Goal: Information Seeking & Learning: Learn about a topic

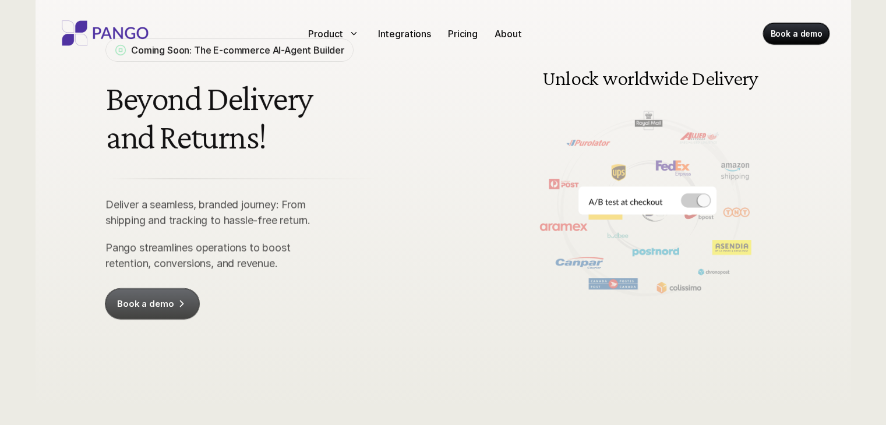
scroll to position [93, 0]
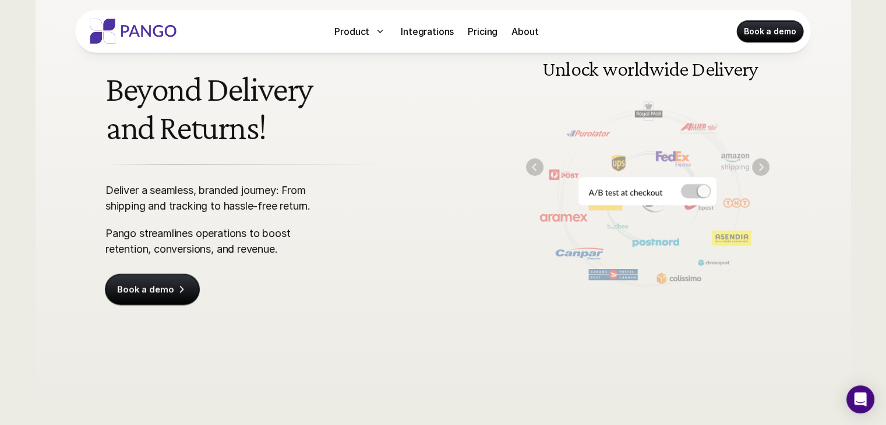
drag, startPoint x: 696, startPoint y: 189, endPoint x: 636, endPoint y: 176, distance: 60.9
click at [636, 176] on img at bounding box center [648, 167] width 267 height 270
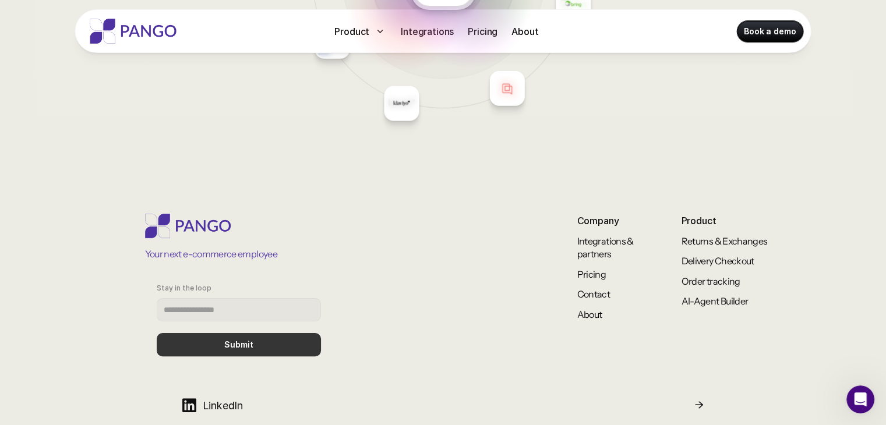
scroll to position [4655, 0]
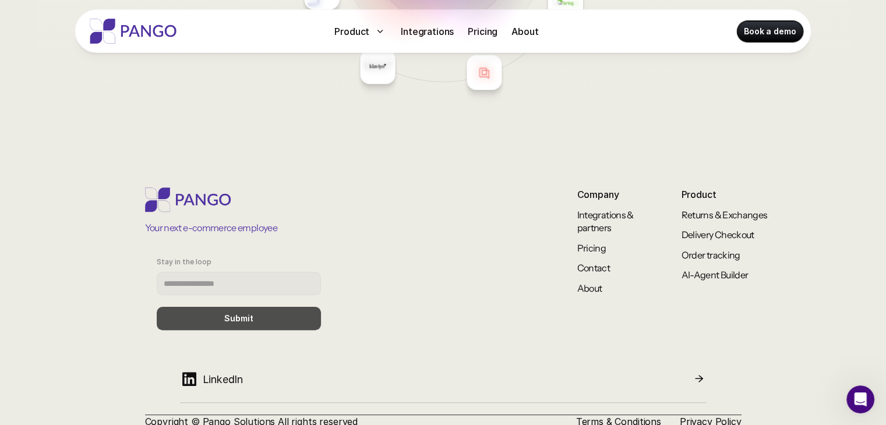
click at [255, 307] on button "Submit" at bounding box center [239, 318] width 164 height 23
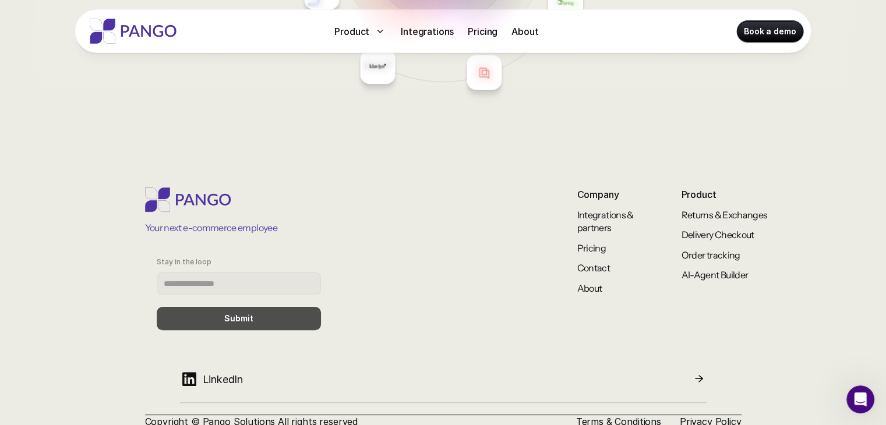
click at [255, 307] on button "Submit" at bounding box center [239, 318] width 164 height 23
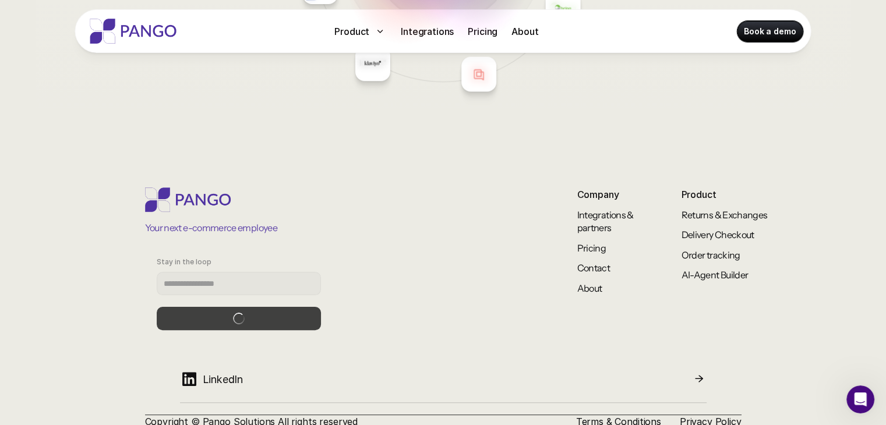
click at [255, 307] on button "submit" at bounding box center [239, 318] width 164 height 23
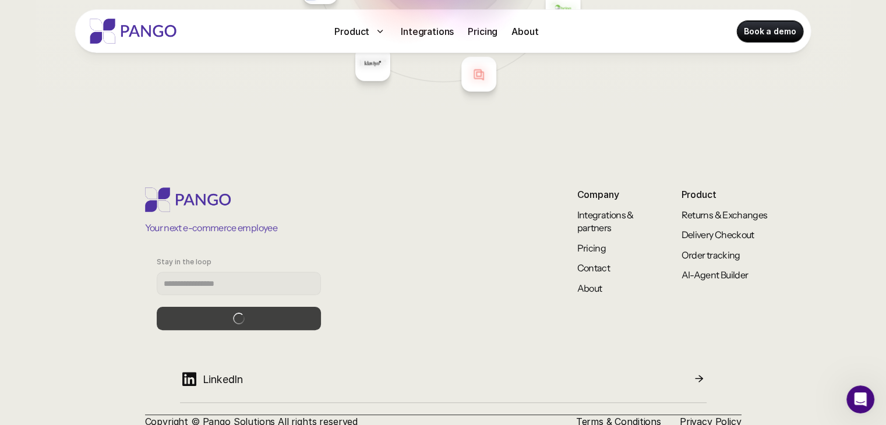
click at [255, 307] on button "submit" at bounding box center [239, 318] width 164 height 23
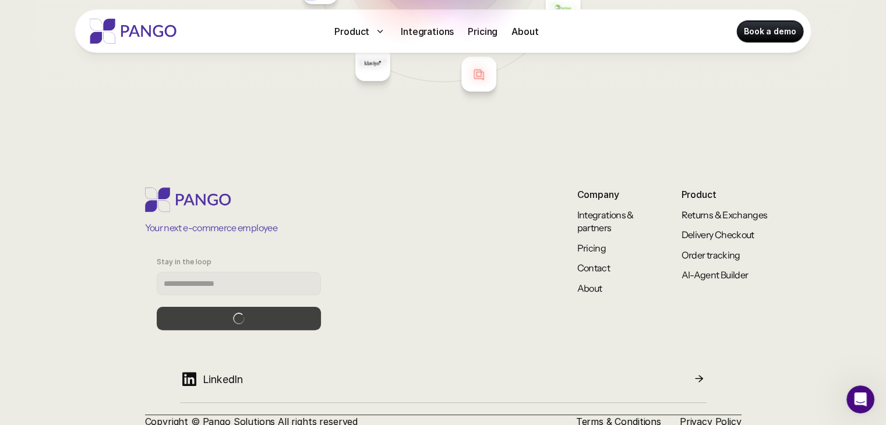
click at [255, 307] on button "submit" at bounding box center [239, 318] width 164 height 23
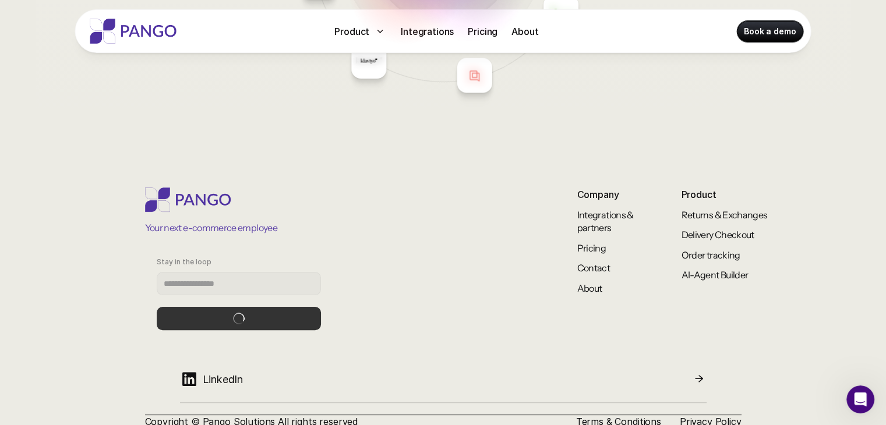
click at [255, 307] on button "submit" at bounding box center [239, 318] width 164 height 23
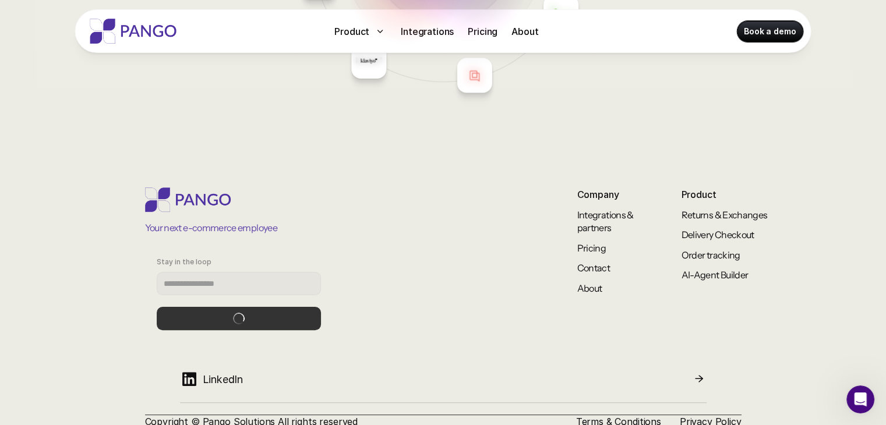
click at [255, 307] on button "submit" at bounding box center [239, 318] width 164 height 23
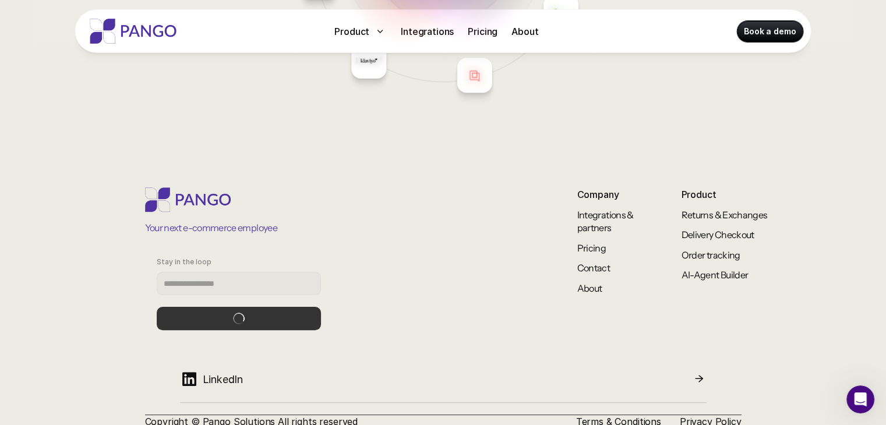
click at [255, 307] on button "submit" at bounding box center [239, 318] width 164 height 23
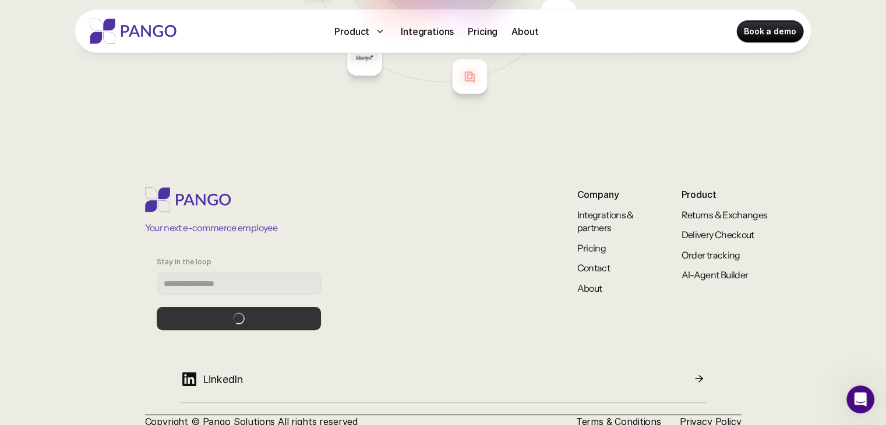
click at [255, 307] on button "submit" at bounding box center [239, 318] width 164 height 23
click at [255, 314] on p "Thank you" at bounding box center [239, 319] width 44 height 10
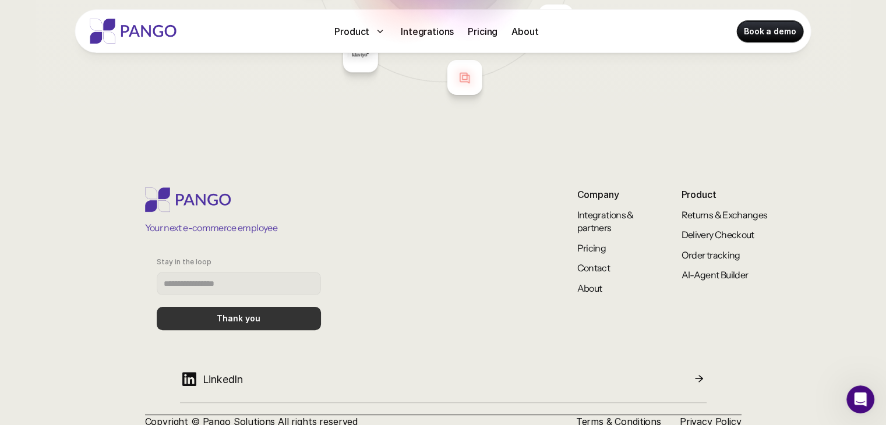
click at [255, 314] on p "Thank you" at bounding box center [239, 319] width 44 height 10
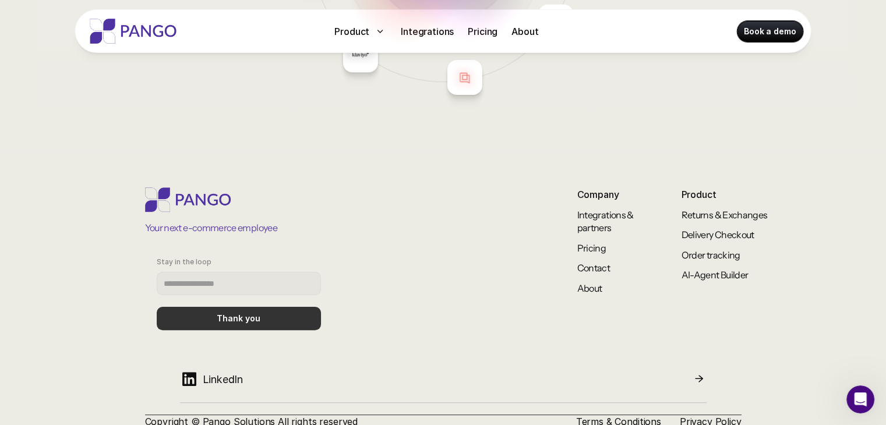
click at [255, 314] on p "Thank you" at bounding box center [239, 319] width 44 height 10
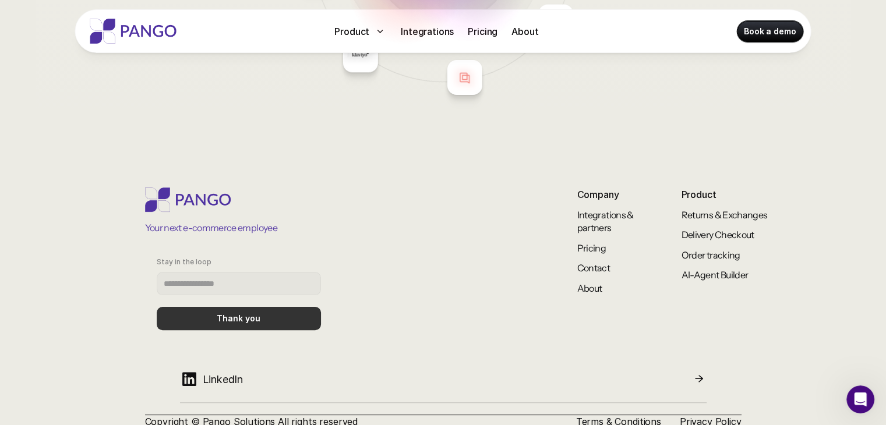
click at [255, 314] on p "Thank you" at bounding box center [239, 319] width 44 height 10
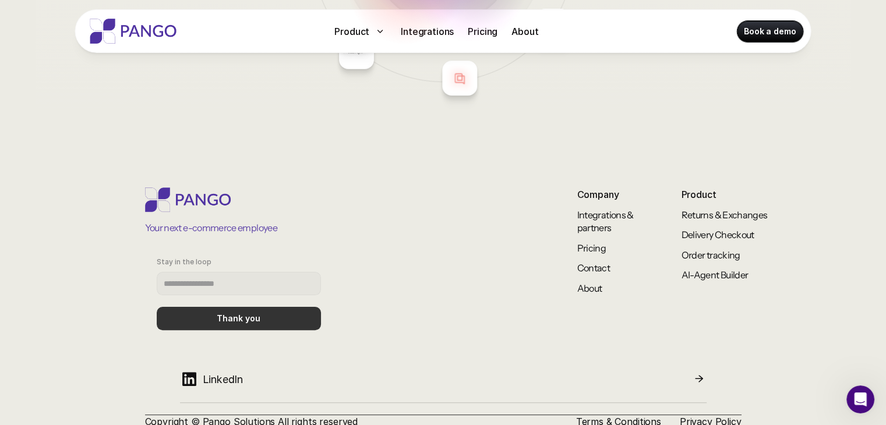
click at [255, 314] on p "Thank you" at bounding box center [239, 319] width 44 height 10
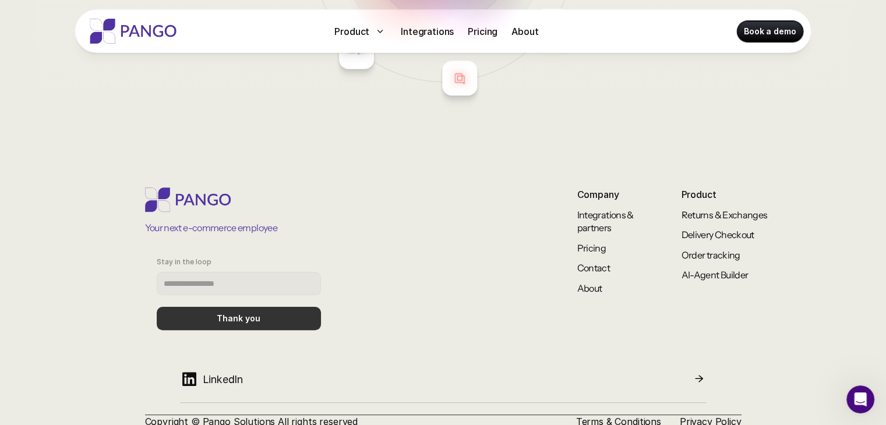
click at [255, 314] on p "Thank you" at bounding box center [239, 319] width 44 height 10
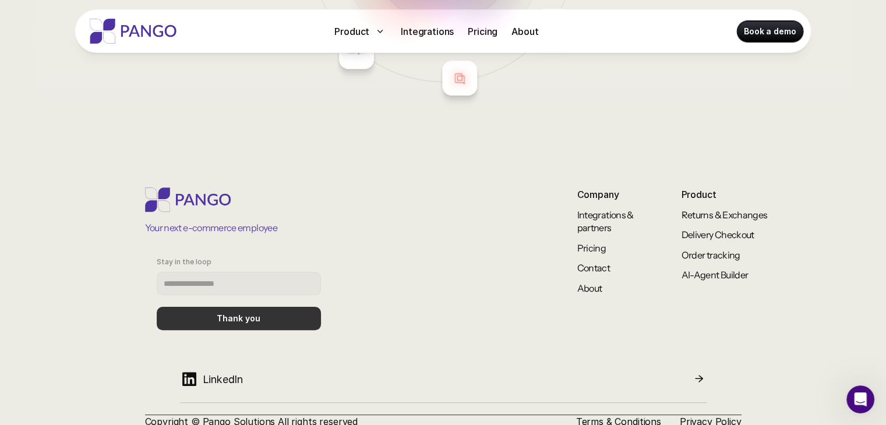
click at [255, 314] on p "Thank you" at bounding box center [239, 319] width 44 height 10
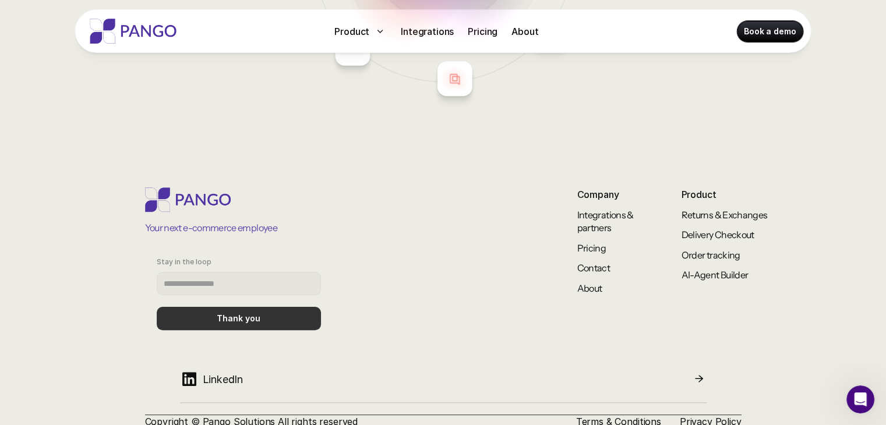
click at [255, 314] on p "Thank you" at bounding box center [239, 319] width 44 height 10
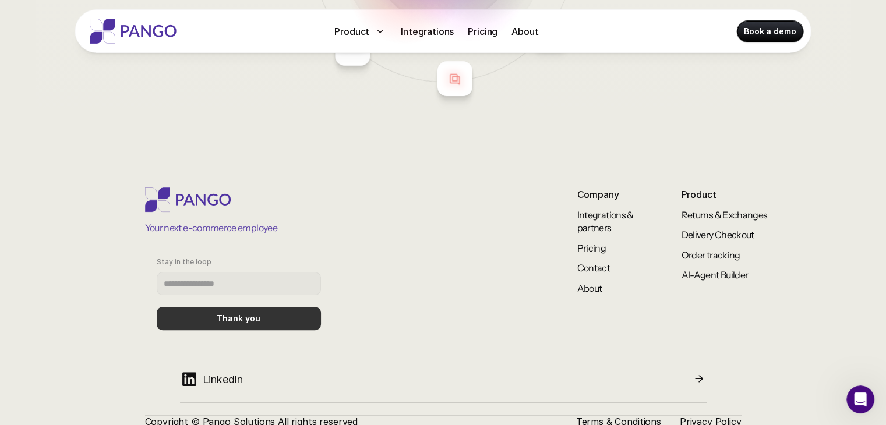
click at [255, 314] on p "Thank you" at bounding box center [239, 319] width 44 height 10
click at [264, 307] on button "Thank you" at bounding box center [239, 318] width 164 height 23
click at [277, 307] on button "Thank you" at bounding box center [239, 318] width 164 height 23
click at [291, 292] on form "Stay in the loop Thank you" at bounding box center [239, 294] width 188 height 96
click at [304, 294] on form "Stay in the loop Thank you" at bounding box center [239, 294] width 188 height 96
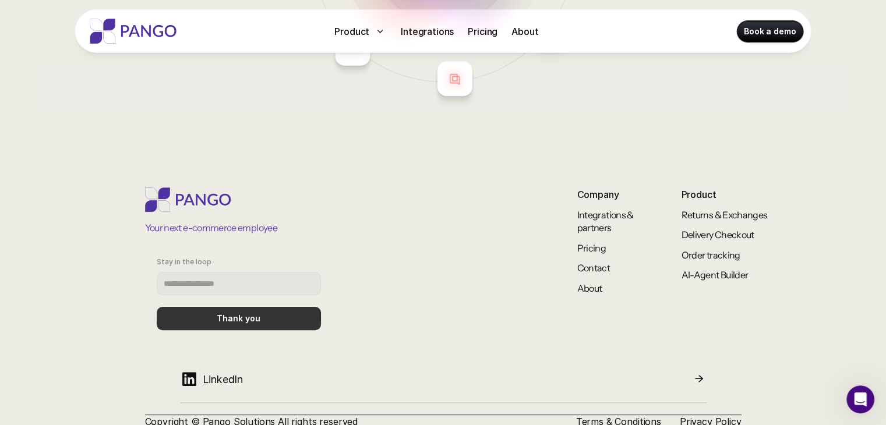
click at [323, 298] on form "Stay in the loop Thank you" at bounding box center [239, 294] width 188 height 96
click at [334, 299] on div "Your next e-commerce employee Stay in the loop Thank you" at bounding box center [341, 265] width 392 height 154
click at [343, 299] on div "Your next e-commerce employee Stay in the loop Thank you" at bounding box center [341, 265] width 392 height 154
click at [350, 300] on div "Your next e-commerce employee Stay in the loop Thank you" at bounding box center [341, 265] width 392 height 154
click at [352, 300] on div "Your next e-commerce employee Stay in the loop Thank you" at bounding box center [341, 265] width 392 height 154
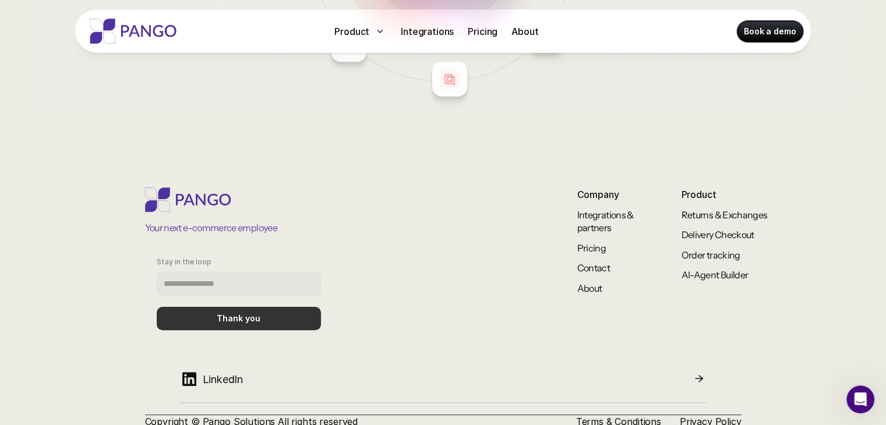
click at [353, 300] on div "Your next e-commerce employee Stay in the loop Thank you" at bounding box center [341, 265] width 392 height 154
click at [354, 300] on div "Your next e-commerce employee Stay in the loop Thank you" at bounding box center [341, 265] width 392 height 154
click at [219, 272] on input "Stay in the loop" at bounding box center [239, 283] width 164 height 23
click at [396, 241] on div "Your next e-commerce employee Stay in the loop Thank you" at bounding box center [341, 265] width 392 height 154
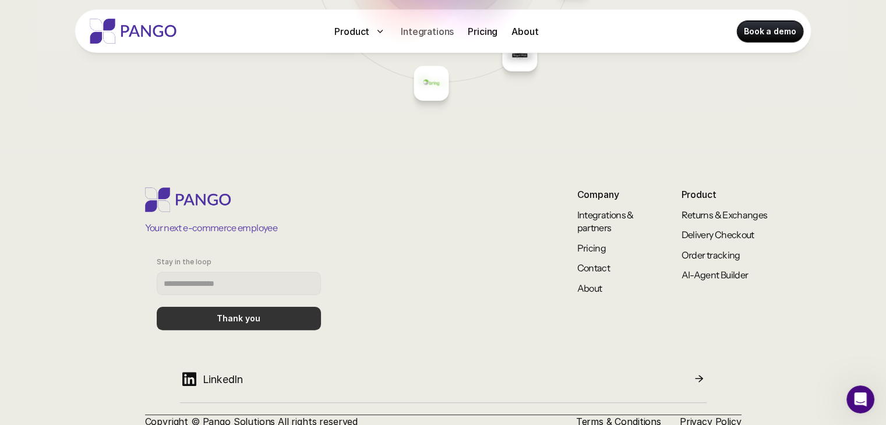
click at [421, 33] on p "Integrations" at bounding box center [427, 31] width 53 height 14
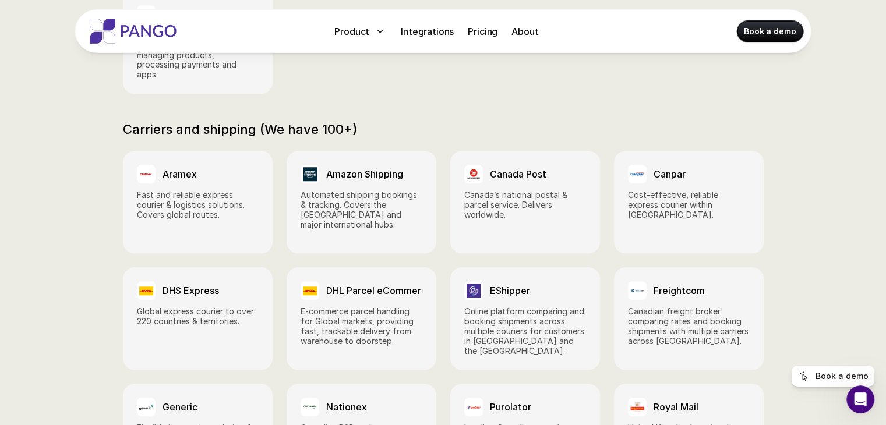
scroll to position [943, 0]
click at [349, 207] on p "Automated shipping bookings & tracking. Covers the [GEOGRAPHIC_DATA] and major …" at bounding box center [362, 209] width 122 height 39
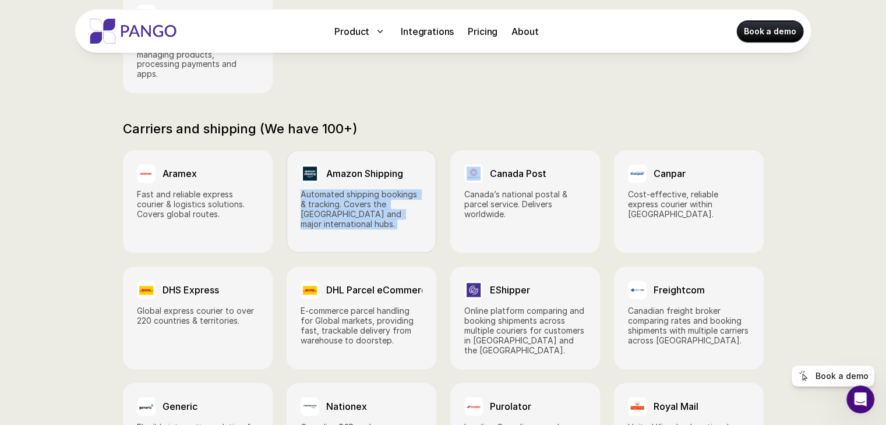
click at [349, 207] on p "Automated shipping bookings & tracking. Covers the [GEOGRAPHIC_DATA] and major …" at bounding box center [362, 209] width 122 height 39
click at [349, 206] on p "Automated shipping bookings & tracking. Covers the [GEOGRAPHIC_DATA] and major …" at bounding box center [362, 209] width 122 height 39
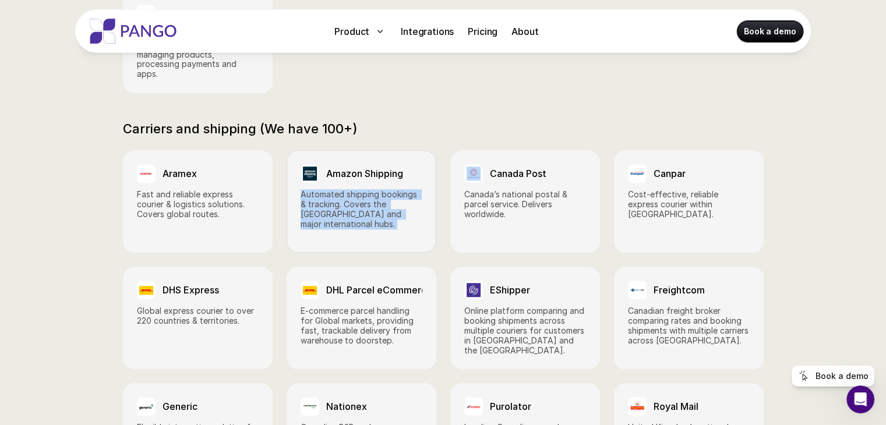
click at [349, 206] on p "Automated shipping bookings & tracking. Covers the [GEOGRAPHIC_DATA] and major …" at bounding box center [362, 209] width 122 height 39
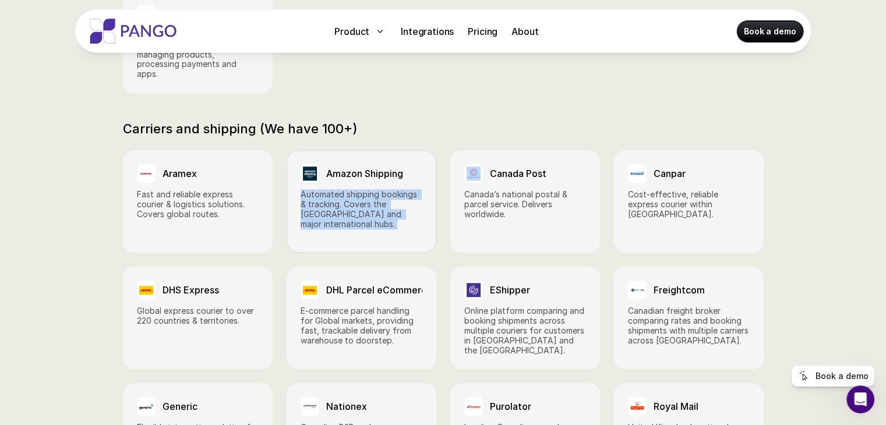
click at [349, 206] on p "Automated shipping bookings & tracking. Covers the [GEOGRAPHIC_DATA] and major …" at bounding box center [362, 209] width 122 height 39
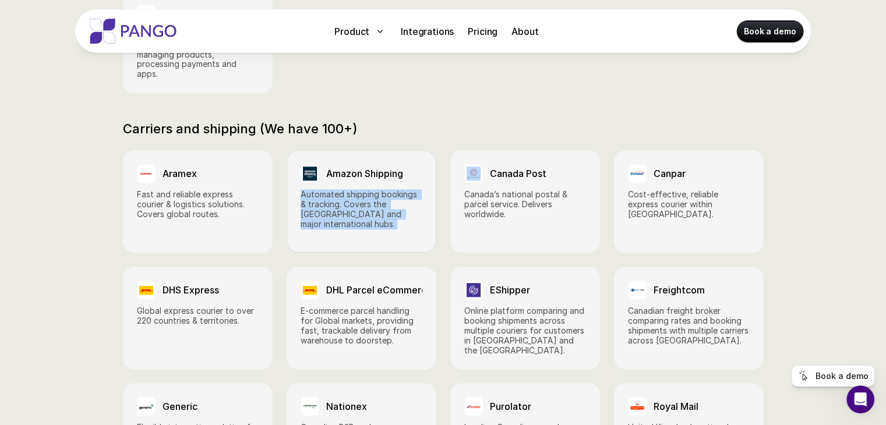
click at [349, 206] on p "Automated shipping bookings & tracking. Covers the [GEOGRAPHIC_DATA] and major …" at bounding box center [362, 209] width 122 height 39
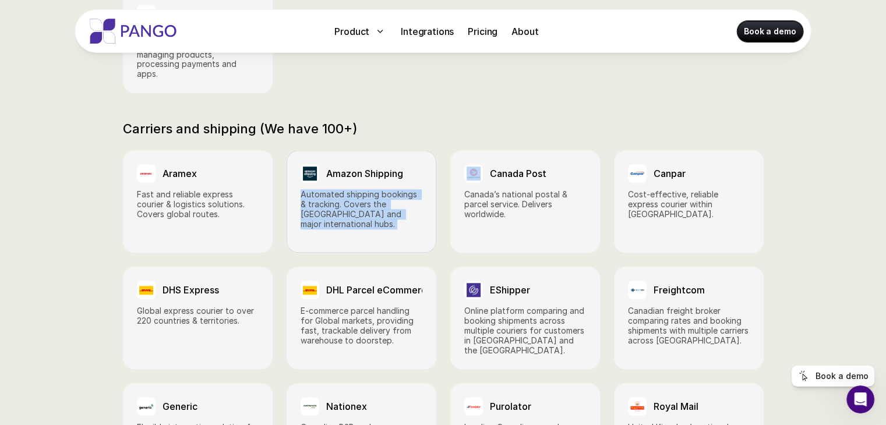
click at [349, 206] on p "Automated shipping bookings & tracking. Covers the [GEOGRAPHIC_DATA] and major …" at bounding box center [362, 209] width 122 height 39
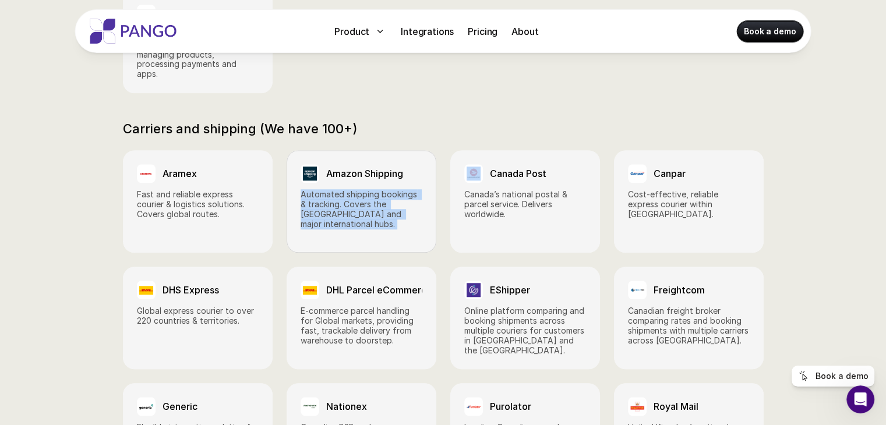
click at [349, 206] on p "Automated shipping bookings & tracking. Covers the [GEOGRAPHIC_DATA] and major …" at bounding box center [362, 209] width 122 height 39
click at [350, 204] on p "Automated shipping bookings & tracking. Covers the [GEOGRAPHIC_DATA] and major …" at bounding box center [362, 209] width 122 height 39
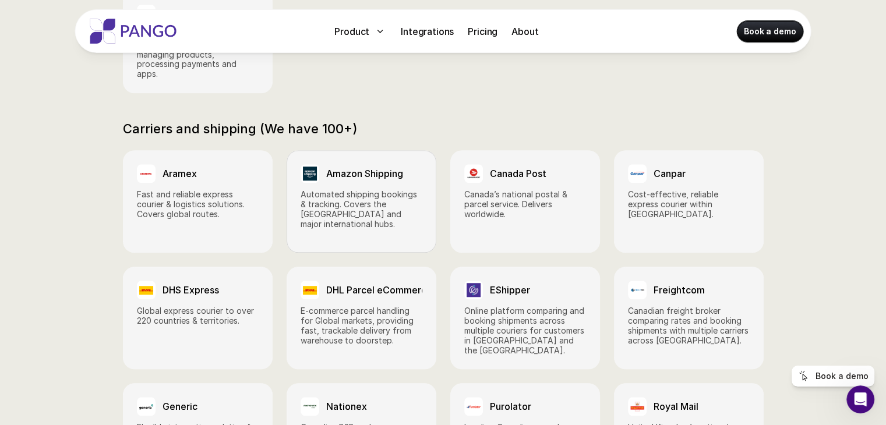
click at [350, 198] on p "Automated shipping bookings & tracking. Covers the [GEOGRAPHIC_DATA] and major …" at bounding box center [362, 209] width 122 height 39
click at [350, 191] on p "Automated shipping bookings & tracking. Covers the [GEOGRAPHIC_DATA] and major …" at bounding box center [362, 209] width 122 height 39
click at [350, 186] on link "Amazon Shipping Automated shipping bookings & tracking. Covers the [GEOGRAPHIC_…" at bounding box center [362, 201] width 150 height 103
click at [350, 184] on link "Amazon Shipping Automated shipping bookings & tracking. Covers the [GEOGRAPHIC_…" at bounding box center [362, 201] width 150 height 103
click at [350, 183] on link "Amazon Shipping Automated shipping bookings & tracking. Covers the [GEOGRAPHIC_…" at bounding box center [362, 201] width 150 height 103
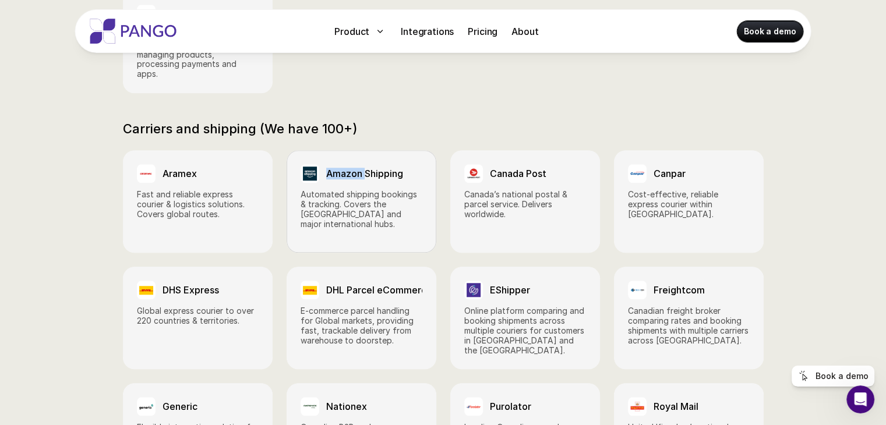
click at [350, 182] on div "Amazon Shipping" at bounding box center [362, 173] width 122 height 19
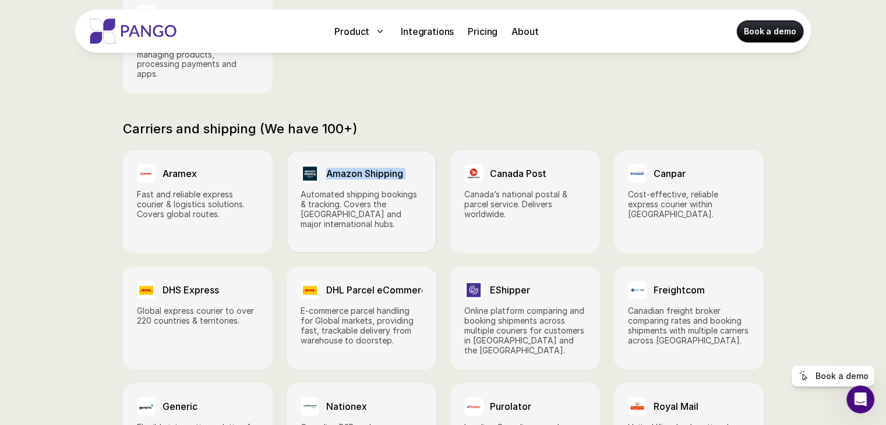
click at [350, 182] on div "Amazon Shipping" at bounding box center [362, 173] width 122 height 19
click at [351, 181] on div "Amazon Shipping" at bounding box center [362, 173] width 122 height 19
click at [359, 168] on h3 "Amazon Shipping" at bounding box center [364, 173] width 77 height 11
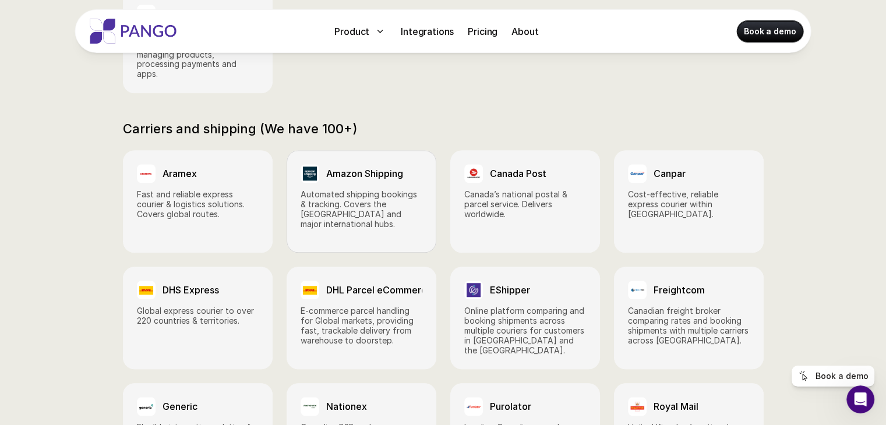
click at [364, 163] on link "Amazon Shipping Automated shipping bookings & tracking. Covers the [GEOGRAPHIC_…" at bounding box center [362, 201] width 150 height 103
click at [369, 157] on link "Amazon Shipping Automated shipping bookings & tracking. Covers the [GEOGRAPHIC_…" at bounding box center [362, 201] width 150 height 103
click at [376, 150] on link "Amazon Shipping Automated shipping bookings & tracking. Covers the [GEOGRAPHIC_…" at bounding box center [362, 201] width 150 height 103
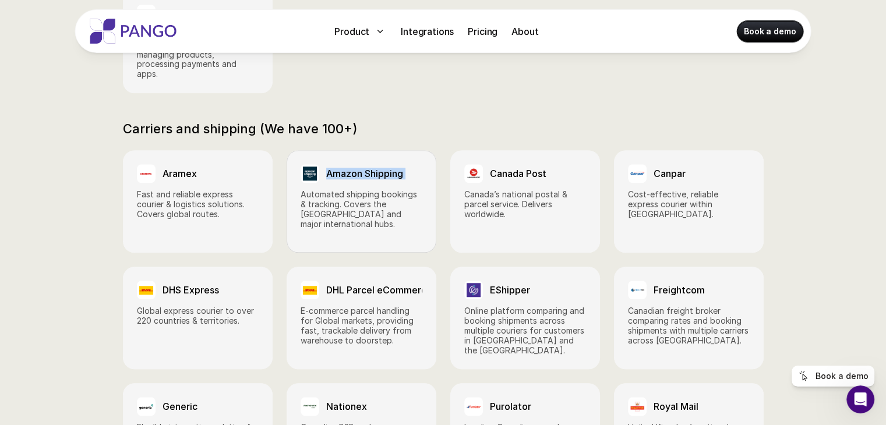
click at [381, 150] on link "Amazon Shipping Automated shipping bookings & tracking. Covers the [GEOGRAPHIC_…" at bounding box center [362, 201] width 150 height 103
click at [378, 153] on link "Amazon Shipping Automated shipping bookings & tracking. Covers the [GEOGRAPHIC_…" at bounding box center [362, 201] width 150 height 103
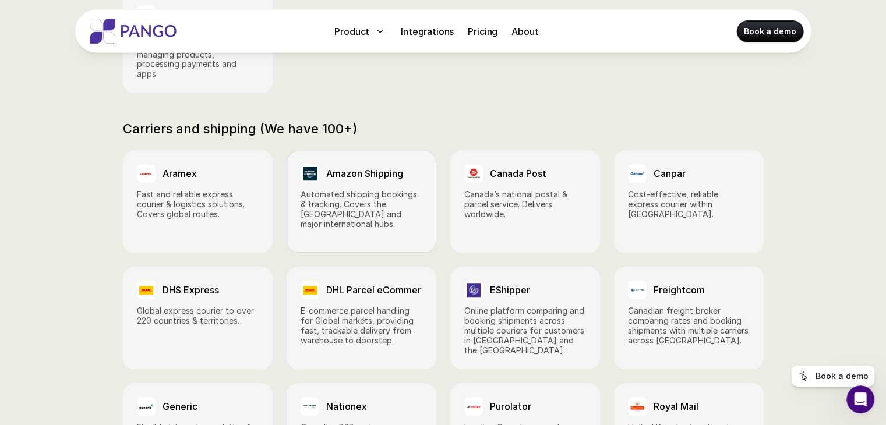
click at [373, 157] on link "Amazon Shipping Automated shipping bookings & tracking. Covers the [GEOGRAPHIC_…" at bounding box center [362, 201] width 150 height 103
click at [366, 160] on link "Amazon Shipping Automated shipping bookings & tracking. Covers the [GEOGRAPHIC_…" at bounding box center [362, 201] width 150 height 103
click at [362, 161] on link "Amazon Shipping Automated shipping bookings & tracking. Covers the [GEOGRAPHIC_…" at bounding box center [362, 201] width 150 height 103
click at [359, 163] on link "Amazon Shipping Automated shipping bookings & tracking. Covers the [GEOGRAPHIC_…" at bounding box center [362, 201] width 150 height 103
click at [357, 164] on link "Amazon Shipping Automated shipping bookings & tracking. Covers the [GEOGRAPHIC_…" at bounding box center [362, 201] width 150 height 103
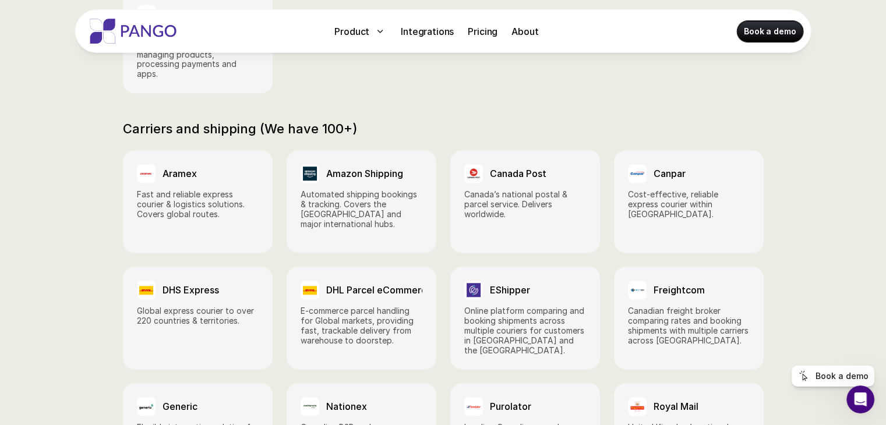
click at [355, 164] on div "Amazon Shipping" at bounding box center [362, 173] width 122 height 19
click at [354, 164] on div "Amazon Shipping" at bounding box center [362, 173] width 122 height 19
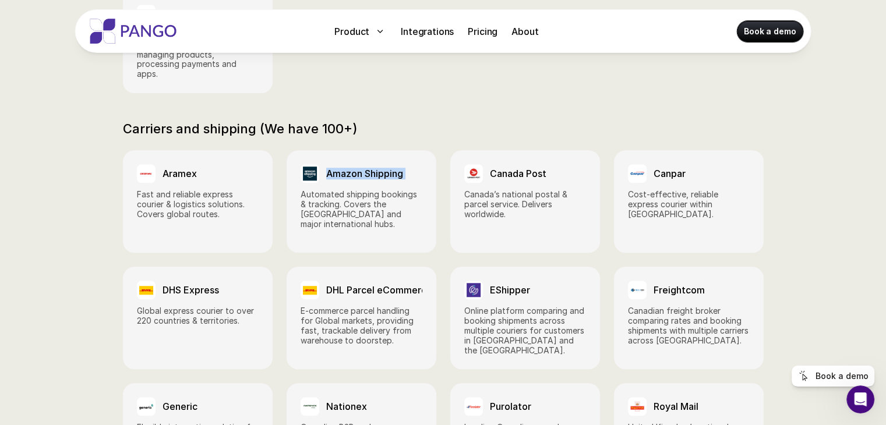
click at [354, 164] on div "Amazon Shipping" at bounding box center [362, 173] width 122 height 19
click at [354, 165] on div "Amazon Shipping" at bounding box center [362, 173] width 122 height 19
click at [355, 165] on div "Amazon Shipping" at bounding box center [362, 173] width 122 height 19
click at [355, 166] on div "Amazon Shipping" at bounding box center [362, 173] width 122 height 19
click at [356, 168] on h3 "Amazon Shipping" at bounding box center [364, 173] width 77 height 11
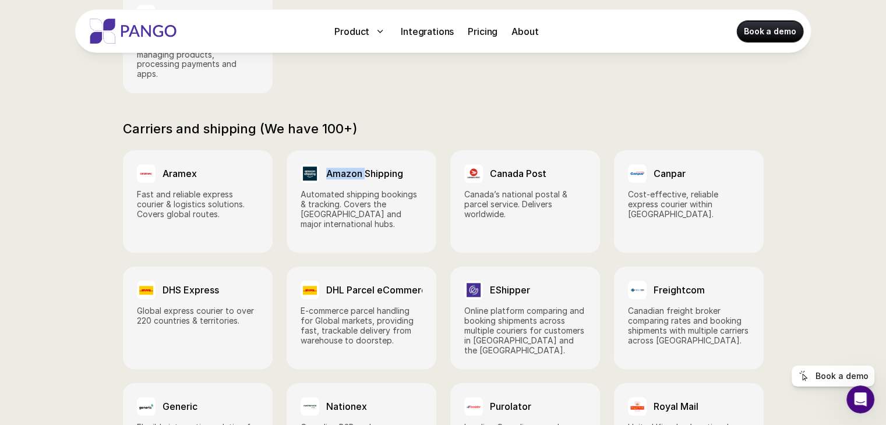
click at [356, 168] on h3 "Amazon Shipping" at bounding box center [364, 173] width 77 height 11
click at [357, 168] on h3 "Amazon Shipping" at bounding box center [364, 173] width 77 height 11
click at [358, 168] on h3 "Amazon Shipping" at bounding box center [364, 173] width 77 height 11
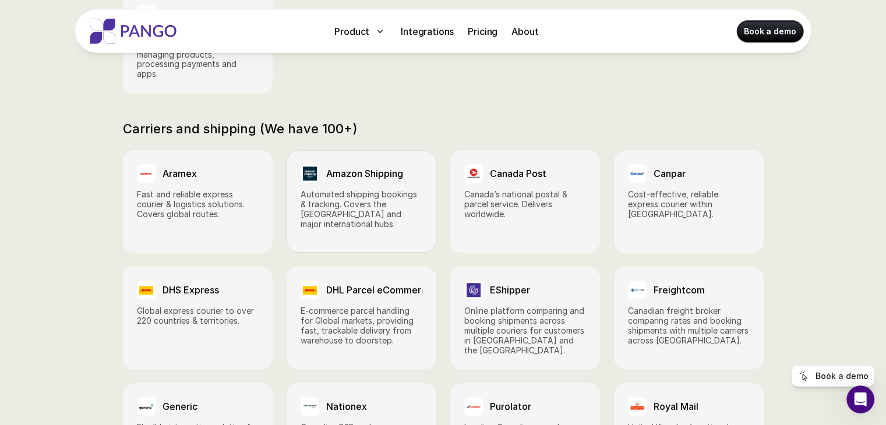
click at [360, 168] on h3 "Amazon Shipping" at bounding box center [364, 173] width 77 height 11
click at [361, 168] on h3 "Amazon Shipping" at bounding box center [364, 173] width 77 height 11
click at [362, 168] on h3 "Amazon Shipping" at bounding box center [364, 173] width 77 height 11
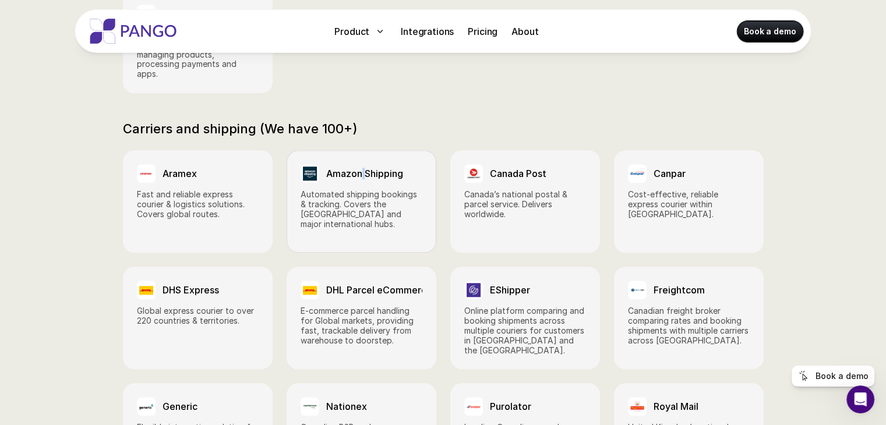
click at [362, 168] on h3 "Amazon Shipping" at bounding box center [364, 173] width 77 height 11
click at [363, 168] on h3 "Amazon Shipping" at bounding box center [364, 173] width 77 height 11
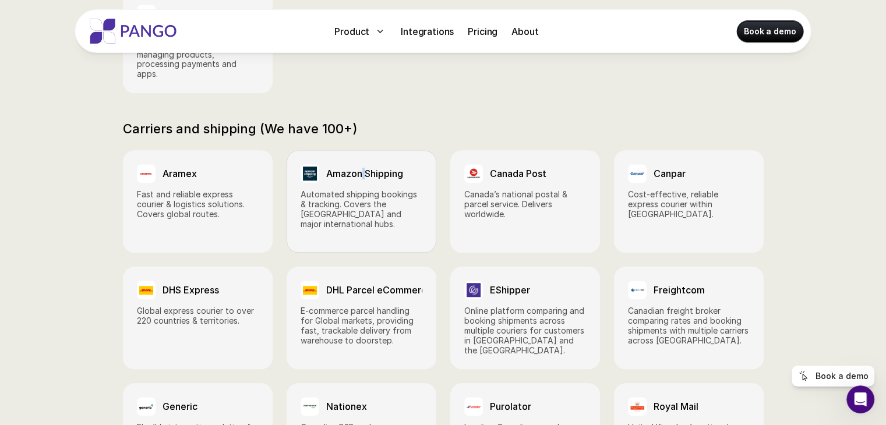
click at [363, 168] on h3 "Amazon Shipping" at bounding box center [364, 173] width 77 height 11
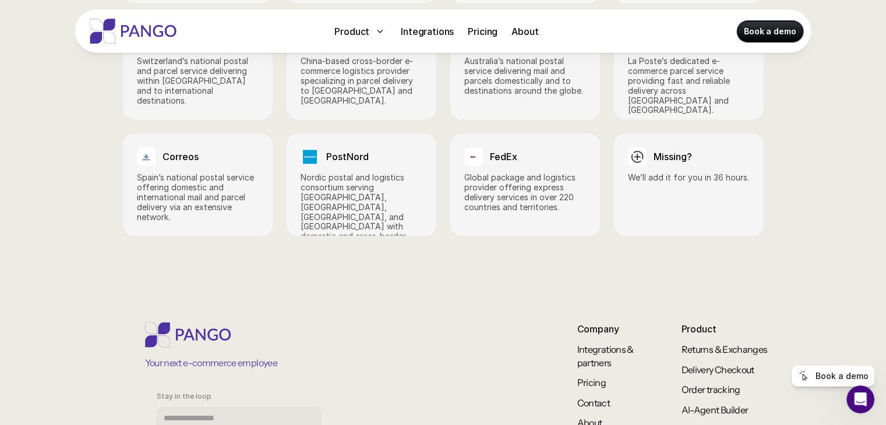
scroll to position [1767, 0]
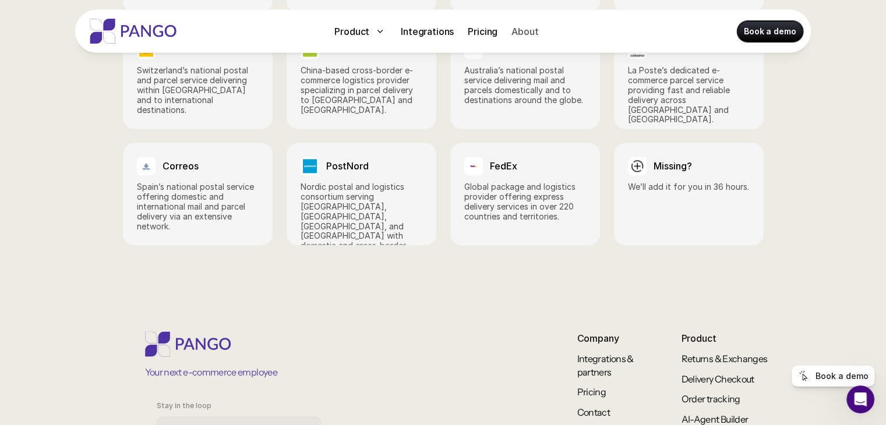
click at [531, 36] on p "About" at bounding box center [525, 31] width 27 height 14
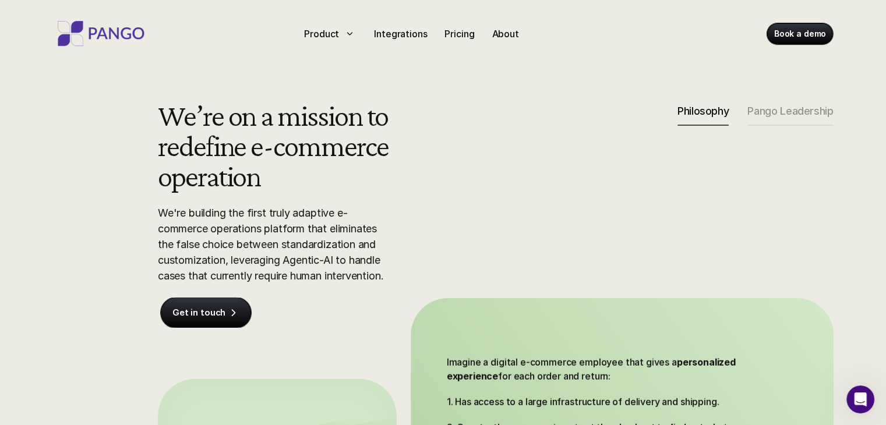
click at [442, 256] on div "We’re on a mission to redefine e-commerce operation We're building the first tr…" at bounding box center [496, 342] width 746 height 484
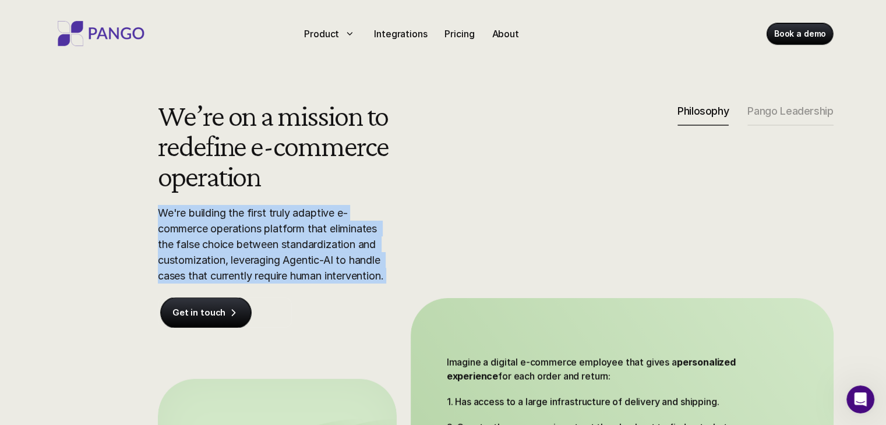
click at [442, 256] on div "We’re on a mission to redefine e-commerce operation We're building the first tr…" at bounding box center [496, 342] width 746 height 484
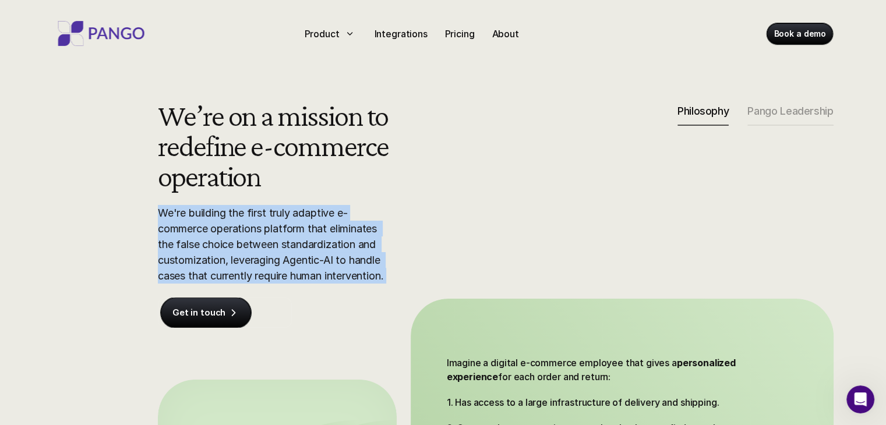
click at [442, 256] on div "We’re on a mission to redefine e-commerce operation We're building the first tr…" at bounding box center [496, 342] width 746 height 484
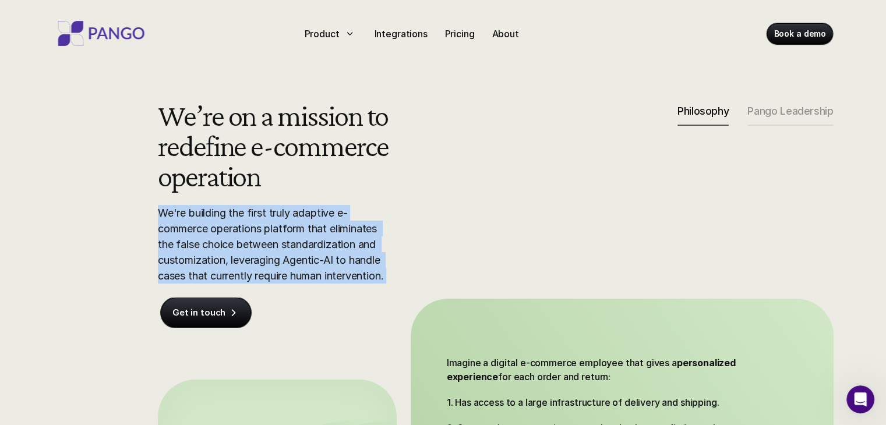
click at [442, 256] on div "We’re on a mission to redefine e-commerce operation We're building the first tr…" at bounding box center [496, 342] width 746 height 484
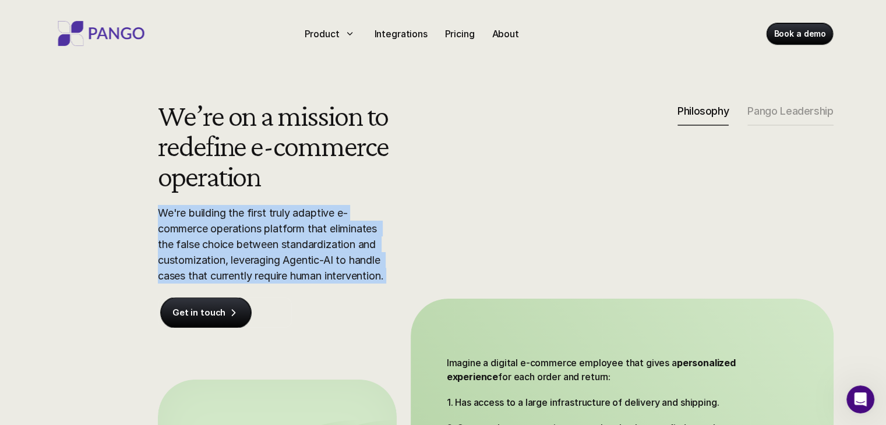
click at [442, 256] on div "We’re on a mission to redefine e-commerce operation We're building the first tr…" at bounding box center [496, 342] width 746 height 484
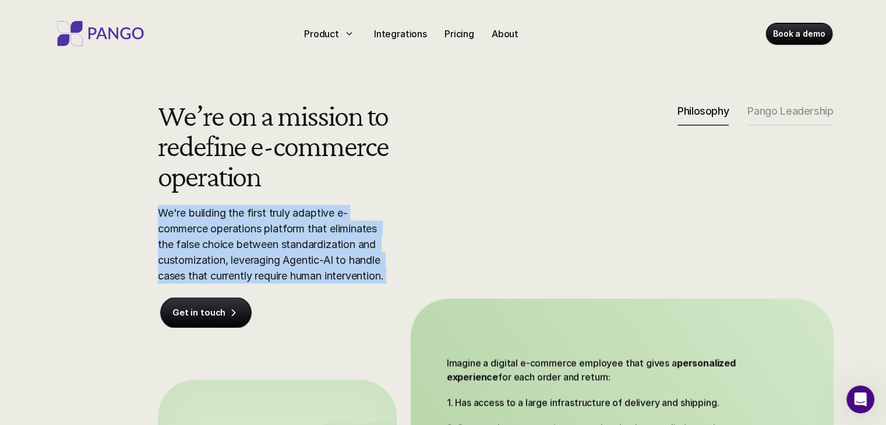
click at [442, 256] on div "We’re on a mission to redefine e-commerce operation We're building the first tr…" at bounding box center [496, 342] width 746 height 484
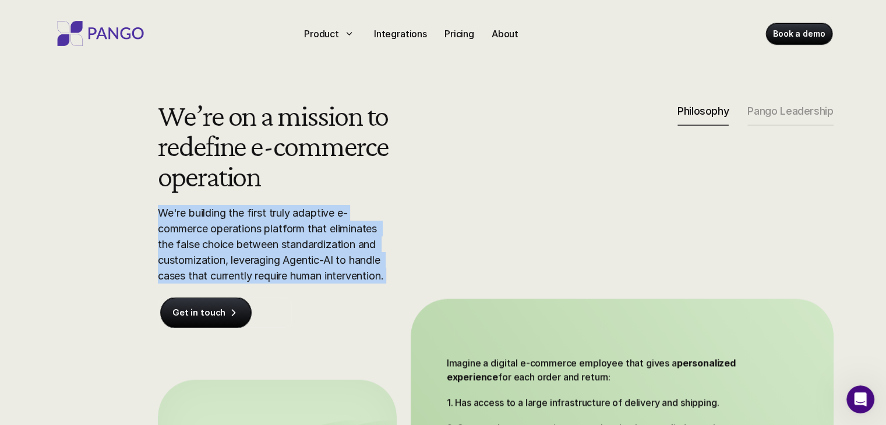
click at [442, 256] on div "We’re on a mission to redefine e-commerce operation We're building the first tr…" at bounding box center [496, 342] width 746 height 484
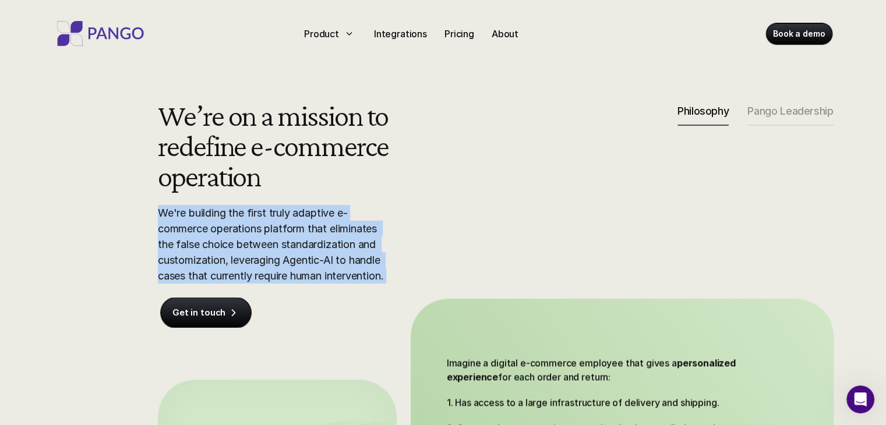
click at [442, 256] on div "We’re on a mission to redefine e-commerce operation We're building the first tr…" at bounding box center [496, 342] width 746 height 484
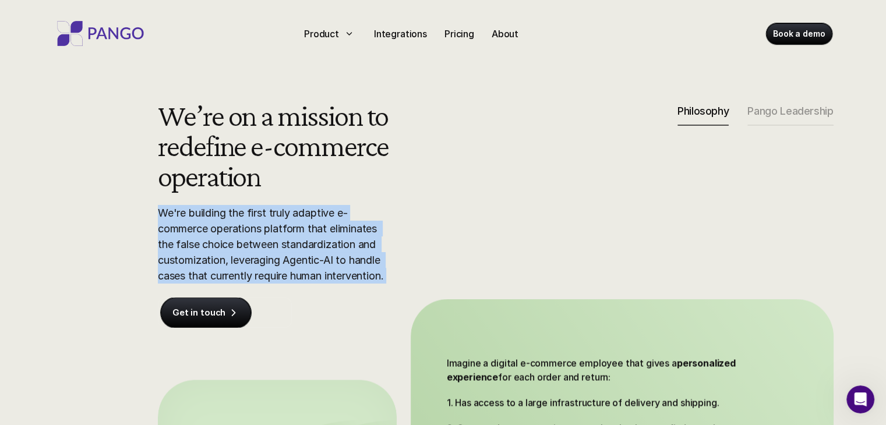
click at [442, 256] on div "We’re on a mission to redefine e-commerce operation We're building the first tr…" at bounding box center [496, 342] width 746 height 484
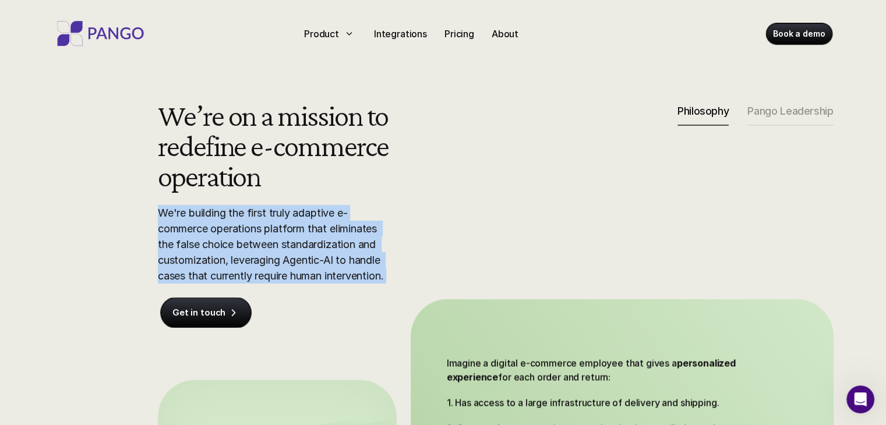
click at [442, 256] on div "We’re on a mission to redefine e-commerce operation We're building the first tr…" at bounding box center [496, 342] width 746 height 484
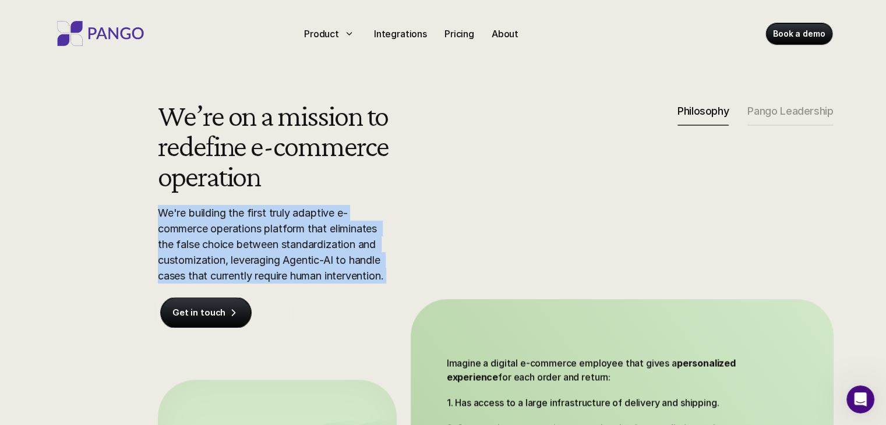
click at [442, 256] on div "We’re on a mission to redefine e-commerce operation We're building the first tr…" at bounding box center [496, 342] width 746 height 484
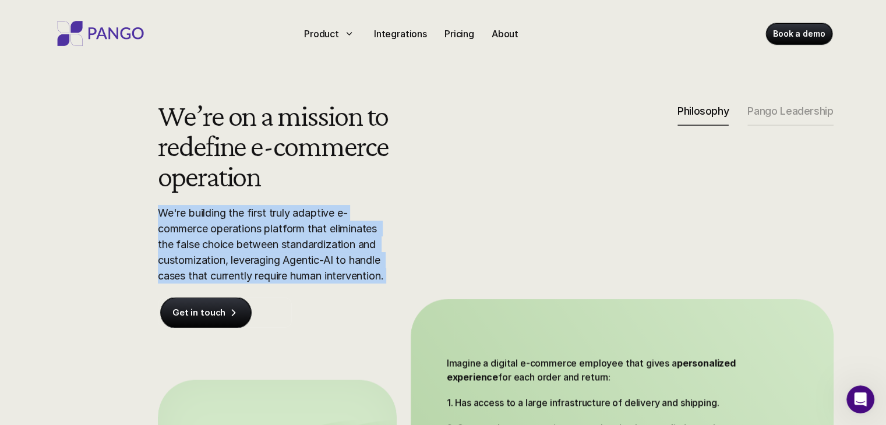
click at [442, 256] on div "We’re on a mission to redefine e-commerce operation We're building the first tr…" at bounding box center [496, 342] width 746 height 484
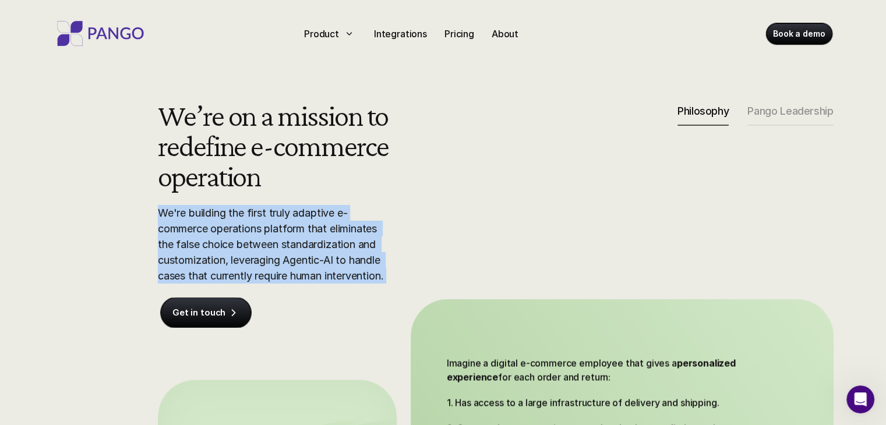
click at [442, 256] on div "We’re on a mission to redefine e-commerce operation We're building the first tr…" at bounding box center [496, 342] width 746 height 484
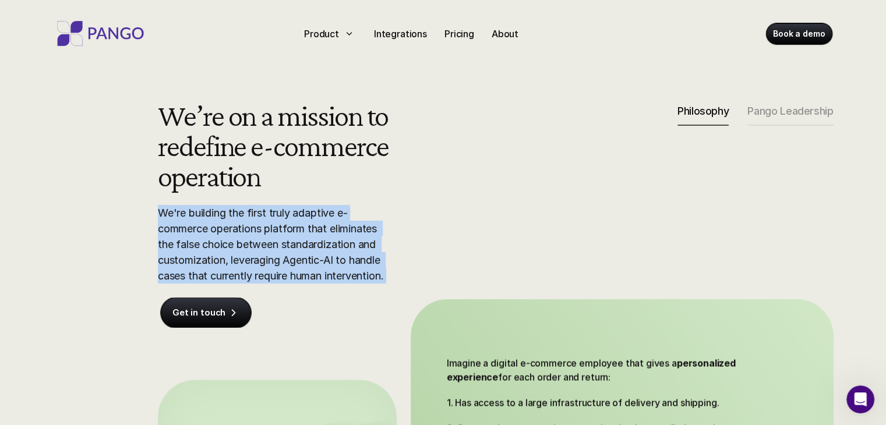
click at [442, 256] on div "We’re on a mission to redefine e-commerce operation We're building the first tr…" at bounding box center [496, 342] width 746 height 484
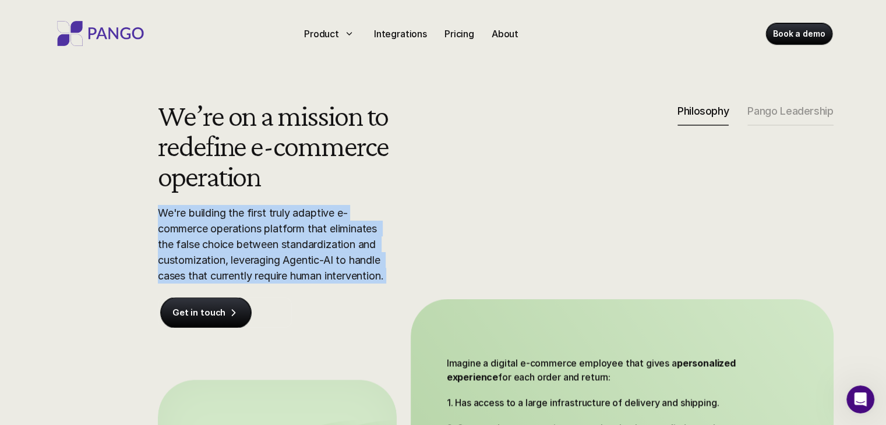
click at [442, 256] on div "We’re on a mission to redefine e-commerce operation We're building the first tr…" at bounding box center [496, 342] width 746 height 484
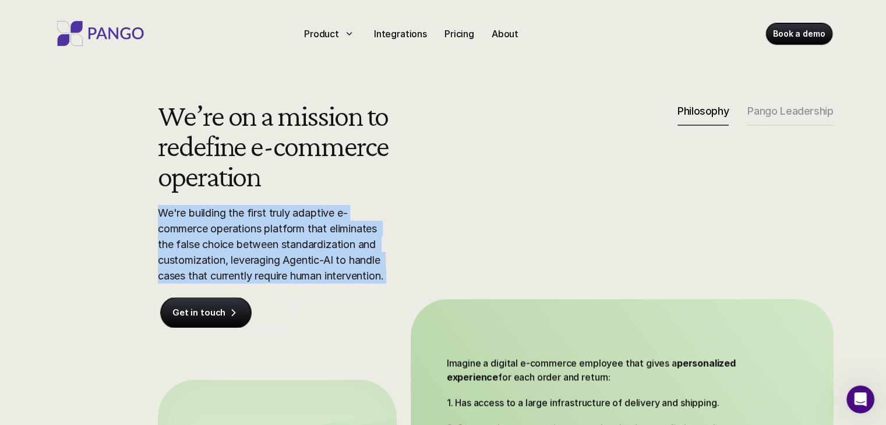
click at [442, 256] on div "We’re on a mission to redefine e-commerce operation We're building the first tr…" at bounding box center [496, 342] width 746 height 484
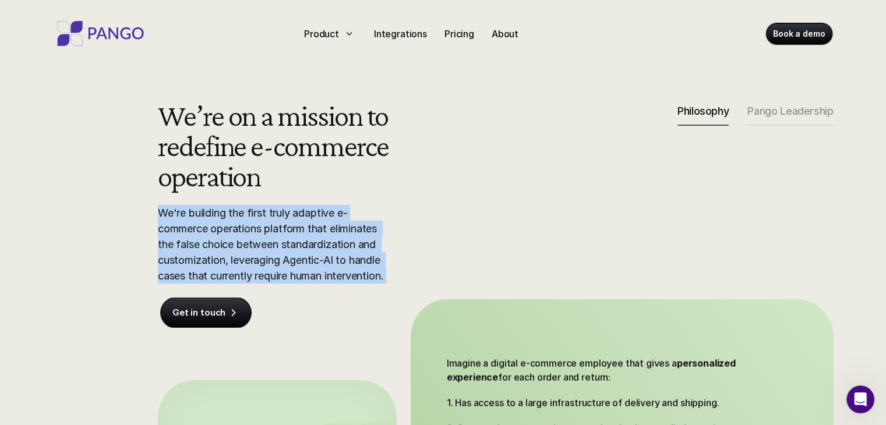
click at [442, 256] on div "We’re on a mission to redefine e-commerce operation We're building the first tr…" at bounding box center [496, 342] width 746 height 484
click at [441, 256] on div "We’re on a mission to redefine e-commerce operation We're building the first tr…" at bounding box center [496, 342] width 746 height 484
click at [441, 255] on div "We’re on a mission to redefine e-commerce operation We're building the first tr…" at bounding box center [496, 342] width 746 height 484
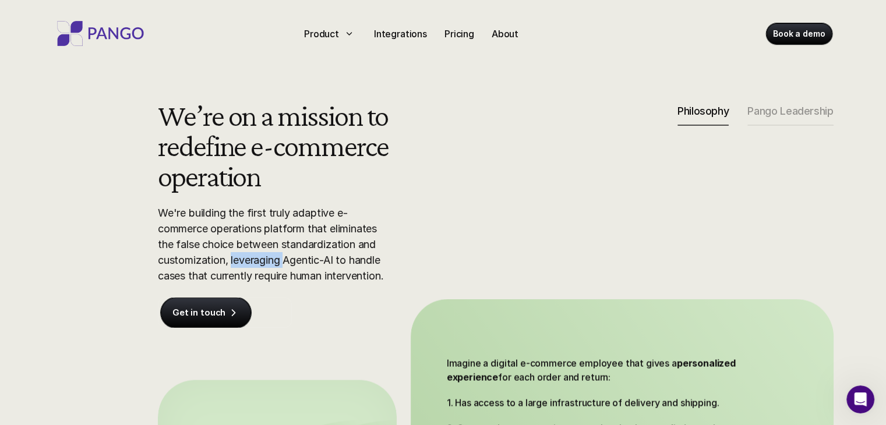
click at [441, 254] on div "We’re on a mission to redefine e-commerce operation We're building the first tr…" at bounding box center [496, 342] width 746 height 484
click at [440, 253] on div "We’re on a mission to redefine e-commerce operation We're building the first tr…" at bounding box center [496, 342] width 746 height 484
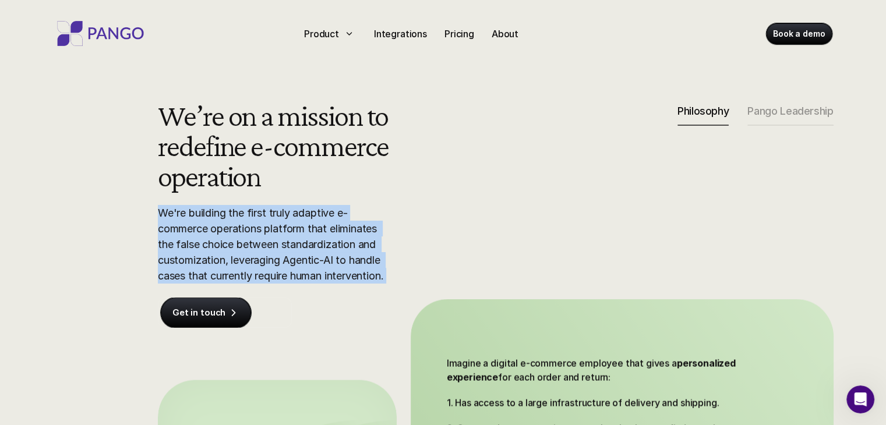
click at [439, 253] on div "We’re on a mission to redefine e-commerce operation We're building the first tr…" at bounding box center [496, 342] width 746 height 484
click at [438, 252] on div "We’re on a mission to redefine e-commerce operation We're building the first tr…" at bounding box center [496, 342] width 746 height 484
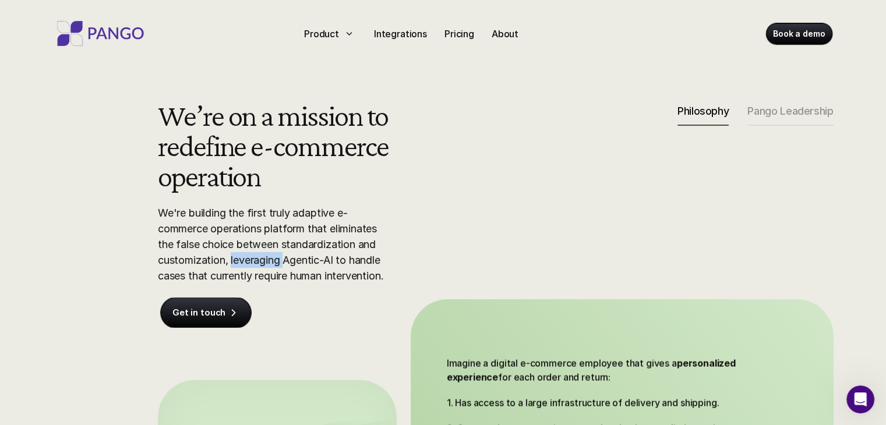
click at [438, 252] on div "We’re on a mission to redefine e-commerce operation We're building the first tr…" at bounding box center [496, 342] width 746 height 484
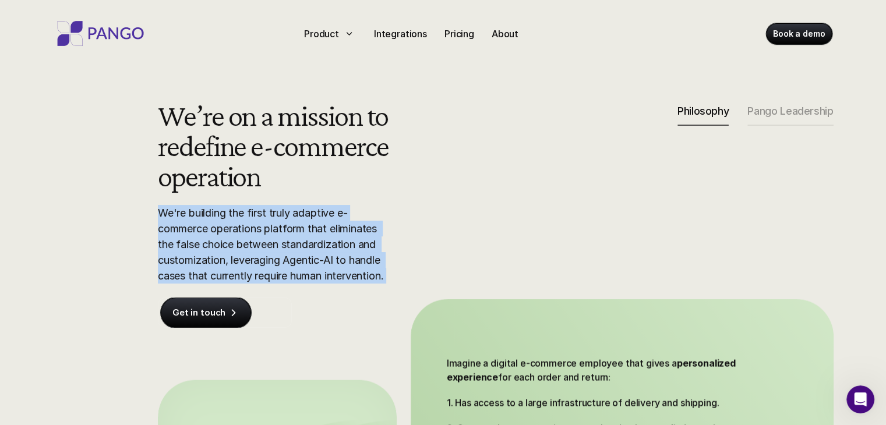
click at [438, 252] on div "We’re on a mission to redefine e-commerce operation We're building the first tr…" at bounding box center [496, 342] width 746 height 484
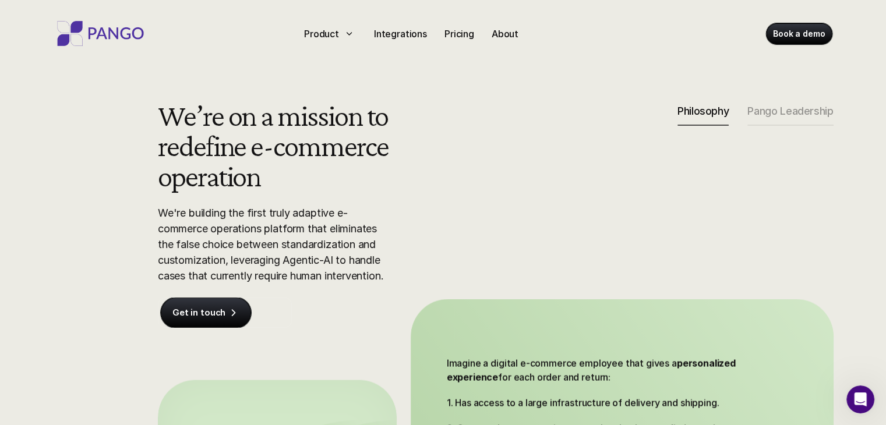
click at [438, 252] on div "We’re on a mission to redefine e-commerce operation We're building the first tr…" at bounding box center [496, 342] width 746 height 484
click at [436, 251] on div "We’re on a mission to redefine e-commerce operation We're building the first tr…" at bounding box center [496, 342] width 746 height 484
click at [436, 250] on div "We’re on a mission to redefine e-commerce operation We're building the first tr…" at bounding box center [496, 342] width 746 height 484
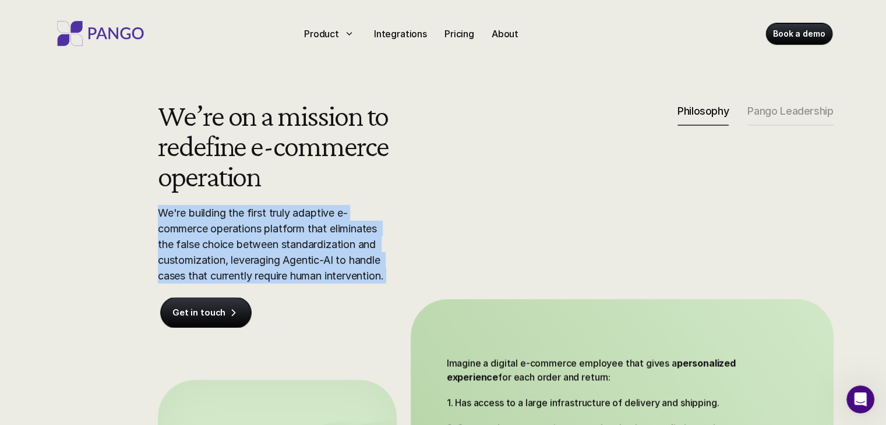
click at [436, 249] on div "We’re on a mission to redefine e-commerce operation We're building the first tr…" at bounding box center [496, 342] width 746 height 484
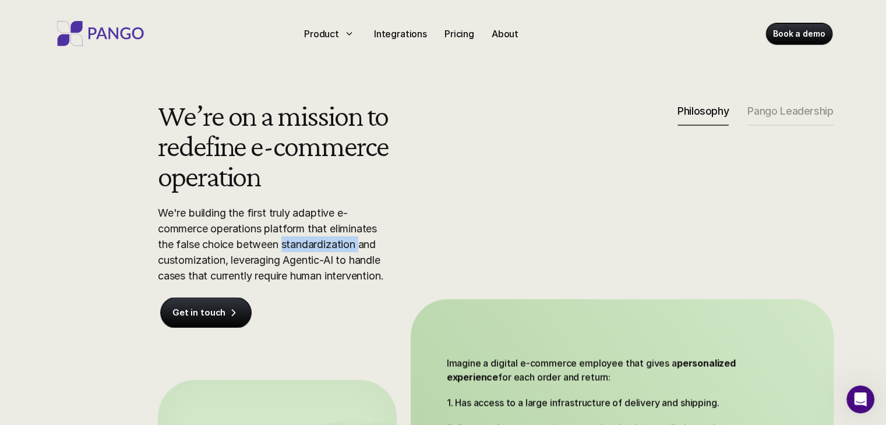
click at [435, 248] on div "We’re on a mission to redefine e-commerce operation We're building the first tr…" at bounding box center [496, 342] width 746 height 484
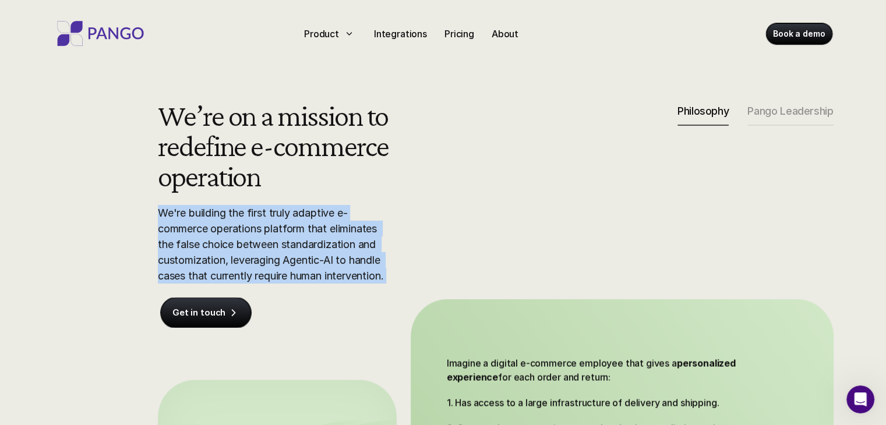
click at [435, 248] on div "We’re on a mission to redefine e-commerce operation We're building the first tr…" at bounding box center [496, 342] width 746 height 484
click at [434, 248] on div "We’re on a mission to redefine e-commerce operation We're building the first tr…" at bounding box center [496, 342] width 746 height 484
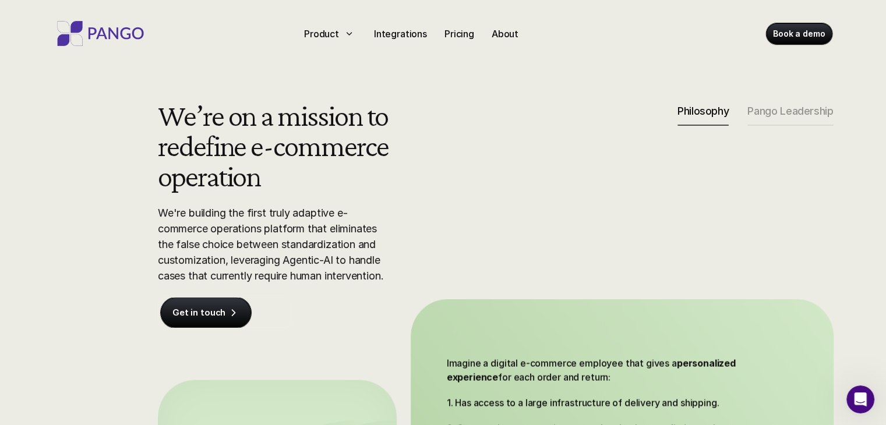
click at [434, 248] on div "We’re on a mission to redefine e-commerce operation We're building the first tr…" at bounding box center [496, 342] width 746 height 484
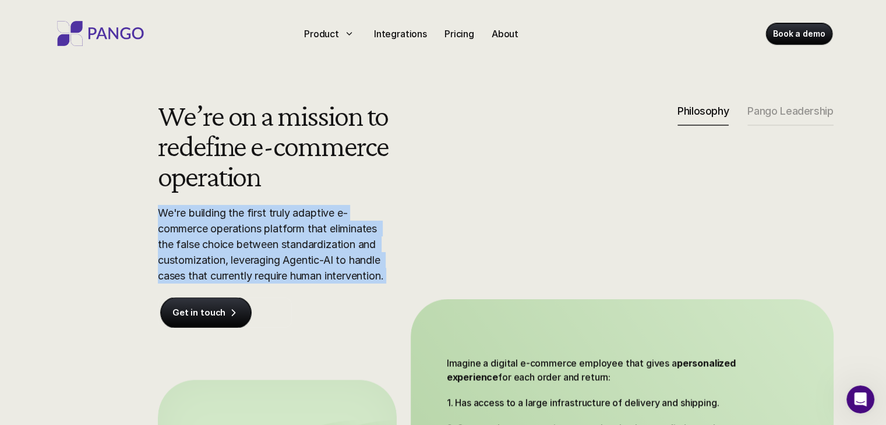
click at [434, 247] on div "We’re on a mission to redefine e-commerce operation We're building the first tr…" at bounding box center [496, 342] width 746 height 484
click at [434, 245] on div "We’re on a mission to redefine e-commerce operation We're building the first tr…" at bounding box center [496, 342] width 746 height 484
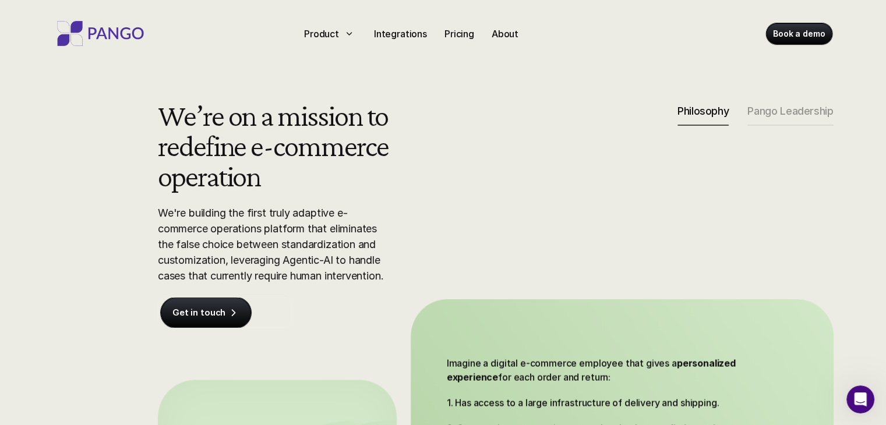
click at [433, 245] on div "We’re on a mission to redefine e-commerce operation We're building the first tr…" at bounding box center [496, 342] width 746 height 484
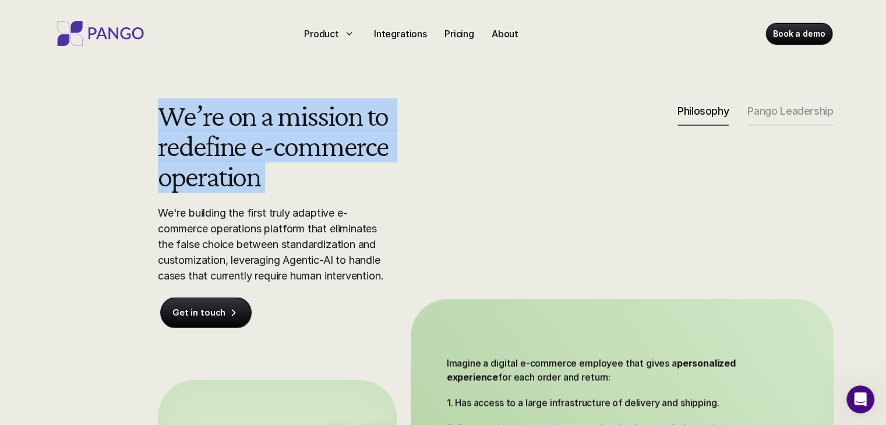
click at [432, 244] on div "We’re on a mission to redefine e-commerce operation We're building the first tr…" at bounding box center [496, 342] width 746 height 484
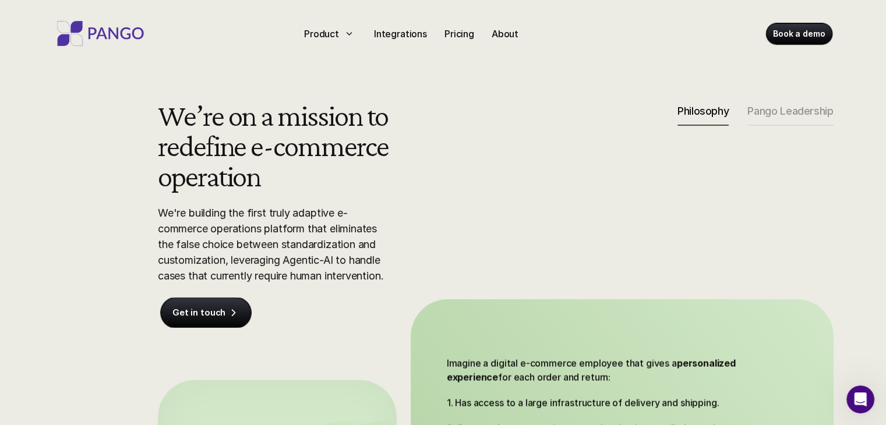
click at [431, 244] on div "We’re on a mission to redefine e-commerce operation We're building the first tr…" at bounding box center [496, 342] width 746 height 484
click at [431, 242] on div "We’re on a mission to redefine e-commerce operation We're building the first tr…" at bounding box center [496, 342] width 746 height 484
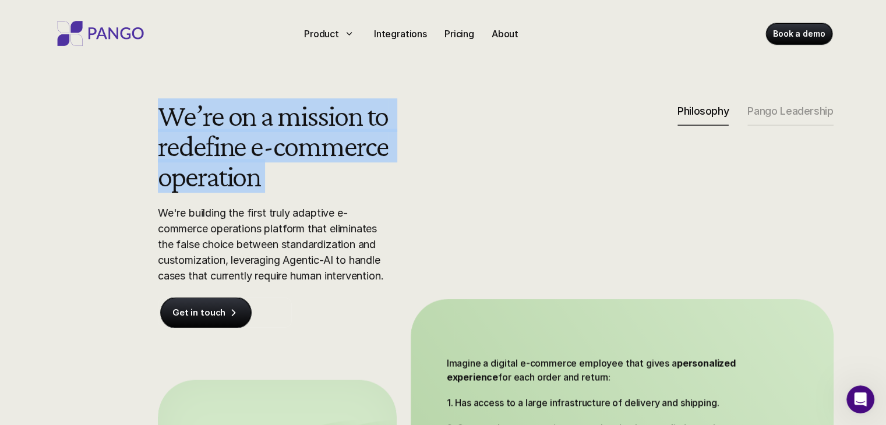
click at [431, 241] on div "We’re on a mission to redefine e-commerce operation We're building the first tr…" at bounding box center [496, 342] width 746 height 484
click at [430, 241] on div "We’re on a mission to redefine e-commerce operation We're building the first tr…" at bounding box center [496, 342] width 746 height 484
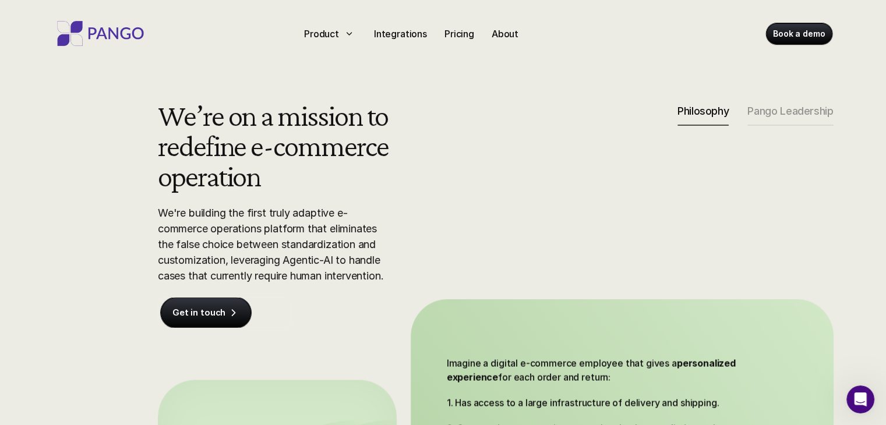
click at [430, 241] on div "We’re on a mission to redefine e-commerce operation We're building the first tr…" at bounding box center [496, 342] width 746 height 484
click at [429, 241] on div "We’re on a mission to redefine e-commerce operation We're building the first tr…" at bounding box center [496, 342] width 746 height 484
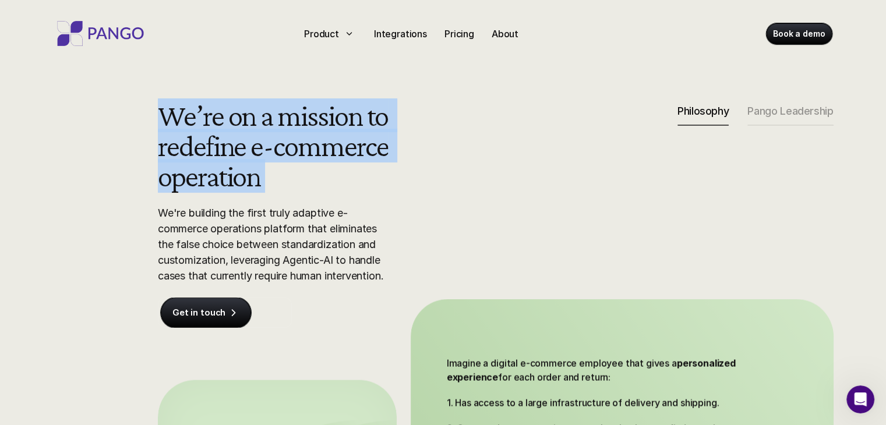
click at [429, 241] on div "We’re on a mission to redefine e-commerce operation We're building the first tr…" at bounding box center [496, 342] width 746 height 484
click at [429, 240] on div "We’re on a mission to redefine e-commerce operation We're building the first tr…" at bounding box center [496, 342] width 746 height 484
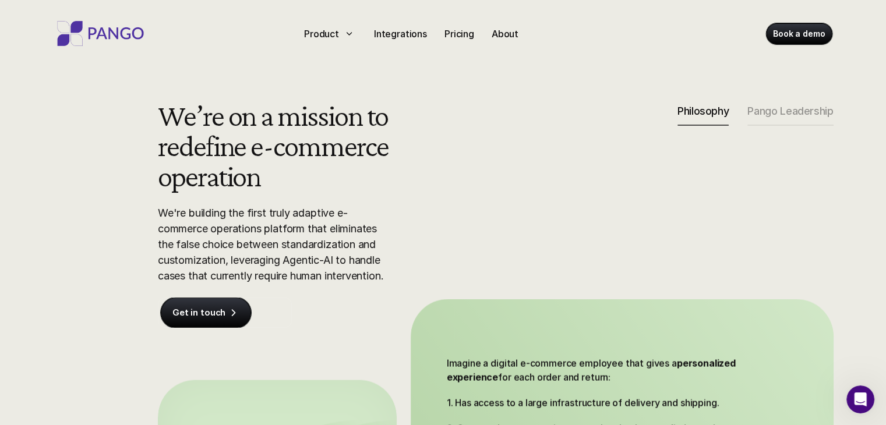
click at [428, 238] on div "We’re on a mission to redefine e-commerce operation We're building the first tr…" at bounding box center [496, 342] width 746 height 484
click at [427, 238] on div "We’re on a mission to redefine e-commerce operation We're building the first tr…" at bounding box center [496, 342] width 746 height 484
click at [427, 237] on div "We’re on a mission to redefine e-commerce operation We're building the first tr…" at bounding box center [496, 342] width 746 height 484
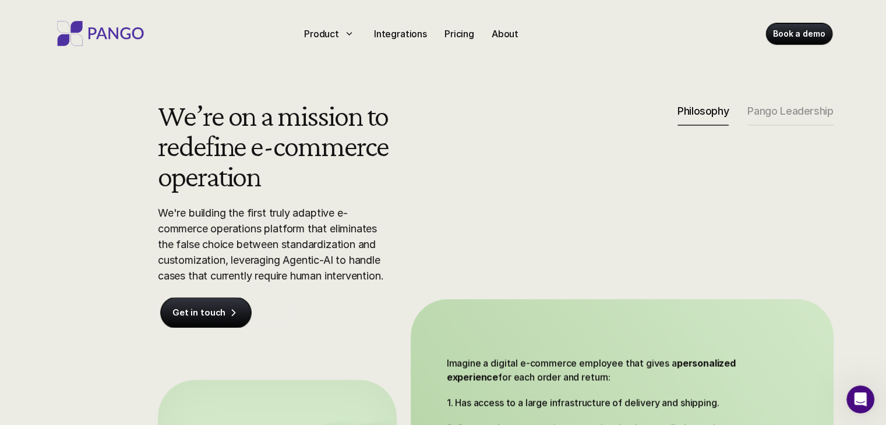
click at [427, 237] on div "We’re on a mission to redefine e-commerce operation We're building the first tr…" at bounding box center [496, 342] width 746 height 484
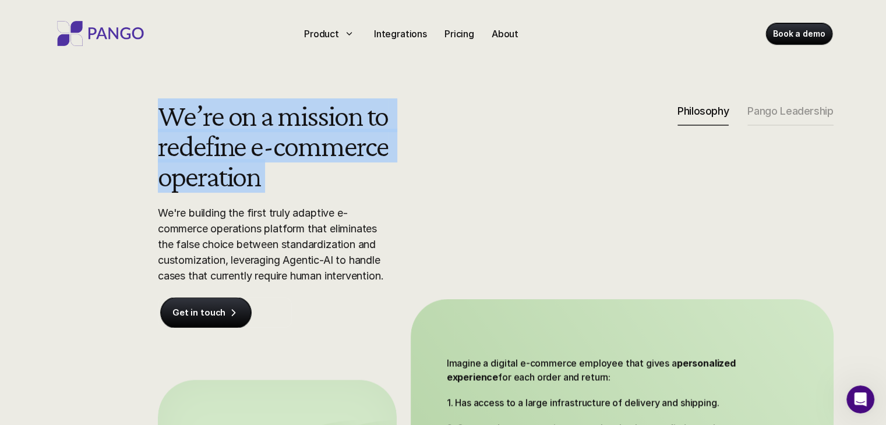
click at [427, 236] on div "We’re on a mission to redefine e-commerce operation We're building the first tr…" at bounding box center [496, 342] width 746 height 484
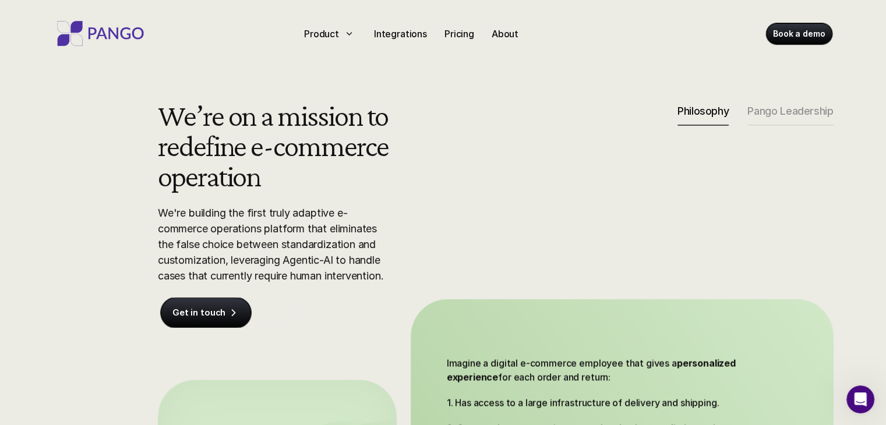
click at [426, 235] on div "We’re on a mission to redefine e-commerce operation We're building the first tr…" at bounding box center [496, 342] width 746 height 484
click at [425, 235] on div "We’re on a mission to redefine e-commerce operation We're building the first tr…" at bounding box center [496, 342] width 746 height 484
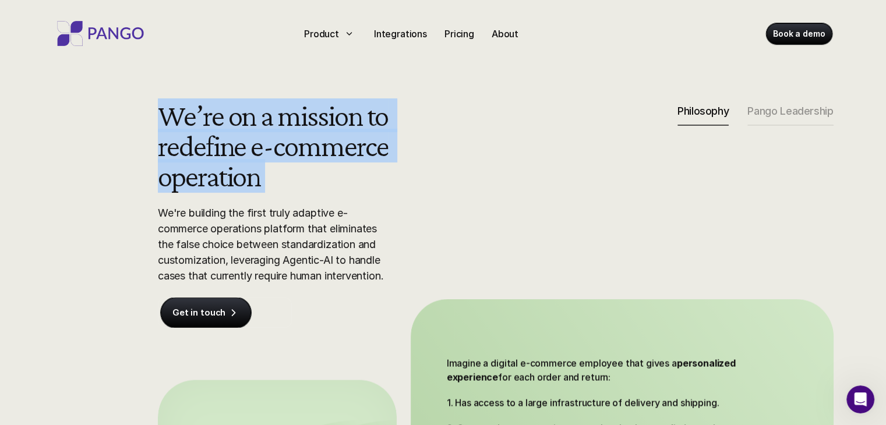
click at [425, 234] on div "We’re on a mission to redefine e-commerce operation We're building the first tr…" at bounding box center [496, 342] width 746 height 484
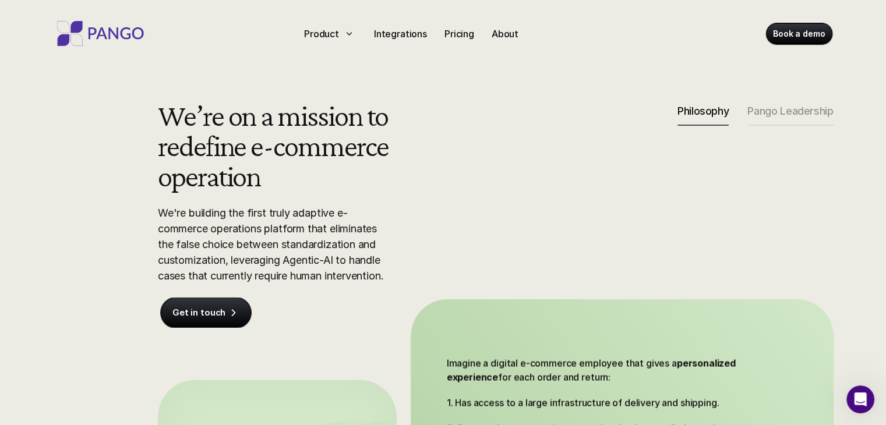
click at [424, 234] on div "We’re on a mission to redefine e-commerce operation We're building the first tr…" at bounding box center [496, 342] width 746 height 484
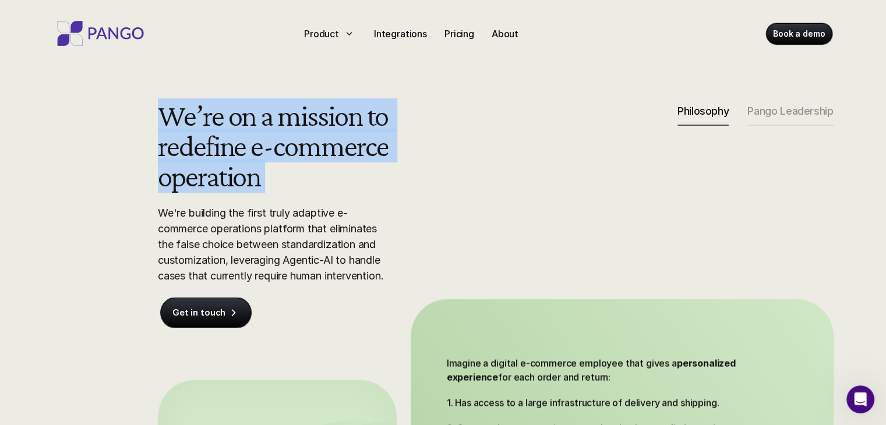
click at [424, 233] on div "We’re on a mission to redefine e-commerce operation We're building the first tr…" at bounding box center [496, 342] width 746 height 484
click at [424, 232] on div "We’re on a mission to redefine e-commerce operation We're building the first tr…" at bounding box center [496, 342] width 746 height 484
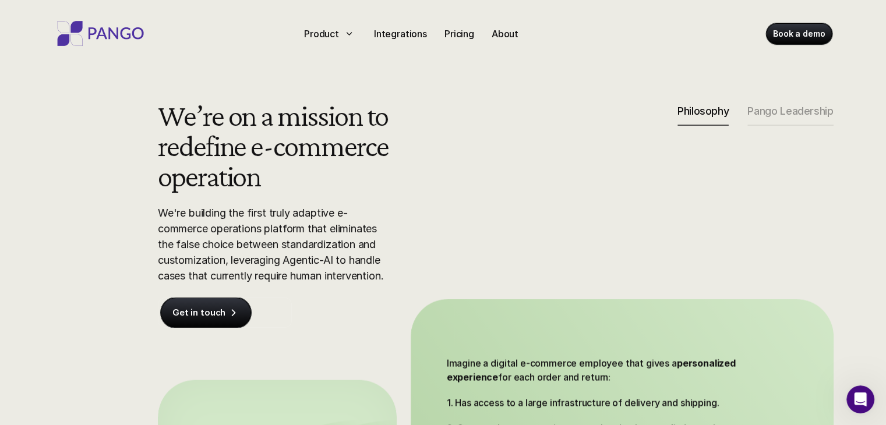
click at [424, 231] on div "We’re on a mission to redefine e-commerce operation We're building the first tr…" at bounding box center [496, 342] width 746 height 484
click at [423, 231] on div "We’re on a mission to redefine e-commerce operation We're building the first tr…" at bounding box center [496, 342] width 746 height 484
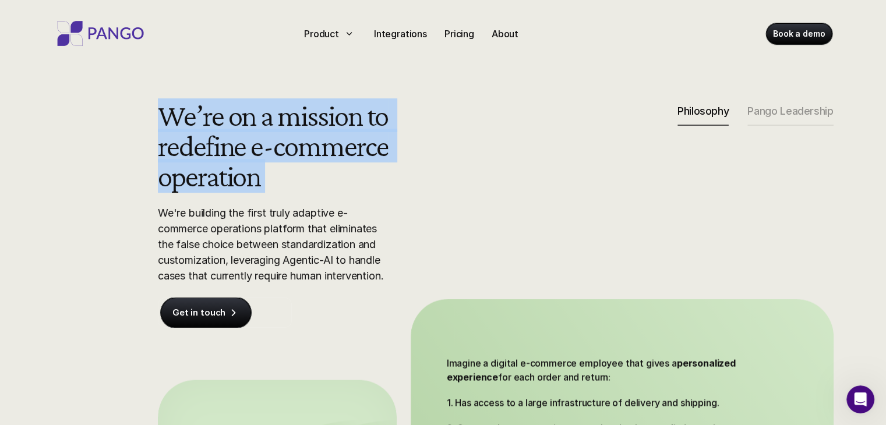
click at [423, 231] on div "We’re on a mission to redefine e-commerce operation We're building the first tr…" at bounding box center [496, 342] width 746 height 484
click at [423, 230] on div "We’re on a mission to redefine e-commerce operation We're building the first tr…" at bounding box center [496, 342] width 746 height 484
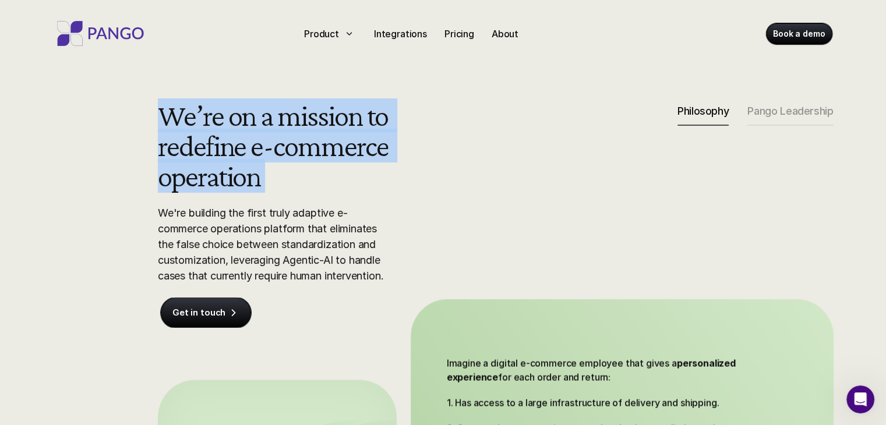
click at [422, 230] on div "We’re on a mission to redefine e-commerce operation We're building the first tr…" at bounding box center [496, 342] width 746 height 484
click at [422, 228] on div "We’re on a mission to redefine e-commerce operation We're building the first tr…" at bounding box center [496, 342] width 746 height 484
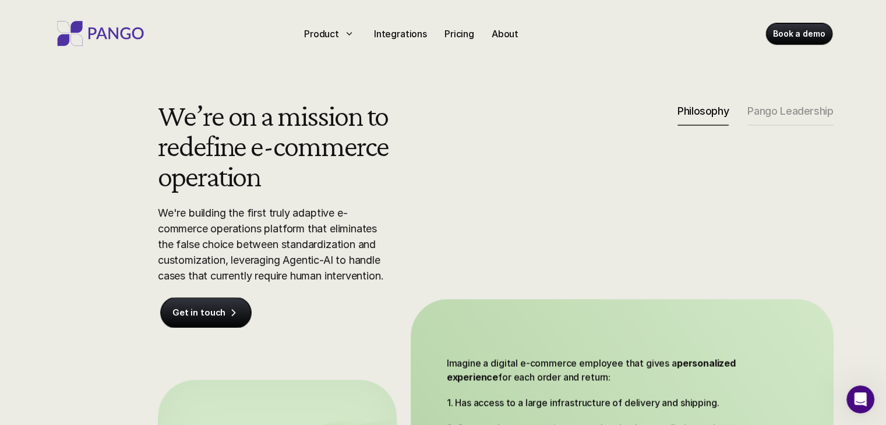
click at [422, 228] on div "We’re on a mission to redefine e-commerce operation We're building the first tr…" at bounding box center [496, 342] width 746 height 484
click at [422, 227] on div "We’re on a mission to redefine e-commerce operation We're building the first tr…" at bounding box center [496, 342] width 746 height 484
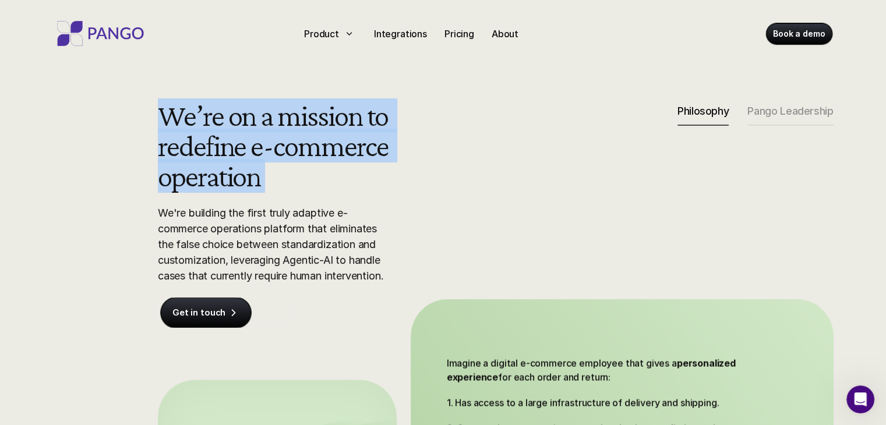
drag, startPoint x: 422, startPoint y: 227, endPoint x: 418, endPoint y: 222, distance: 6.3
click at [422, 227] on div "We’re on a mission to redefine e-commerce operation We're building the first tr…" at bounding box center [496, 342] width 746 height 484
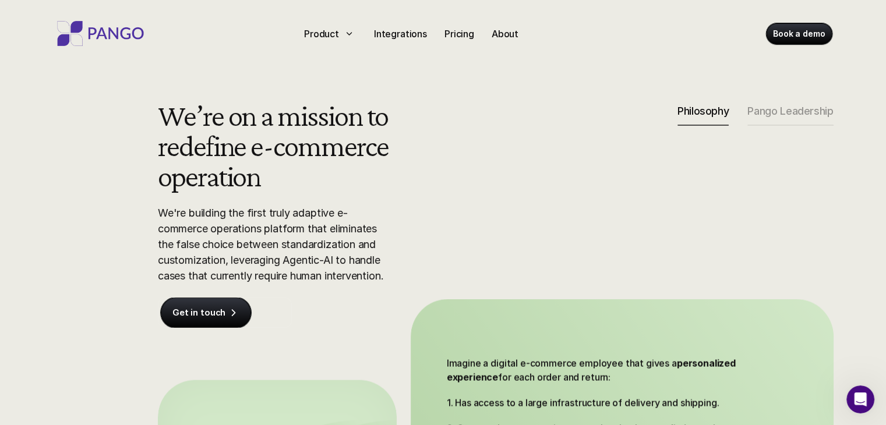
click at [421, 227] on div "We’re on a mission to redefine e-commerce operation We're building the first tr…" at bounding box center [496, 342] width 746 height 484
click at [420, 225] on div "We’re on a mission to redefine e-commerce operation We're building the first tr…" at bounding box center [496, 342] width 746 height 484
click at [420, 224] on div "We’re on a mission to redefine e-commerce operation We're building the first tr…" at bounding box center [496, 342] width 746 height 484
click at [420, 223] on div "We’re on a mission to redefine e-commerce operation We're building the first tr…" at bounding box center [496, 342] width 746 height 484
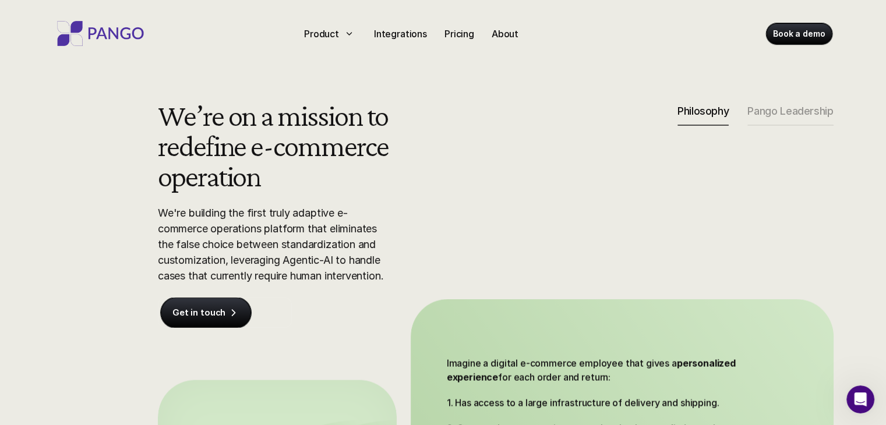
click at [419, 222] on div "We’re on a mission to redefine e-commerce operation We're building the first tr…" at bounding box center [496, 342] width 746 height 484
click at [418, 222] on div "We’re on a mission to redefine e-commerce operation We're building the first tr…" at bounding box center [496, 342] width 746 height 484
click at [418, 221] on div "We’re on a mission to redefine e-commerce operation We're building the first tr…" at bounding box center [496, 342] width 746 height 484
click at [418, 220] on div "We’re on a mission to redefine e-commerce operation We're building the first tr…" at bounding box center [496, 342] width 746 height 484
click at [417, 220] on div "We’re on a mission to redefine e-commerce operation We're building the first tr…" at bounding box center [496, 342] width 746 height 484
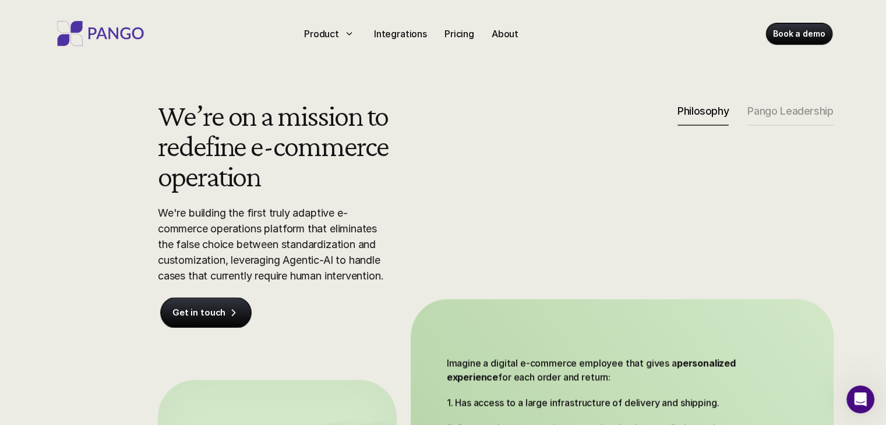
click at [417, 219] on div "We’re on a mission to redefine e-commerce operation We're building the first tr…" at bounding box center [496, 342] width 746 height 484
click at [417, 218] on div "We’re on a mission to redefine e-commerce operation We're building the first tr…" at bounding box center [496, 342] width 746 height 484
click at [416, 217] on div "We’re on a mission to redefine e-commerce operation We're building the first tr…" at bounding box center [496, 342] width 746 height 484
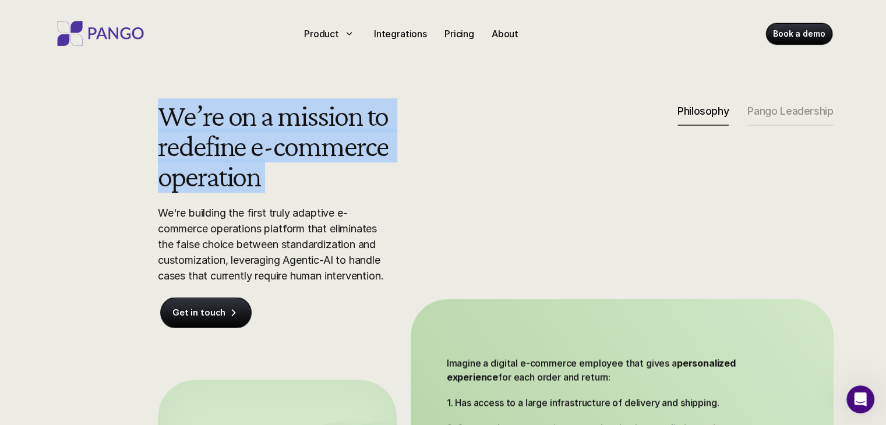
click at [416, 217] on div "We’re on a mission to redefine e-commerce operation We're building the first tr…" at bounding box center [496, 342] width 746 height 484
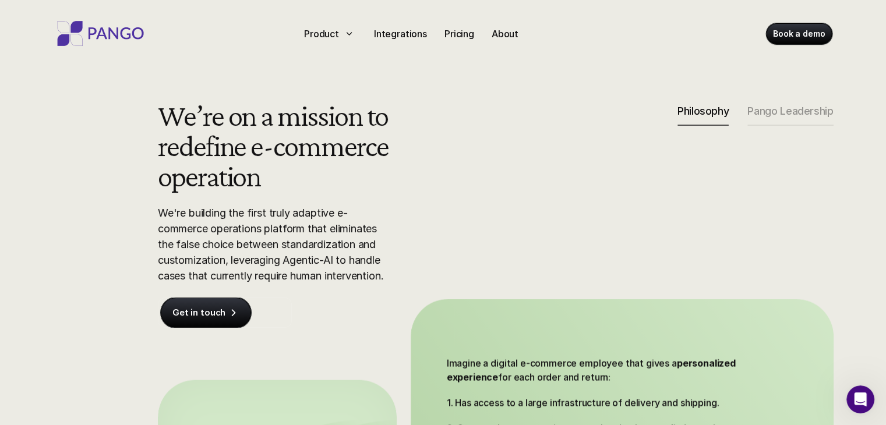
click at [416, 217] on div "We’re on a mission to redefine e-commerce operation We're building the first tr…" at bounding box center [496, 342] width 746 height 484
click at [415, 216] on div "We’re on a mission to redefine e-commerce operation We're building the first tr…" at bounding box center [496, 342] width 746 height 484
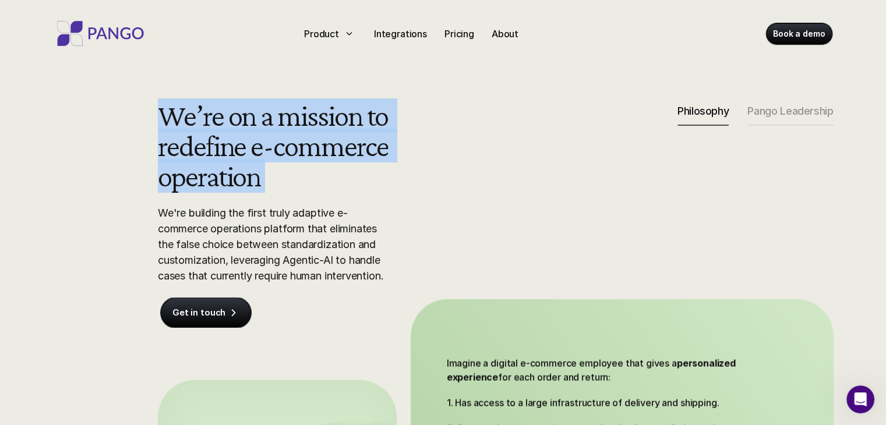
click at [415, 214] on div "We’re on a mission to redefine e-commerce operation We're building the first tr…" at bounding box center [496, 342] width 746 height 484
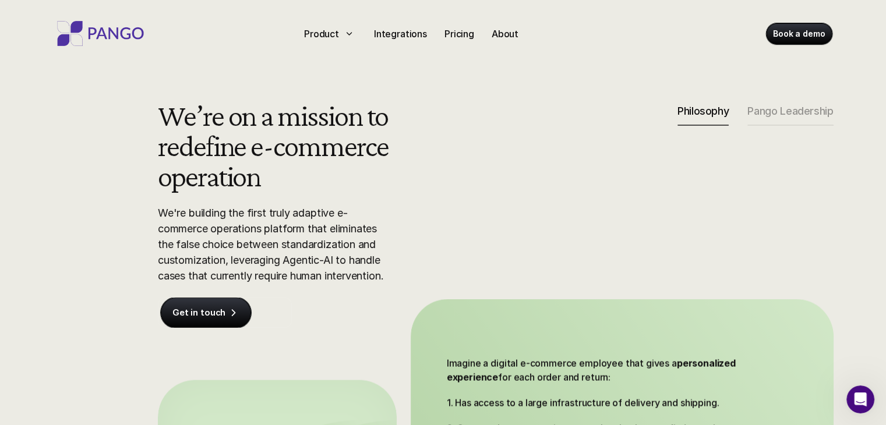
click at [415, 213] on div "We’re on a mission to redefine e-commerce operation We're building the first tr…" at bounding box center [496, 342] width 746 height 484
click at [414, 212] on div "We’re on a mission to redefine e-commerce operation We're building the first tr…" at bounding box center [496, 342] width 746 height 484
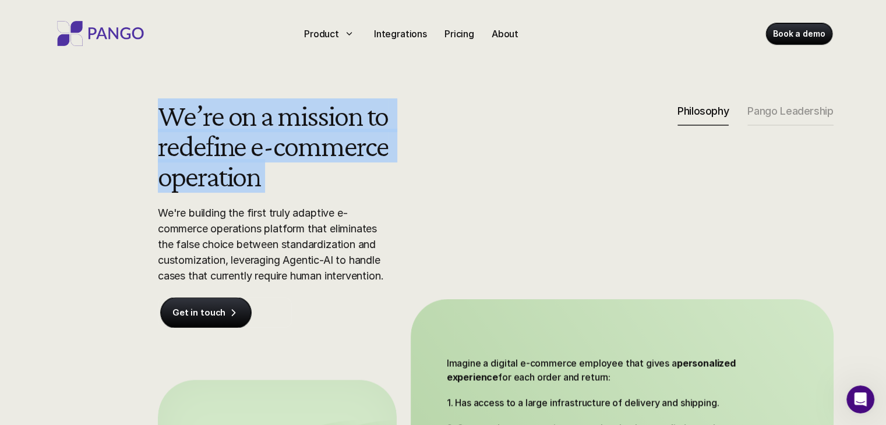
click at [414, 210] on div "We’re on a mission to redefine e-commerce operation We're building the first tr…" at bounding box center [496, 342] width 746 height 484
click at [413, 210] on div "We’re on a mission to redefine e-commerce operation We're building the first tr…" at bounding box center [496, 342] width 746 height 484
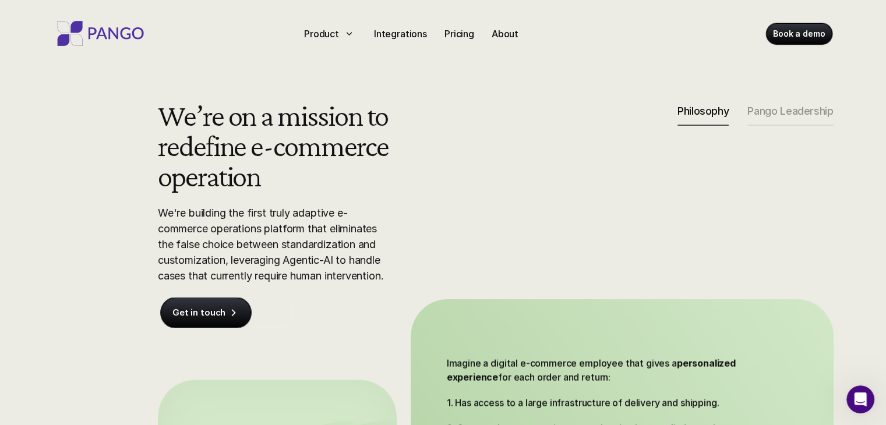
click at [413, 209] on div "We’re on a mission to redefine e-commerce operation We're building the first tr…" at bounding box center [496, 342] width 746 height 484
click at [412, 209] on div "We’re on a mission to redefine e-commerce operation We're building the first tr…" at bounding box center [496, 342] width 746 height 484
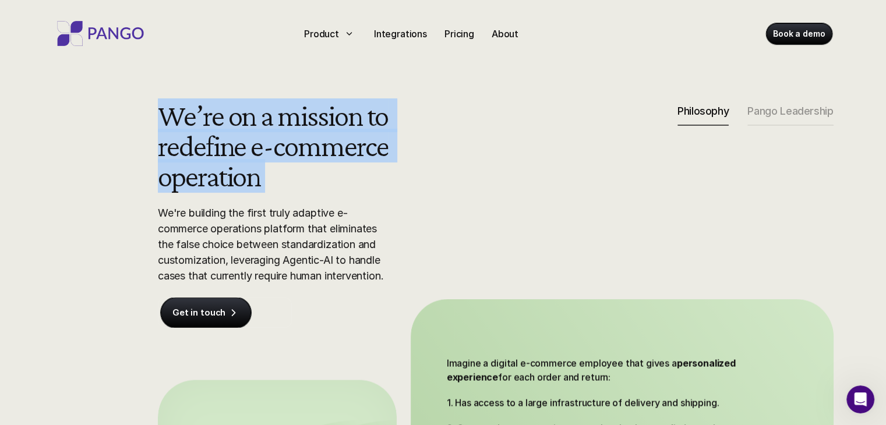
click at [412, 209] on div "We’re on a mission to redefine e-commerce operation We're building the first tr…" at bounding box center [496, 342] width 746 height 484
click at [411, 208] on div "We’re on a mission to redefine e-commerce operation We're building the first tr…" at bounding box center [496, 342] width 746 height 484
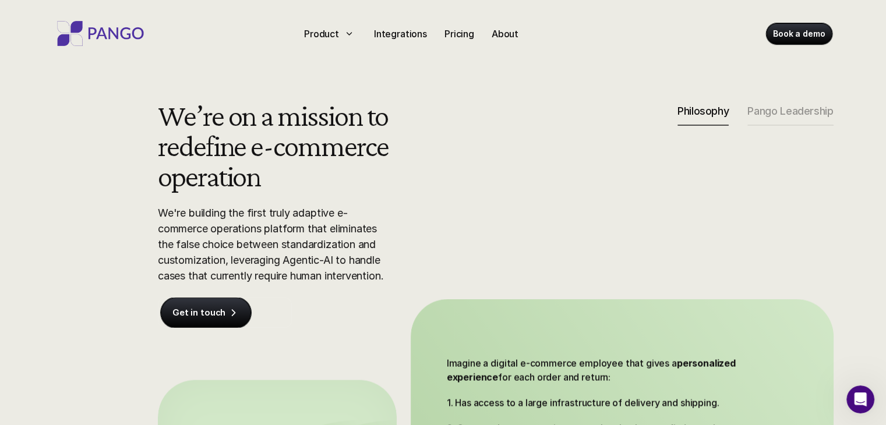
click at [411, 208] on div "We’re on a mission to redefine e-commerce operation We're building the first tr…" at bounding box center [496, 342] width 746 height 484
click at [411, 206] on div "We’re on a mission to redefine e-commerce operation We're building the first tr…" at bounding box center [496, 342] width 746 height 484
click at [410, 206] on div "We’re on a mission to redefine e-commerce operation We're building the first tr…" at bounding box center [496, 342] width 746 height 484
click at [410, 203] on div "We’re on a mission to redefine e-commerce operation We're building the first tr…" at bounding box center [496, 342] width 746 height 484
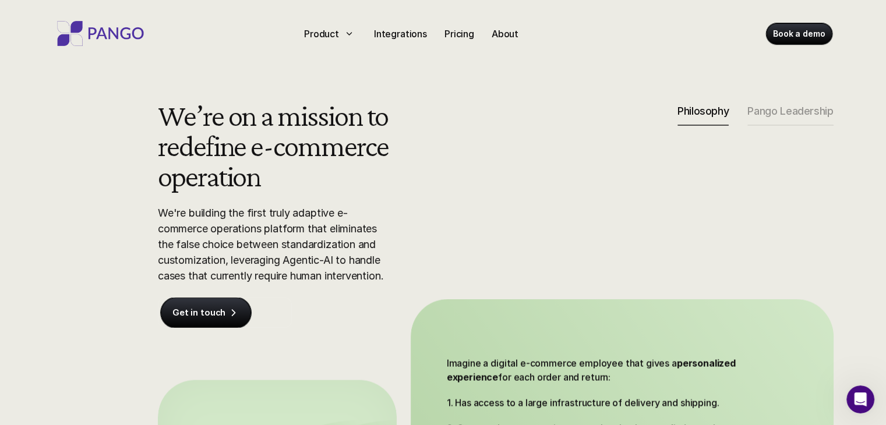
click at [410, 203] on div "We’re on a mission to redefine e-commerce operation We're building the first tr…" at bounding box center [496, 342] width 746 height 484
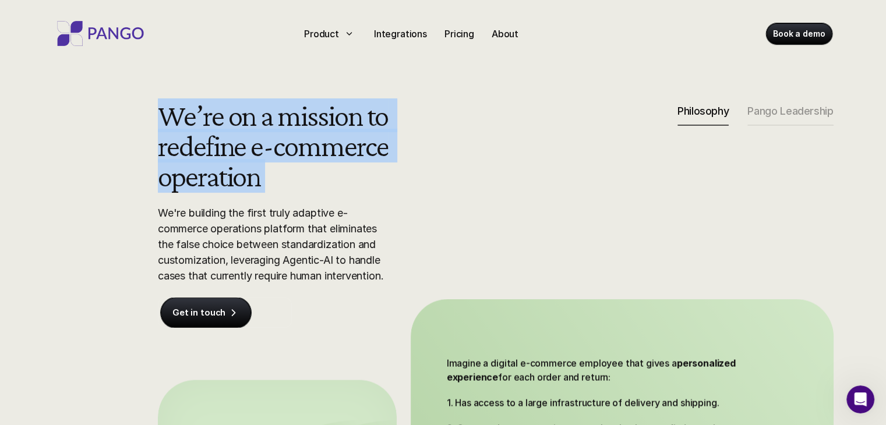
click at [410, 202] on div "We’re on a mission to redefine e-commerce operation We're building the first tr…" at bounding box center [496, 342] width 746 height 484
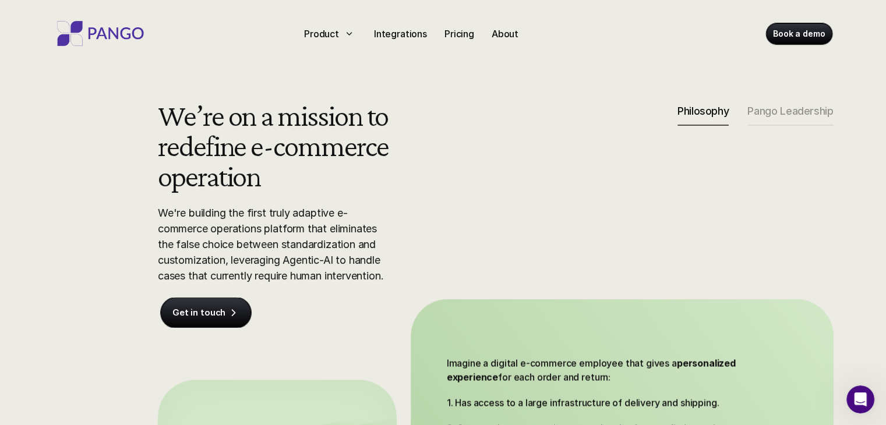
click at [410, 201] on div "We’re on a mission to redefine e-commerce operation We're building the first tr…" at bounding box center [496, 342] width 746 height 484
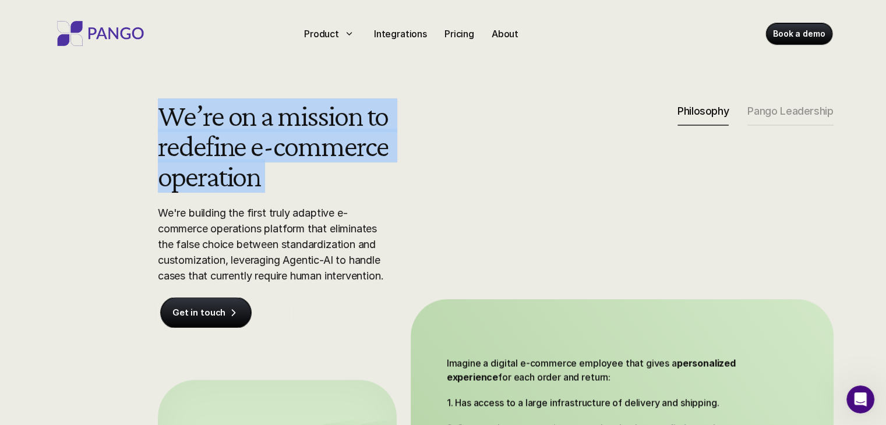
click at [410, 200] on div "We’re on a mission to redefine e-commerce operation We're building the first tr…" at bounding box center [496, 342] width 746 height 484
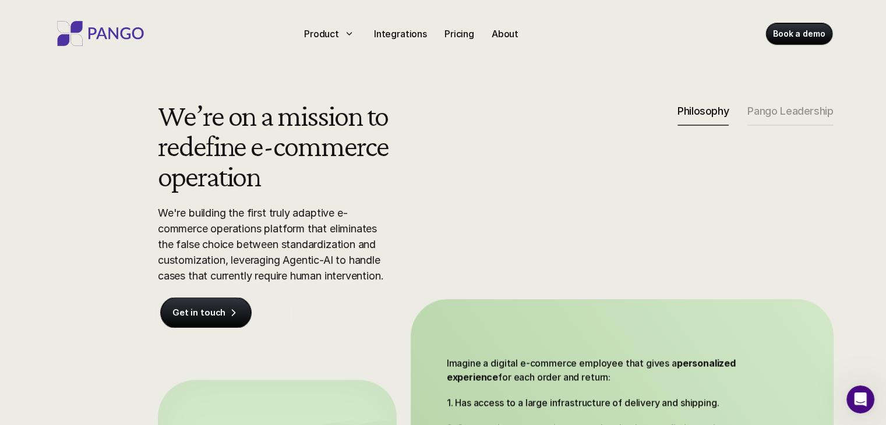
click at [410, 199] on div "We’re on a mission to redefine e-commerce operation We're building the first tr…" at bounding box center [496, 342] width 746 height 484
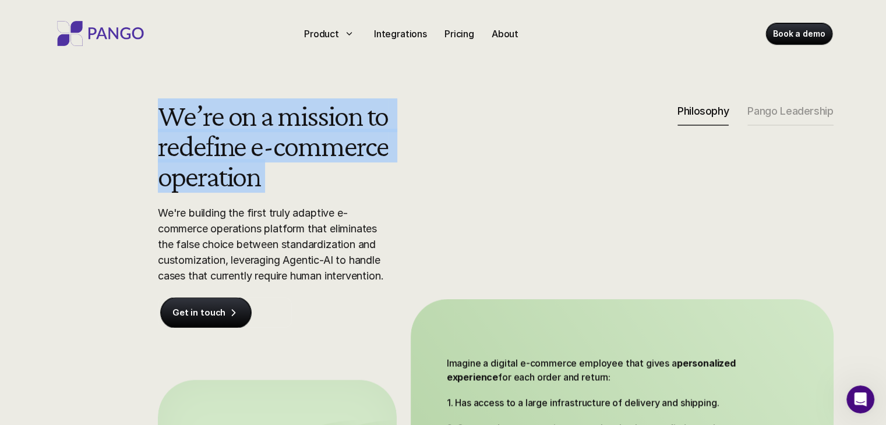
click at [410, 199] on div "We’re on a mission to redefine e-commerce operation We're building the first tr…" at bounding box center [496, 342] width 746 height 484
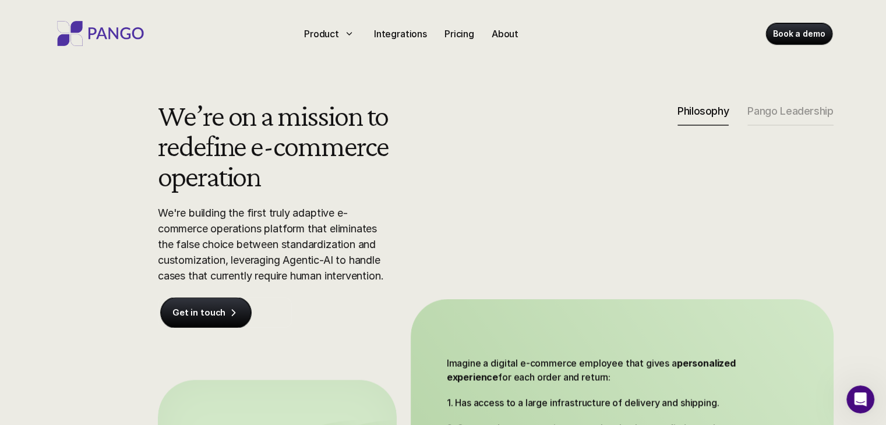
click at [410, 199] on div "We’re on a mission to redefine e-commerce operation We're building the first tr…" at bounding box center [496, 342] width 746 height 484
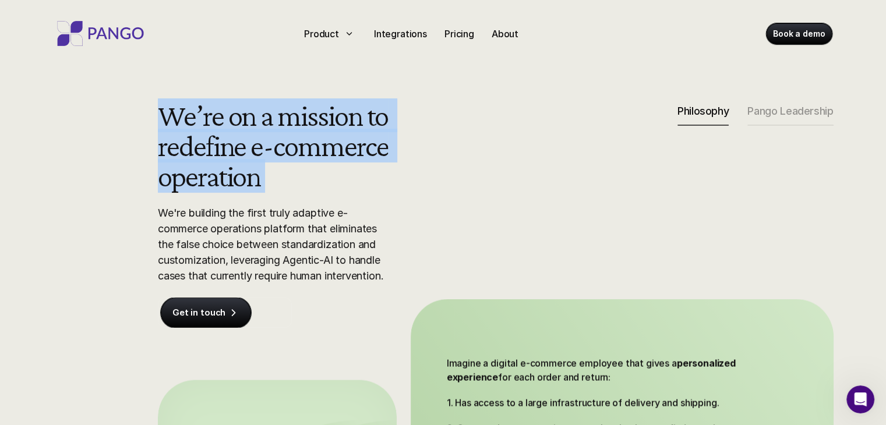
click at [410, 199] on div "We’re on a mission to redefine e-commerce operation We're building the first tr…" at bounding box center [496, 342] width 746 height 484
click at [410, 198] on div "We’re on a mission to redefine e-commerce operation We're building the first tr…" at bounding box center [496, 342] width 746 height 484
click at [410, 196] on div "We’re on a mission to redefine e-commerce operation We're building the first tr…" at bounding box center [496, 342] width 746 height 484
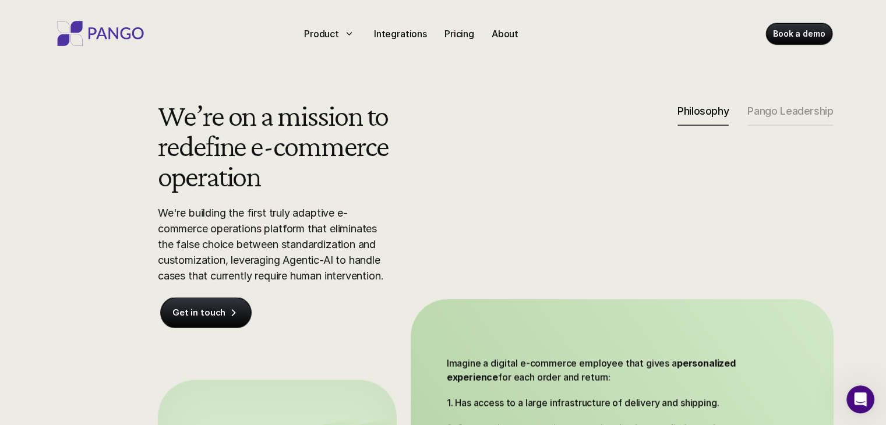
click at [410, 195] on div "We’re on a mission to redefine e-commerce operation We're building the first tr…" at bounding box center [496, 342] width 746 height 484
click at [409, 192] on div "We’re on a mission to redefine e-commerce operation We're building the first tr…" at bounding box center [496, 342] width 746 height 484
click at [409, 189] on div "We’re on a mission to redefine e-commerce operation We're building the first tr…" at bounding box center [496, 342] width 746 height 484
click at [408, 187] on div "We’re on a mission to redefine e-commerce operation We're building the first tr…" at bounding box center [496, 342] width 746 height 484
click at [408, 185] on div "We’re on a mission to redefine e-commerce operation We're building the first tr…" at bounding box center [496, 342] width 746 height 484
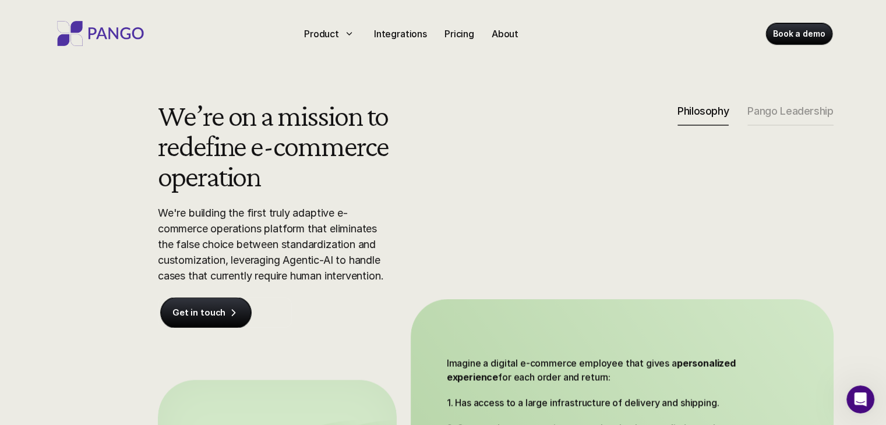
click at [408, 184] on div "We’re on a mission to redefine e-commerce operation We're building the first tr…" at bounding box center [496, 342] width 746 height 484
click at [408, 183] on div "We’re on a mission to redefine e-commerce operation We're building the first tr…" at bounding box center [496, 342] width 746 height 484
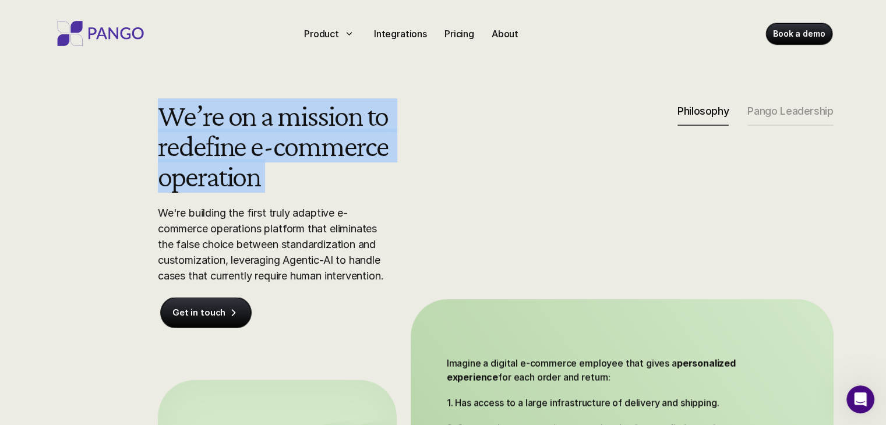
click at [407, 182] on div "We’re on a mission to redefine e-commerce operation We're building the first tr…" at bounding box center [496, 342] width 746 height 484
click at [407, 181] on div "We’re on a mission to redefine e-commerce operation We're building the first tr…" at bounding box center [496, 342] width 746 height 484
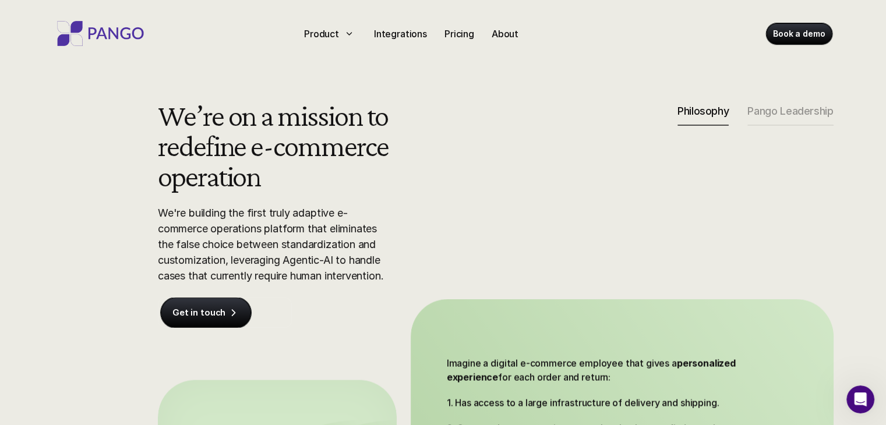
click at [407, 180] on div "We’re on a mission to redefine e-commerce operation We're building the first tr…" at bounding box center [496, 342] width 746 height 484
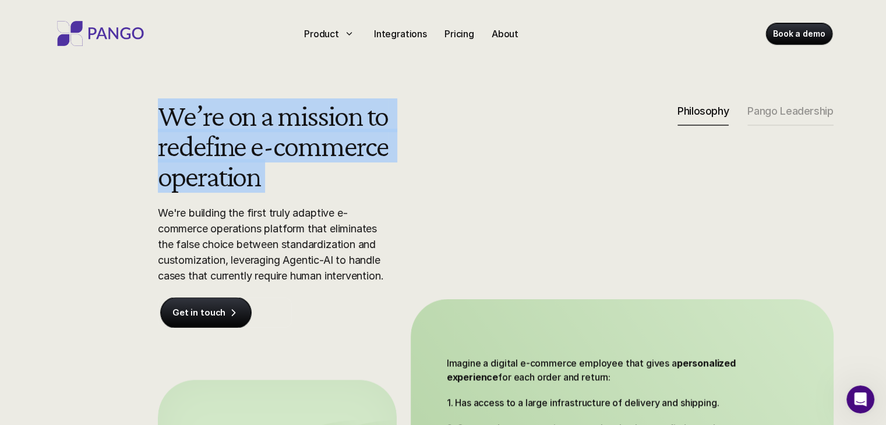
click at [407, 179] on div "We’re on a mission to redefine e-commerce operation We're building the first tr…" at bounding box center [496, 342] width 746 height 484
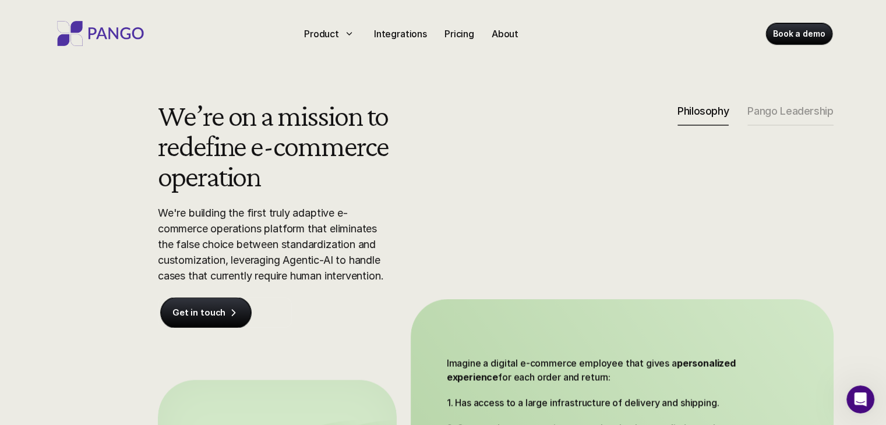
click at [407, 179] on div "We’re on a mission to redefine e-commerce operation We're building the first tr…" at bounding box center [496, 342] width 746 height 484
click at [408, 178] on div "We’re on a mission to redefine e-commerce operation We're building the first tr…" at bounding box center [496, 342] width 746 height 484
click at [409, 176] on div "We’re on a mission to redefine e-commerce operation We're building the first tr…" at bounding box center [496, 342] width 746 height 484
click at [411, 175] on div "We’re on a mission to redefine e-commerce operation We're building the first tr…" at bounding box center [496, 342] width 746 height 484
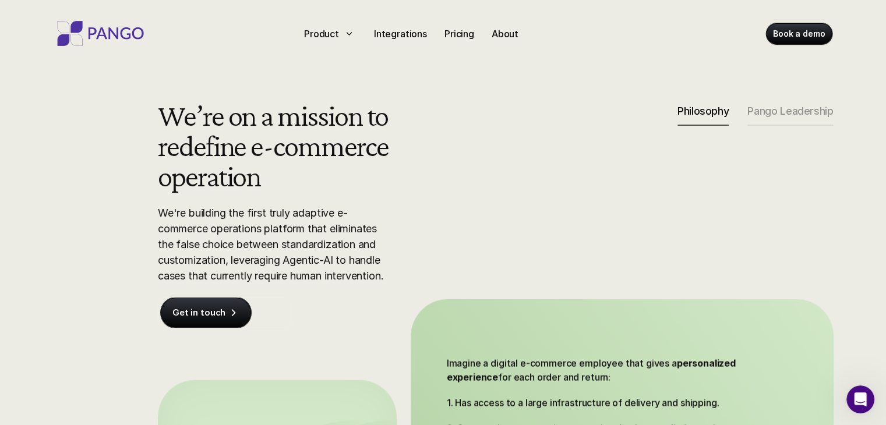
click at [413, 175] on div "We’re on a mission to redefine e-commerce operation We're building the first tr…" at bounding box center [496, 342] width 746 height 484
click at [413, 174] on div "We’re on a mission to redefine e-commerce operation We're building the first tr…" at bounding box center [496, 342] width 746 height 484
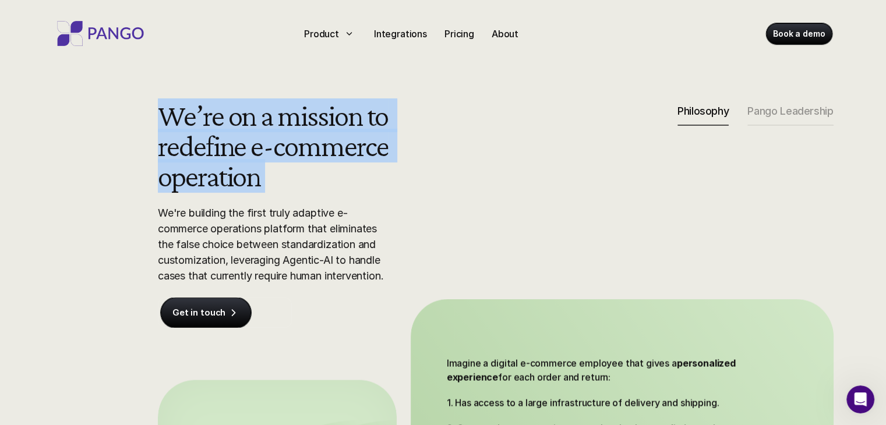
click at [413, 174] on div "We’re on a mission to redefine e-commerce operation We're building the first tr…" at bounding box center [496, 342] width 746 height 484
click at [415, 173] on div "We’re on a mission to redefine e-commerce operation We're building the first tr…" at bounding box center [496, 342] width 746 height 484
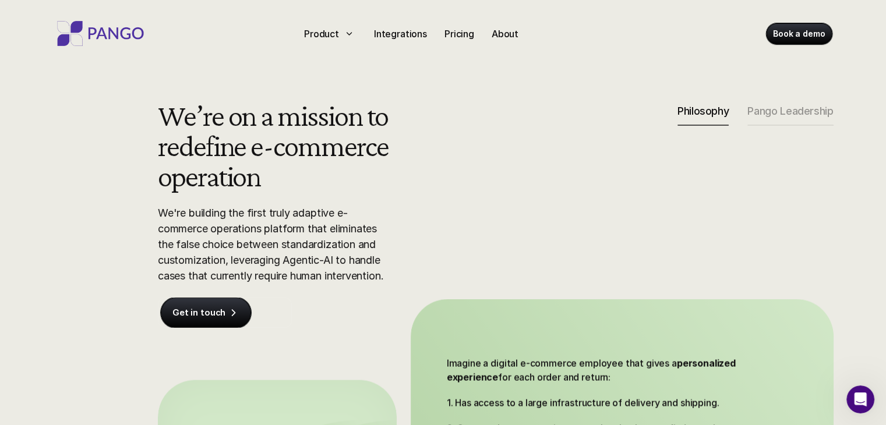
click at [416, 172] on div "We’re on a mission to redefine e-commerce operation We're building the first tr…" at bounding box center [496, 342] width 746 height 484
click at [417, 171] on div "We’re on a mission to redefine e-commerce operation We're building the first tr…" at bounding box center [496, 342] width 746 height 484
click at [418, 170] on div "We’re on a mission to redefine e-commerce operation We're building the first tr…" at bounding box center [496, 342] width 746 height 484
click at [418, 169] on div "We’re on a mission to redefine e-commerce operation We're building the first tr…" at bounding box center [496, 342] width 746 height 484
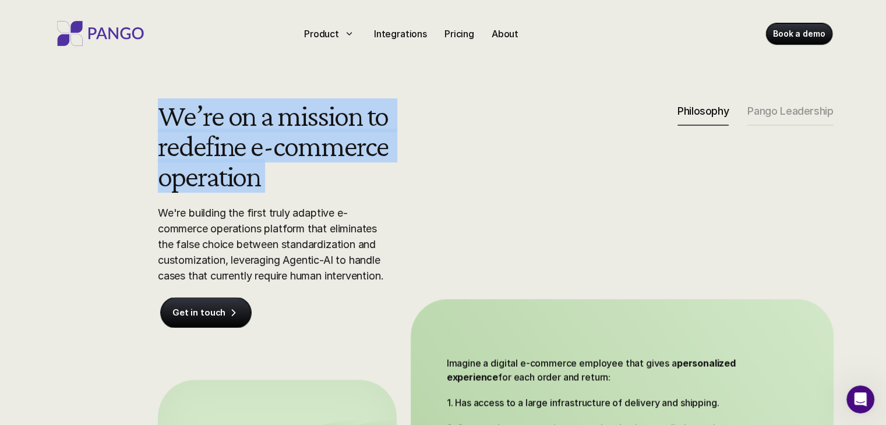
click at [419, 169] on div "We’re on a mission to redefine e-commerce operation We're building the first tr…" at bounding box center [496, 342] width 746 height 484
click at [420, 168] on div "We’re on a mission to redefine e-commerce operation We're building the first tr…" at bounding box center [496, 342] width 746 height 484
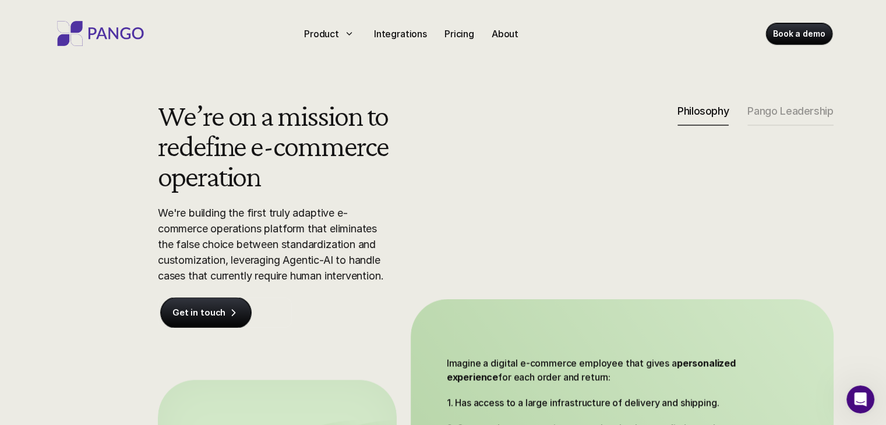
click at [421, 167] on div "We’re on a mission to redefine e-commerce operation We're building the first tr…" at bounding box center [496, 342] width 746 height 484
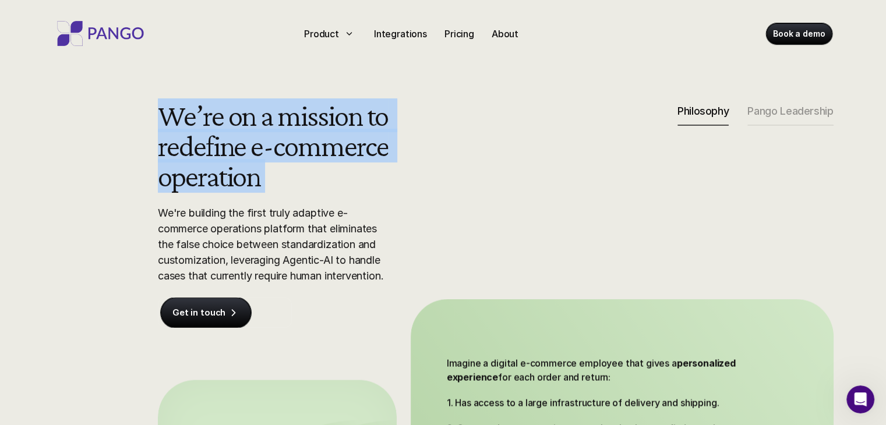
click at [421, 167] on div "We’re on a mission to redefine e-commerce operation We're building the first tr…" at bounding box center [496, 342] width 746 height 484
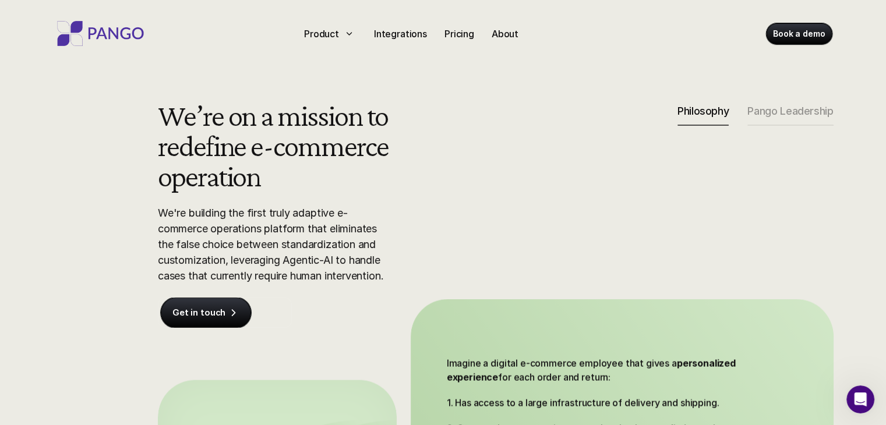
click at [421, 166] on div "We’re on a mission to redefine e-commerce operation We're building the first tr…" at bounding box center [496, 342] width 746 height 484
click at [422, 166] on div "We’re on a mission to redefine e-commerce operation We're building the first tr…" at bounding box center [496, 342] width 746 height 484
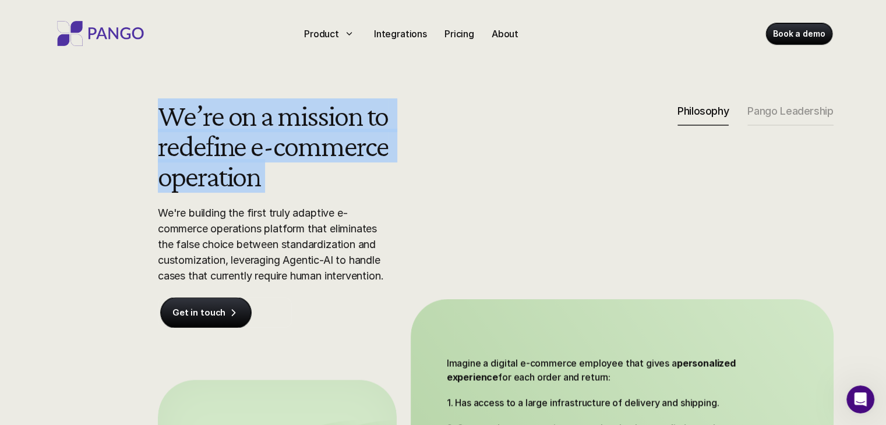
click at [422, 166] on div "We’re on a mission to redefine e-commerce operation We're building the first tr…" at bounding box center [496, 342] width 746 height 484
click at [422, 165] on div "We’re on a mission to redefine e-commerce operation We're building the first tr…" at bounding box center [496, 342] width 746 height 484
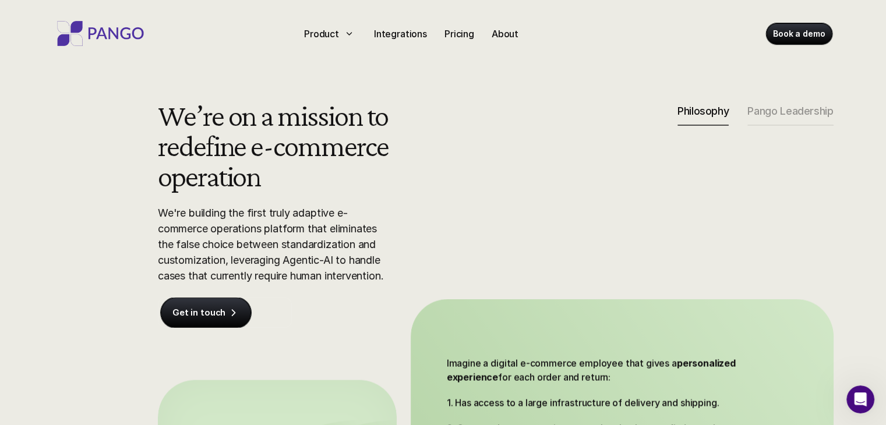
click at [422, 165] on div "We’re on a mission to redefine e-commerce operation We're building the first tr…" at bounding box center [496, 342] width 746 height 484
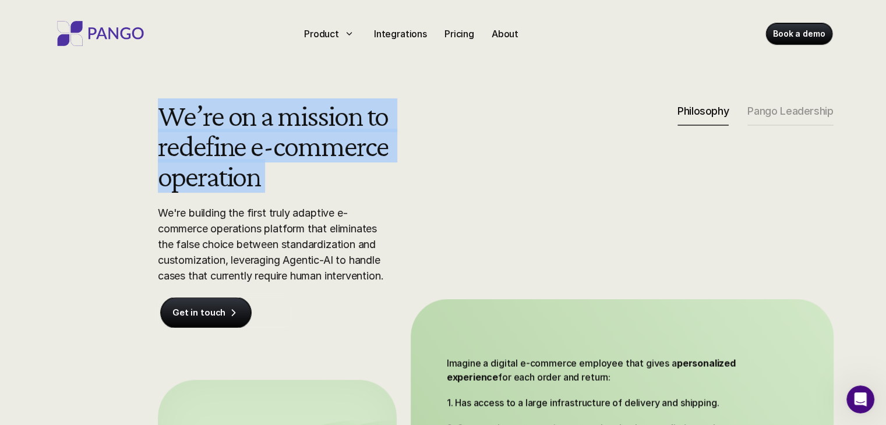
click at [422, 165] on div "We’re on a mission to redefine e-commerce operation We're building the first tr…" at bounding box center [496, 342] width 746 height 484
click at [424, 163] on div "We’re on a mission to redefine e-commerce operation We're building the first tr…" at bounding box center [496, 342] width 746 height 484
click at [425, 161] on div "We’re on a mission to redefine e-commerce operation We're building the first tr…" at bounding box center [496, 342] width 746 height 484
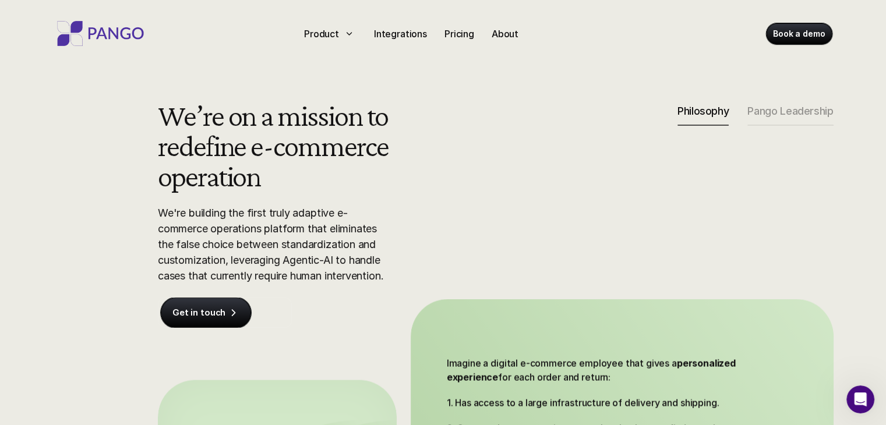
click at [427, 160] on div "We’re on a mission to redefine e-commerce operation We're building the first tr…" at bounding box center [496, 342] width 746 height 484
click at [427, 159] on div "We’re on a mission to redefine e-commerce operation We're building the first tr…" at bounding box center [496, 342] width 746 height 484
click at [428, 157] on div "We’re on a mission to redefine e-commerce operation We're building the first tr…" at bounding box center [496, 342] width 746 height 484
click at [429, 157] on div "We’re on a mission to redefine e-commerce operation We're building the first tr…" at bounding box center [496, 342] width 746 height 484
click at [431, 156] on div "We’re on a mission to redefine e-commerce operation We're building the first tr…" at bounding box center [496, 342] width 746 height 484
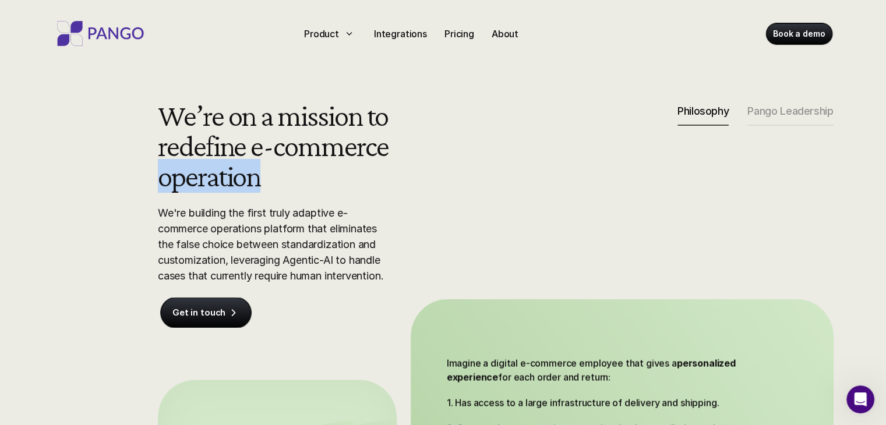
click at [431, 155] on div "We’re on a mission to redefine e-commerce operation We're building the first tr…" at bounding box center [496, 342] width 746 height 484
click at [434, 154] on div "We’re on a mission to redefine e-commerce operation We're building the first tr…" at bounding box center [496, 342] width 746 height 484
click at [436, 154] on div "We’re on a mission to redefine e-commerce operation We're building the first tr…" at bounding box center [496, 342] width 746 height 484
click at [436, 153] on div "We’re on a mission to redefine e-commerce operation We're building the first tr…" at bounding box center [496, 342] width 746 height 484
click at [438, 153] on div "We’re on a mission to redefine e-commerce operation We're building the first tr…" at bounding box center [496, 342] width 746 height 484
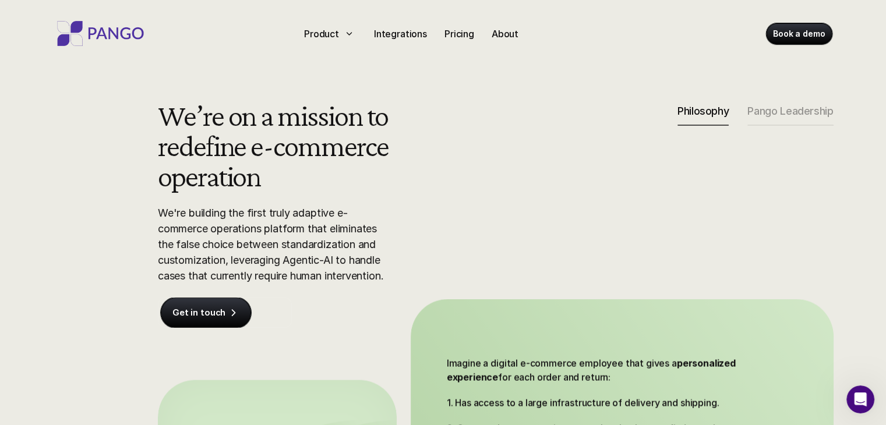
click at [438, 152] on div "We’re on a mission to redefine e-commerce operation We're building the first tr…" at bounding box center [496, 342] width 746 height 484
click at [439, 152] on div "We’re on a mission to redefine e-commerce operation We're building the first tr…" at bounding box center [496, 342] width 746 height 484
click at [441, 152] on div "We’re on a mission to redefine e-commerce operation We're building the first tr…" at bounding box center [496, 342] width 746 height 484
click at [443, 152] on div "We’re on a mission to redefine e-commerce operation We're building the first tr…" at bounding box center [496, 342] width 746 height 484
click at [444, 152] on div "We’re on a mission to redefine e-commerce operation We're building the first tr…" at bounding box center [496, 342] width 746 height 484
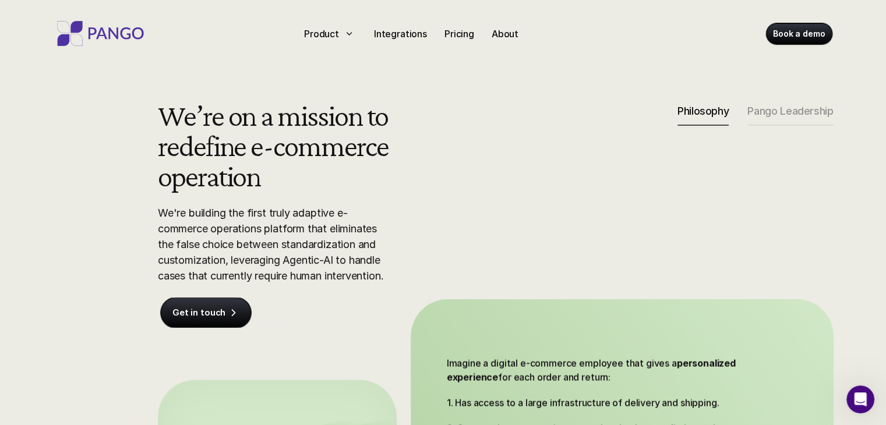
click at [445, 152] on div "We’re on a mission to redefine e-commerce operation We're building the first tr…" at bounding box center [496, 342] width 746 height 484
click at [446, 152] on div "We’re on a mission to redefine e-commerce operation We're building the first tr…" at bounding box center [496, 342] width 746 height 484
click at [448, 152] on div "We’re on a mission to redefine e-commerce operation We're building the first tr…" at bounding box center [496, 342] width 746 height 484
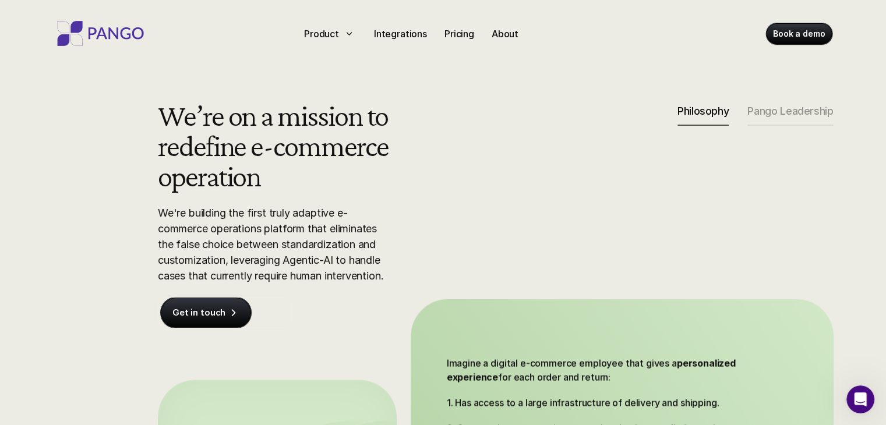
click at [449, 151] on div "We’re on a mission to redefine e-commerce operation We're building the first tr…" at bounding box center [496, 342] width 746 height 484
click at [453, 151] on div "We’re on a mission to redefine e-commerce operation We're building the first tr…" at bounding box center [496, 342] width 746 height 484
click at [457, 151] on div "We’re on a mission to redefine e-commerce operation We're building the first tr…" at bounding box center [496, 342] width 746 height 484
click at [458, 150] on div "We’re on a mission to redefine e-commerce operation We're building the first tr…" at bounding box center [496, 342] width 746 height 484
click at [459, 150] on div "We’re on a mission to redefine e-commerce operation We're building the first tr…" at bounding box center [496, 342] width 746 height 484
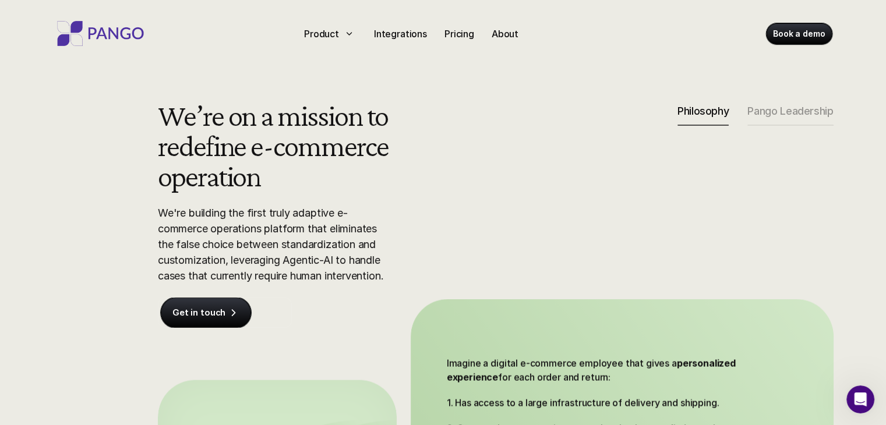
click at [460, 150] on div "We’re on a mission to redefine e-commerce operation We're building the first tr…" at bounding box center [496, 342] width 746 height 484
click at [461, 150] on div "We’re on a mission to redefine e-commerce operation We're building the first tr…" at bounding box center [496, 342] width 746 height 484
click at [462, 150] on div "We’re on a mission to redefine e-commerce operation We're building the first tr…" at bounding box center [496, 342] width 746 height 484
click at [463, 150] on div "We’re on a mission to redefine e-commerce operation We're building the first tr…" at bounding box center [496, 342] width 746 height 484
click at [464, 150] on div "We’re on a mission to redefine e-commerce operation We're building the first tr…" at bounding box center [496, 342] width 746 height 484
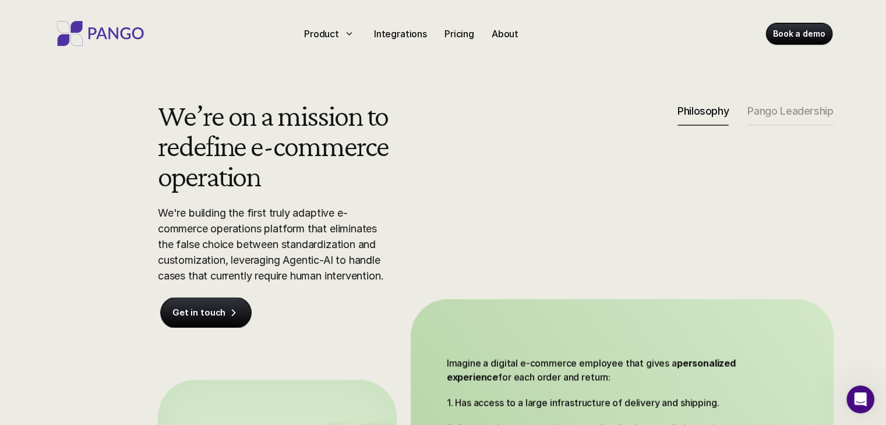
click at [466, 150] on div "We’re on a mission to redefine e-commerce operation We're building the first tr…" at bounding box center [496, 342] width 746 height 484
click at [467, 150] on div "We’re on a mission to redefine e-commerce operation We're building the first tr…" at bounding box center [496, 342] width 746 height 484
click at [469, 150] on div "We’re on a mission to redefine e-commerce operation We're building the first tr…" at bounding box center [496, 342] width 746 height 484
click at [471, 151] on div "We’re on a mission to redefine e-commerce operation We're building the first tr…" at bounding box center [496, 342] width 746 height 484
click at [472, 151] on div "We’re on a mission to redefine e-commerce operation We're building the first tr…" at bounding box center [496, 342] width 746 height 484
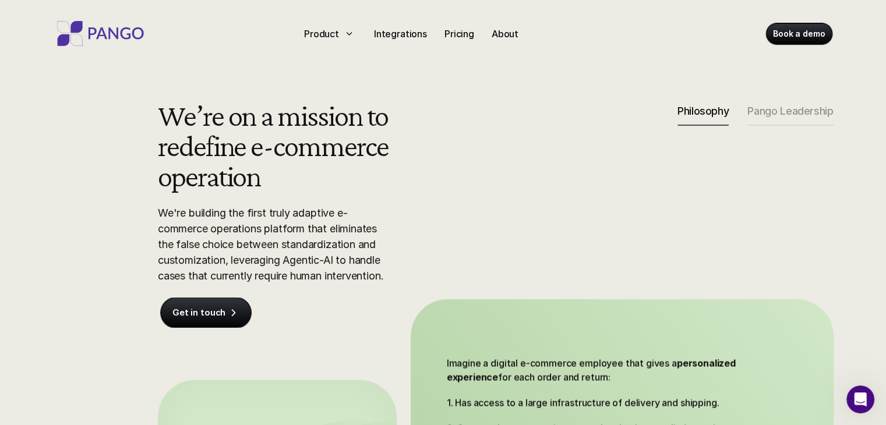
click at [473, 152] on div "We’re on a mission to redefine e-commerce operation We're building the first tr…" at bounding box center [496, 342] width 746 height 484
click at [476, 152] on div "We’re on a mission to redefine e-commerce operation We're building the first tr…" at bounding box center [496, 342] width 746 height 484
click at [477, 153] on div "We’re on a mission to redefine e-commerce operation We're building the first tr…" at bounding box center [496, 342] width 746 height 484
click at [478, 153] on div "We’re on a mission to redefine e-commerce operation We're building the first tr…" at bounding box center [496, 342] width 746 height 484
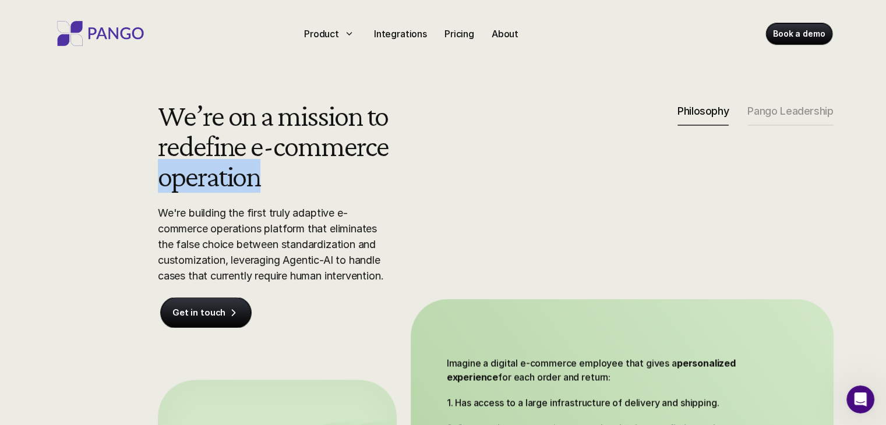
click at [478, 154] on div "We’re on a mission to redefine e-commerce operation We're building the first tr…" at bounding box center [496, 342] width 746 height 484
click at [480, 155] on div "We’re on a mission to redefine e-commerce operation We're building the first tr…" at bounding box center [496, 342] width 746 height 484
click at [480, 156] on div "We’re on a mission to redefine e-commerce operation We're building the first tr…" at bounding box center [496, 342] width 746 height 484
click at [480, 157] on div "We’re on a mission to redefine e-commerce operation We're building the first tr…" at bounding box center [496, 342] width 746 height 484
click at [481, 157] on div "We’re on a mission to redefine e-commerce operation We're building the first tr…" at bounding box center [496, 342] width 746 height 484
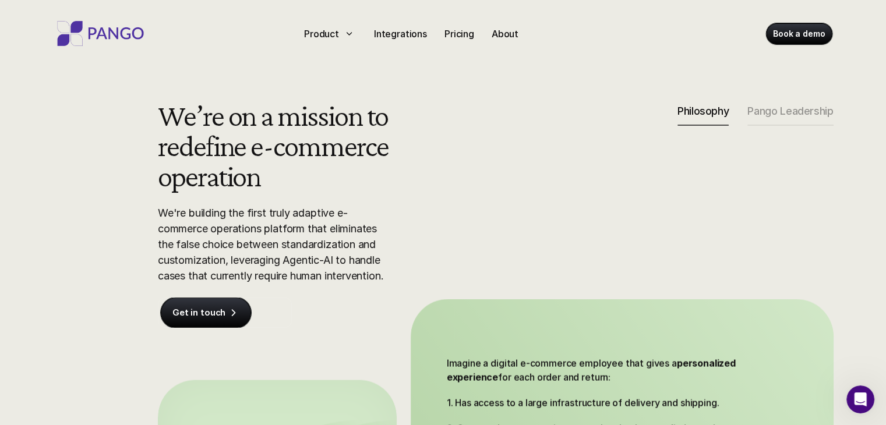
click at [481, 157] on div "We’re on a mission to redefine e-commerce operation We're building the first tr…" at bounding box center [496, 342] width 746 height 484
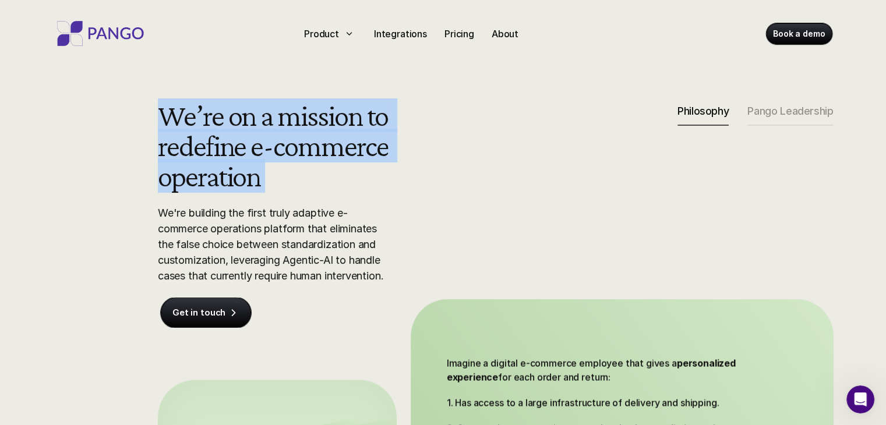
click at [482, 157] on div "We’re on a mission to redefine e-commerce operation We're building the first tr…" at bounding box center [496, 342] width 746 height 484
click at [482, 158] on div "We’re on a mission to redefine e-commerce operation We're building the first tr…" at bounding box center [496, 342] width 746 height 484
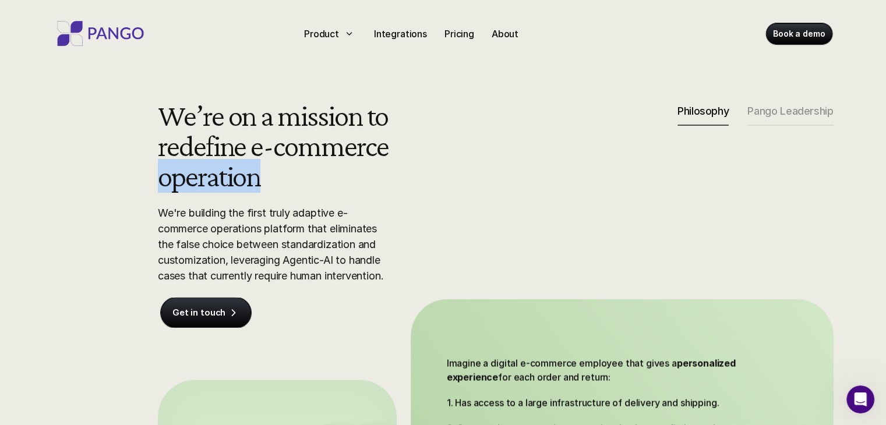
click at [482, 158] on div "We’re on a mission to redefine e-commerce operation We're building the first tr…" at bounding box center [496, 342] width 746 height 484
click at [482, 159] on div "We’re on a mission to redefine e-commerce operation We're building the first tr…" at bounding box center [496, 342] width 746 height 484
click at [483, 159] on div "We’re on a mission to redefine e-commerce operation We're building the first tr…" at bounding box center [496, 342] width 746 height 484
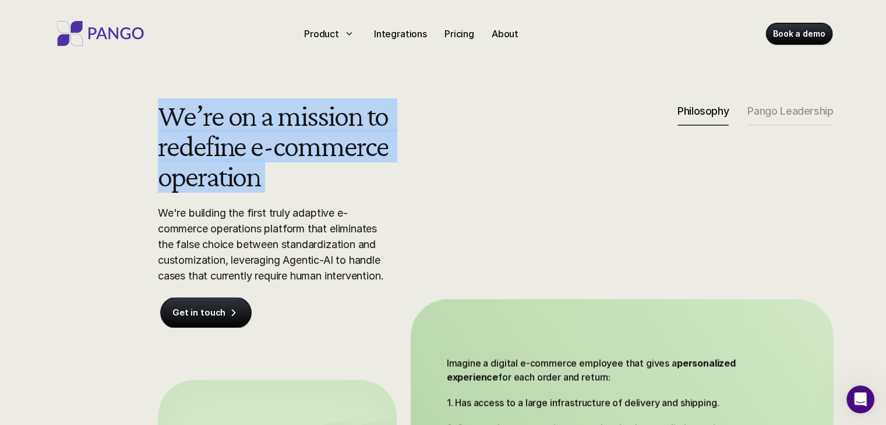
click at [483, 159] on div "We’re on a mission to redefine e-commerce operation We're building the first tr…" at bounding box center [496, 342] width 746 height 484
click at [483, 160] on div "We’re on a mission to redefine e-commerce operation We're building the first tr…" at bounding box center [496, 342] width 746 height 484
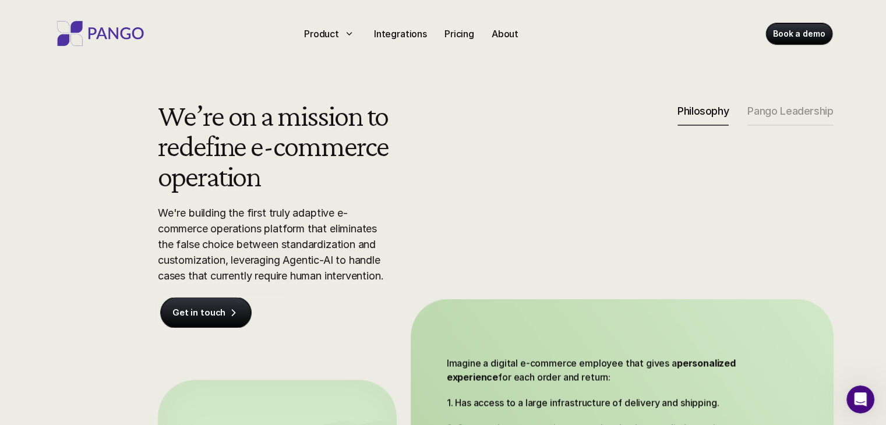
click at [483, 161] on div "We’re on a mission to redefine e-commerce operation We're building the first tr…" at bounding box center [496, 342] width 746 height 484
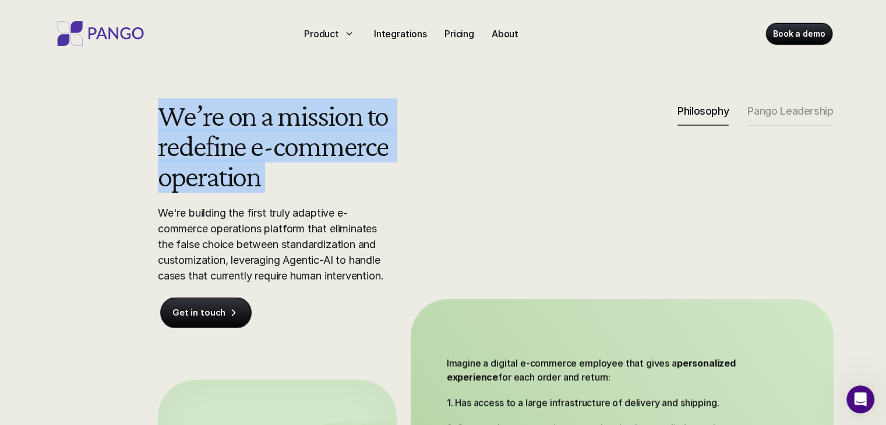
click at [483, 163] on div "We’re on a mission to redefine e-commerce operation We're building the first tr…" at bounding box center [496, 342] width 746 height 484
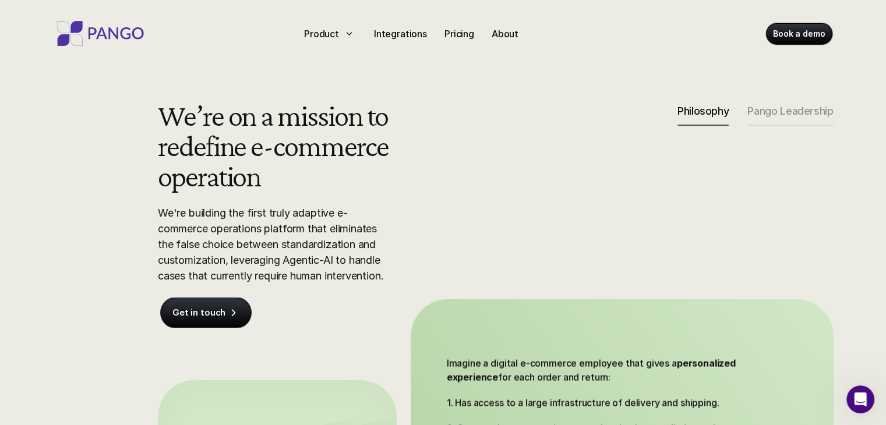
click at [483, 164] on div "We’re on a mission to redefine e-commerce operation We're building the first tr…" at bounding box center [496, 342] width 746 height 484
click at [483, 165] on div "We’re on a mission to redefine e-commerce operation We're building the first tr…" at bounding box center [496, 342] width 746 height 484
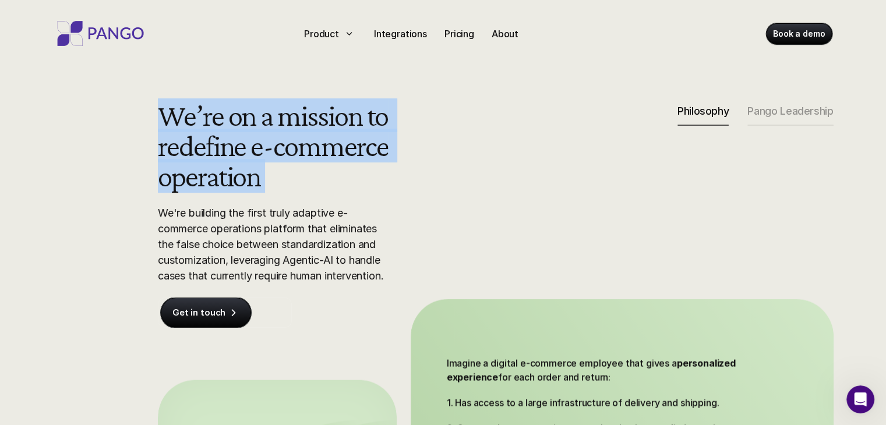
click at [483, 166] on div "We’re on a mission to redefine e-commerce operation We're building the first tr…" at bounding box center [496, 342] width 746 height 484
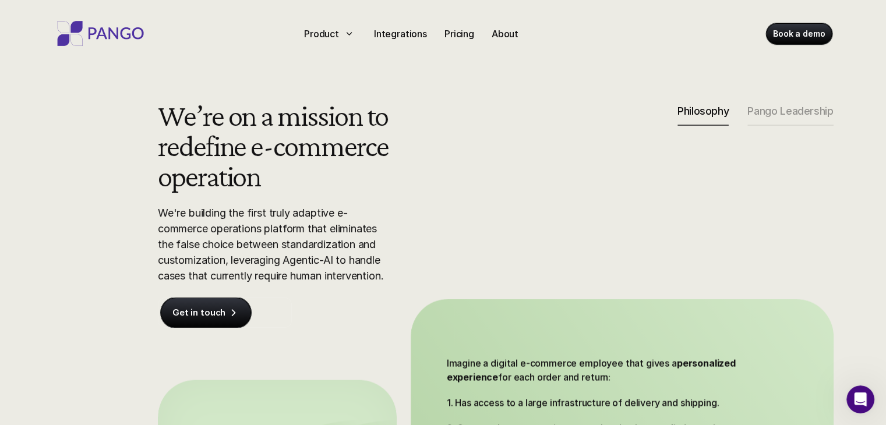
click at [483, 166] on div "We’re on a mission to redefine e-commerce operation We're building the first tr…" at bounding box center [496, 342] width 746 height 484
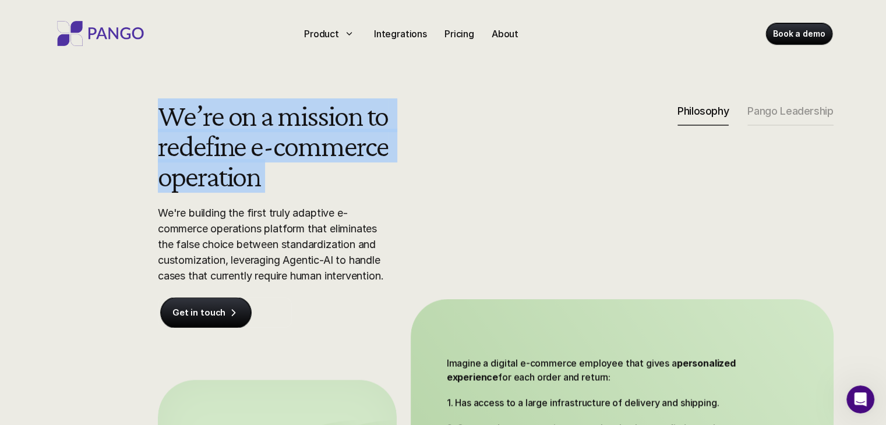
click at [483, 166] on div "We’re on a mission to redefine e-commerce operation We're building the first tr…" at bounding box center [496, 342] width 746 height 484
click at [483, 167] on div "We’re on a mission to redefine e-commerce operation We're building the first tr…" at bounding box center [496, 342] width 746 height 484
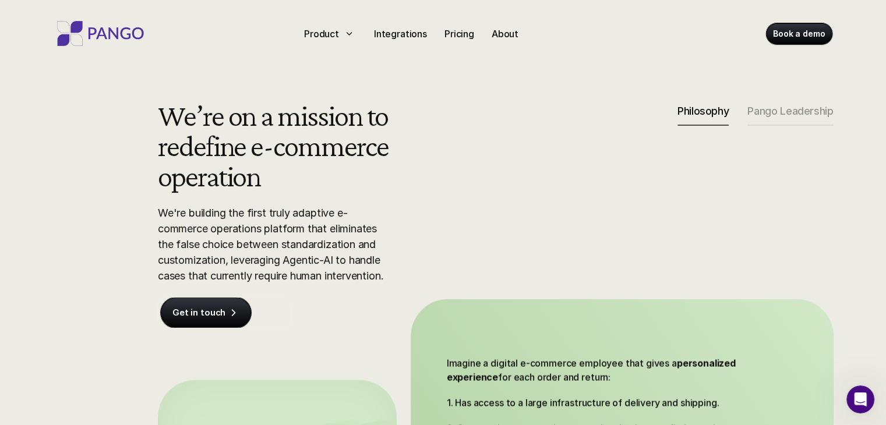
click at [484, 168] on div "We’re on a mission to redefine e-commerce operation We're building the first tr…" at bounding box center [496, 342] width 746 height 484
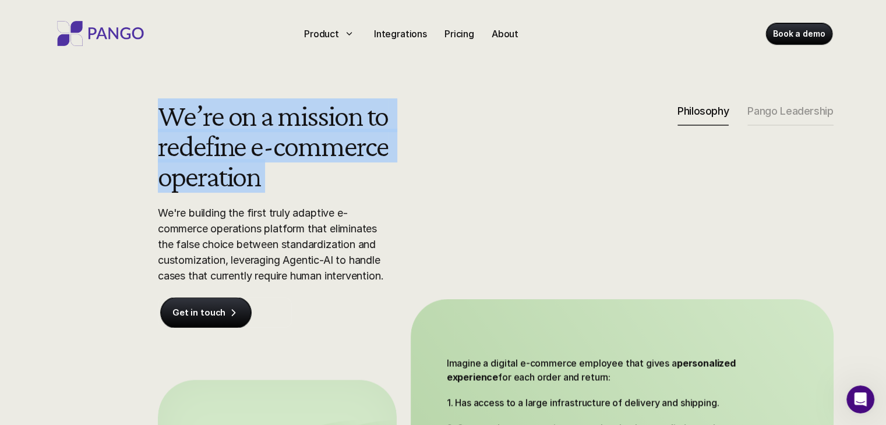
click at [484, 168] on div "We’re on a mission to redefine e-commerce operation We're building the first tr…" at bounding box center [496, 342] width 746 height 484
click at [484, 170] on div "We’re on a mission to redefine e-commerce operation We're building the first tr…" at bounding box center [496, 342] width 746 height 484
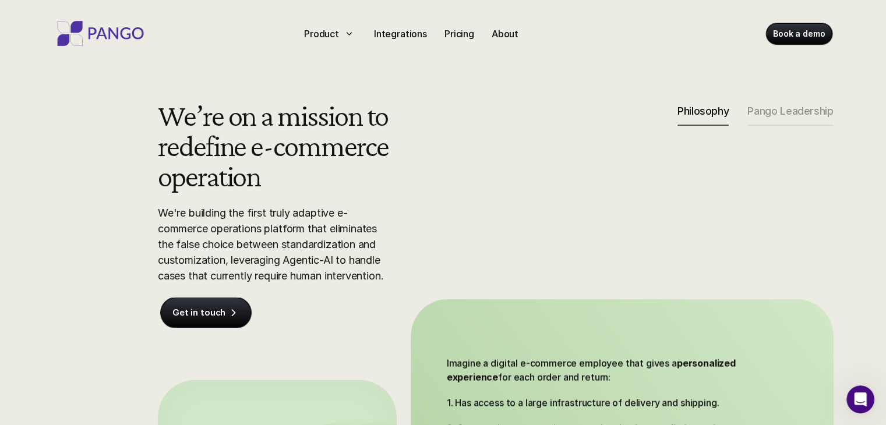
click at [485, 170] on div "We’re on a mission to redefine e-commerce operation We're building the first tr…" at bounding box center [496, 342] width 746 height 484
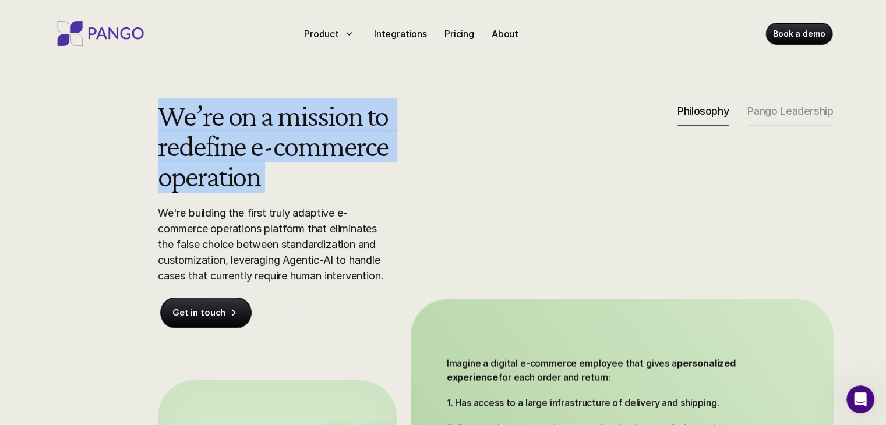
click at [485, 171] on div "We’re on a mission to redefine e-commerce operation We're building the first tr…" at bounding box center [496, 342] width 746 height 484
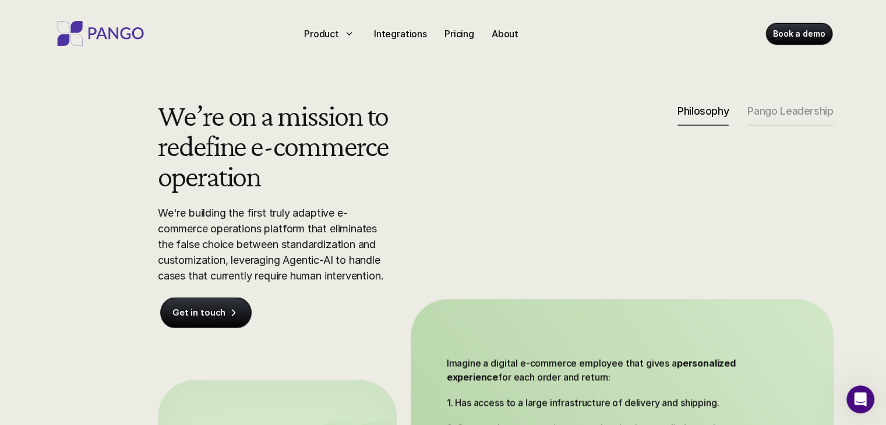
click at [485, 171] on div "We’re on a mission to redefine e-commerce operation We're building the first tr…" at bounding box center [496, 342] width 746 height 484
click at [486, 172] on div "We’re on a mission to redefine e-commerce operation We're building the first tr…" at bounding box center [496, 342] width 746 height 484
click at [487, 173] on div "We’re on a mission to redefine e-commerce operation We're building the first tr…" at bounding box center [496, 342] width 746 height 484
click at [487, 174] on div "We’re on a mission to redefine e-commerce operation We're building the first tr…" at bounding box center [496, 342] width 746 height 484
click at [487, 175] on div "We’re on a mission to redefine e-commerce operation We're building the first tr…" at bounding box center [496, 342] width 746 height 484
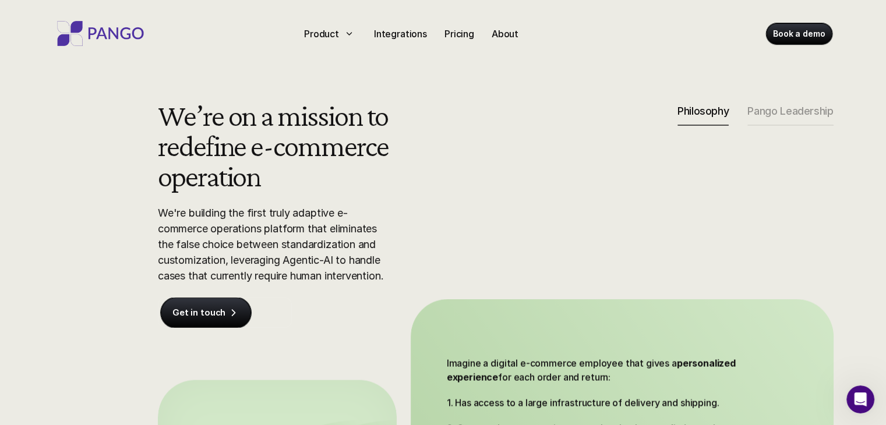
click at [487, 175] on div "We’re on a mission to redefine e-commerce operation We're building the first tr…" at bounding box center [496, 342] width 746 height 484
click at [487, 177] on div "We’re on a mission to redefine e-commerce operation We're building the first tr…" at bounding box center [496, 342] width 746 height 484
click at [488, 178] on div "We’re on a mission to redefine e-commerce operation We're building the first tr…" at bounding box center [496, 342] width 746 height 484
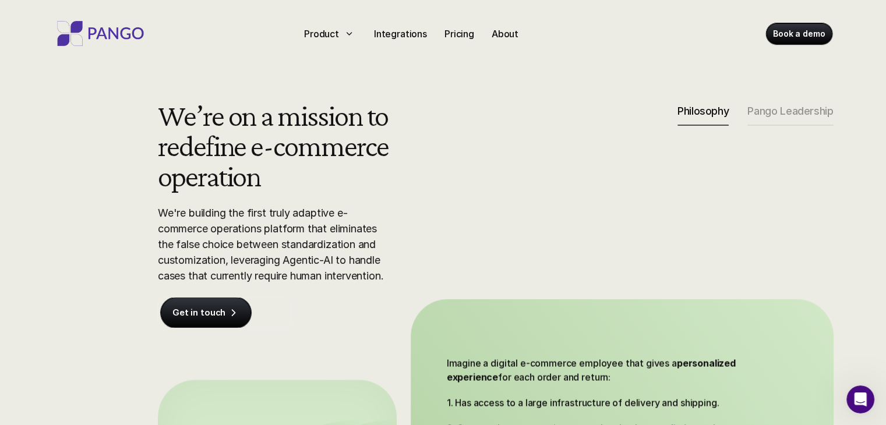
click at [488, 178] on div "We’re on a mission to redefine e-commerce operation We're building the first tr…" at bounding box center [496, 342] width 746 height 484
click at [488, 179] on div "We’re on a mission to redefine e-commerce operation We're building the first tr…" at bounding box center [496, 342] width 746 height 484
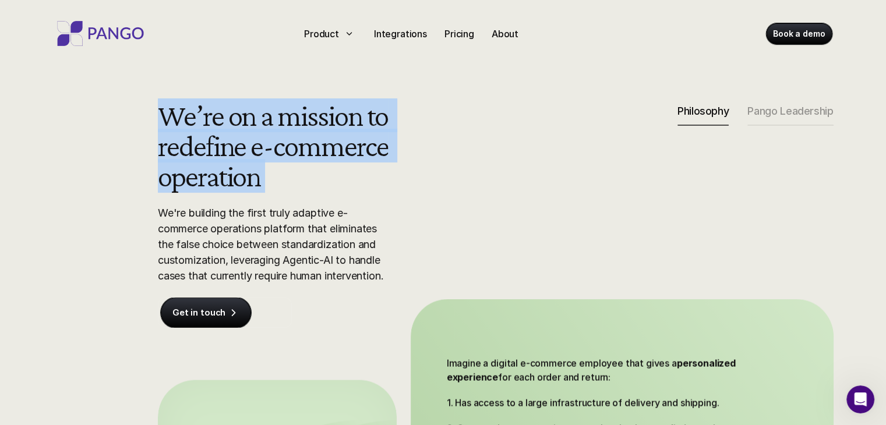
click at [489, 180] on div "We’re on a mission to redefine e-commerce operation We're building the first tr…" at bounding box center [496, 342] width 746 height 484
click at [489, 181] on div "We’re on a mission to redefine e-commerce operation We're building the first tr…" at bounding box center [496, 342] width 746 height 484
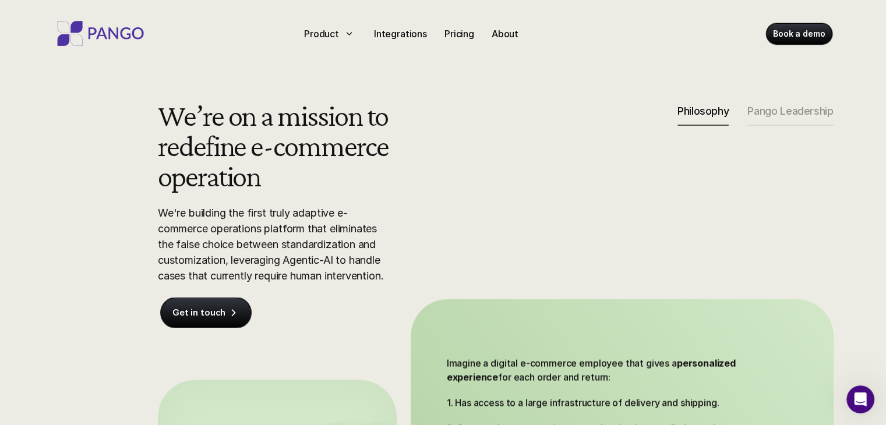
click at [489, 181] on div "We’re on a mission to redefine e-commerce operation We're building the first tr…" at bounding box center [496, 342] width 746 height 484
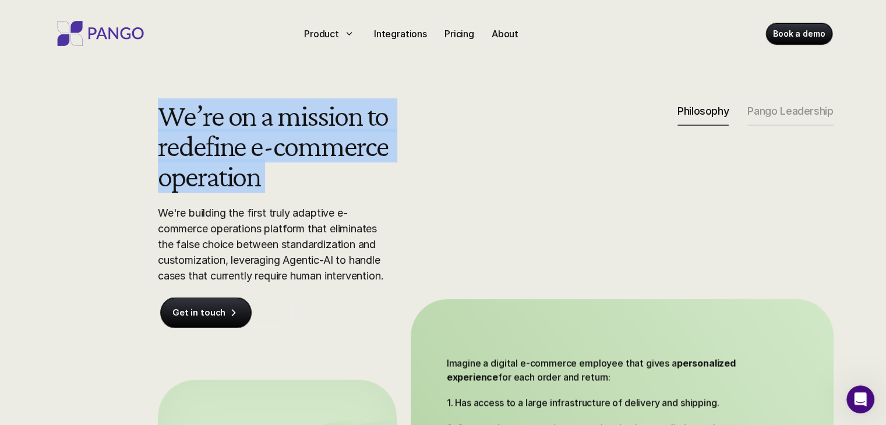
click at [489, 182] on div "We’re on a mission to redefine e-commerce operation We're building the first tr…" at bounding box center [496, 342] width 746 height 484
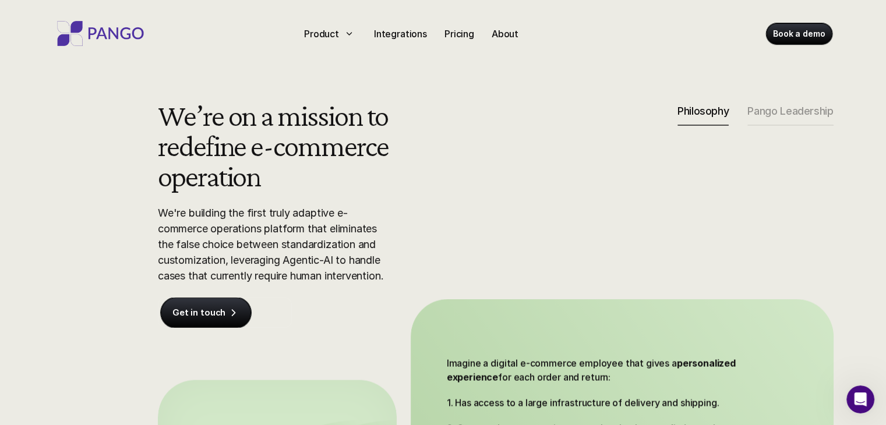
click at [489, 182] on div "We’re on a mission to redefine e-commerce operation We're building the first tr…" at bounding box center [496, 342] width 746 height 484
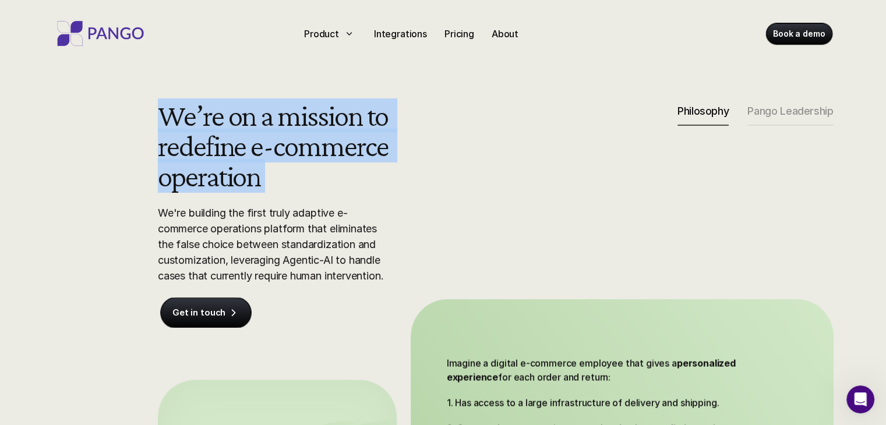
click at [489, 182] on div "We’re on a mission to redefine e-commerce operation We're building the first tr…" at bounding box center [496, 342] width 746 height 484
click at [489, 183] on div "We’re on a mission to redefine e-commerce operation We're building the first tr…" at bounding box center [496, 342] width 746 height 484
click at [490, 183] on div "We’re on a mission to redefine e-commerce operation We're building the first tr…" at bounding box center [496, 342] width 746 height 484
click at [490, 184] on div "We’re on a mission to redefine e-commerce operation We're building the first tr…" at bounding box center [496, 342] width 746 height 484
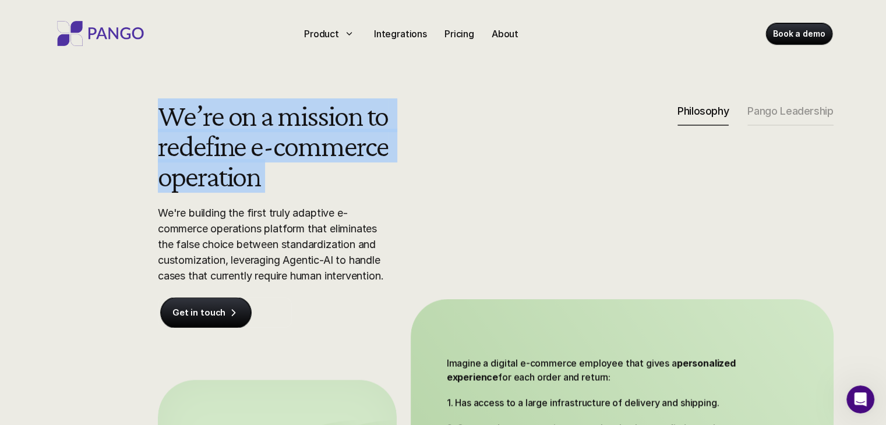
click at [490, 184] on div "We’re on a mission to redefine e-commerce operation We're building the first tr…" at bounding box center [496, 342] width 746 height 484
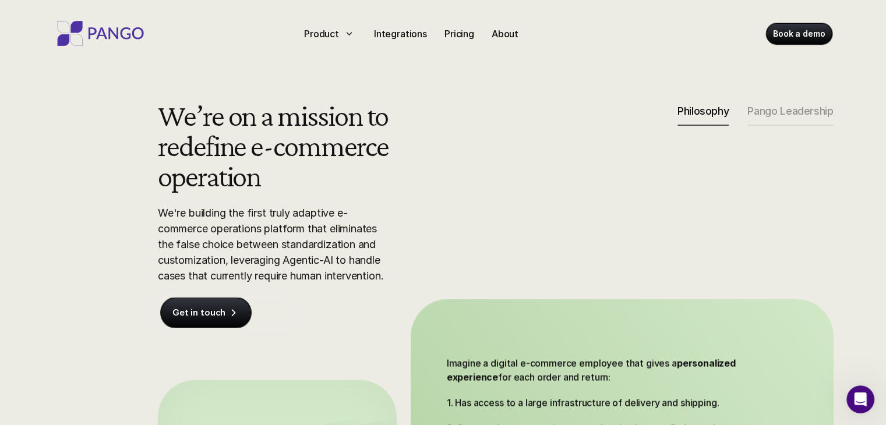
click at [490, 185] on div "We’re on a mission to redefine e-commerce operation We're building the first tr…" at bounding box center [496, 342] width 746 height 484
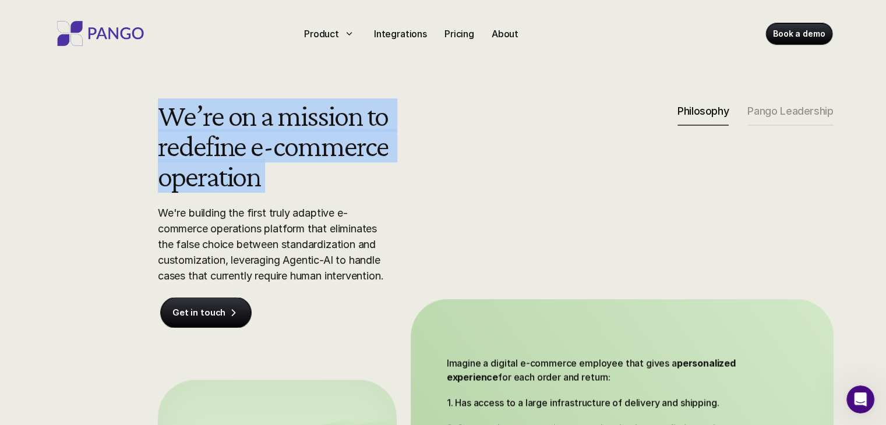
click at [490, 186] on div "We’re on a mission to redefine e-commerce operation We're building the first tr…" at bounding box center [496, 342] width 746 height 484
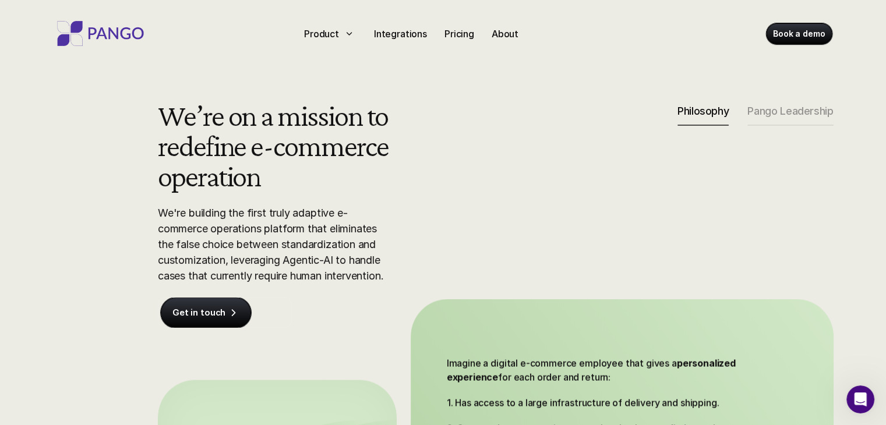
click at [490, 187] on div "We’re on a mission to redefine e-commerce operation We're building the first tr…" at bounding box center [496, 342] width 746 height 484
click at [490, 188] on div "We’re on a mission to redefine e-commerce operation We're building the first tr…" at bounding box center [496, 342] width 746 height 484
click at [490, 189] on div "We’re on a mission to redefine e-commerce operation We're building the first tr…" at bounding box center [496, 342] width 746 height 484
click at [491, 189] on div "We’re on a mission to redefine e-commerce operation We're building the first tr…" at bounding box center [496, 342] width 746 height 484
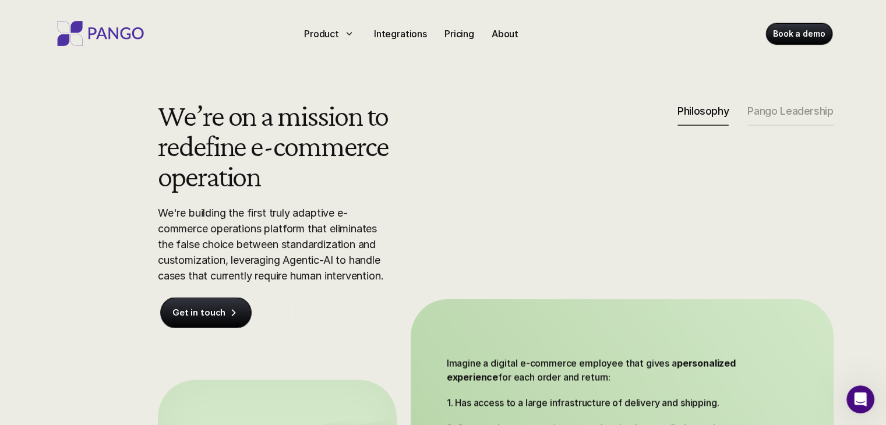
click at [491, 189] on div "We’re on a mission to redefine e-commerce operation We're building the first tr…" at bounding box center [496, 342] width 746 height 484
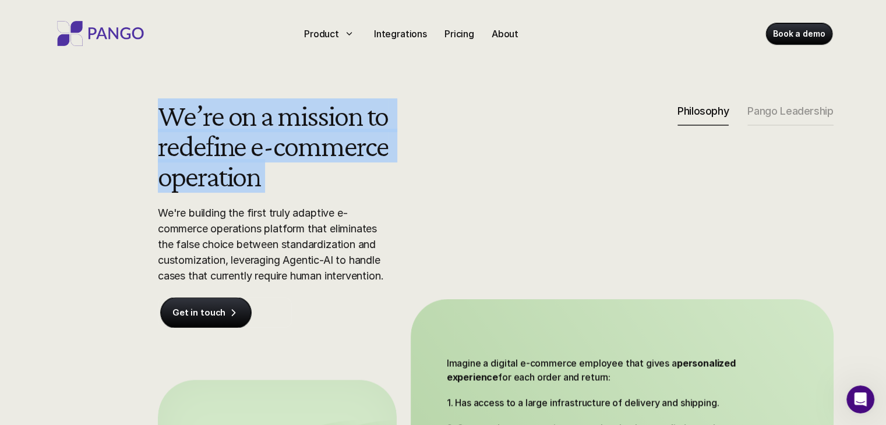
click at [491, 189] on div "We’re on a mission to redefine e-commerce operation We're building the first tr…" at bounding box center [496, 342] width 746 height 484
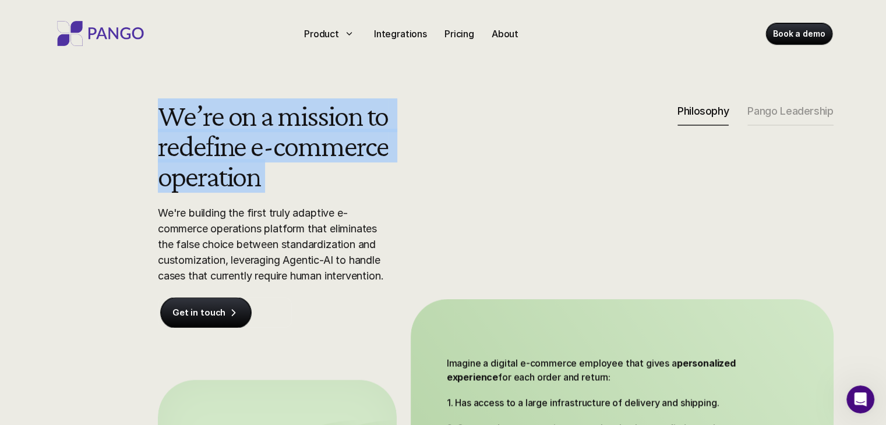
click at [491, 189] on div "We’re on a mission to redefine e-commerce operation We're building the first tr…" at bounding box center [496, 342] width 746 height 484
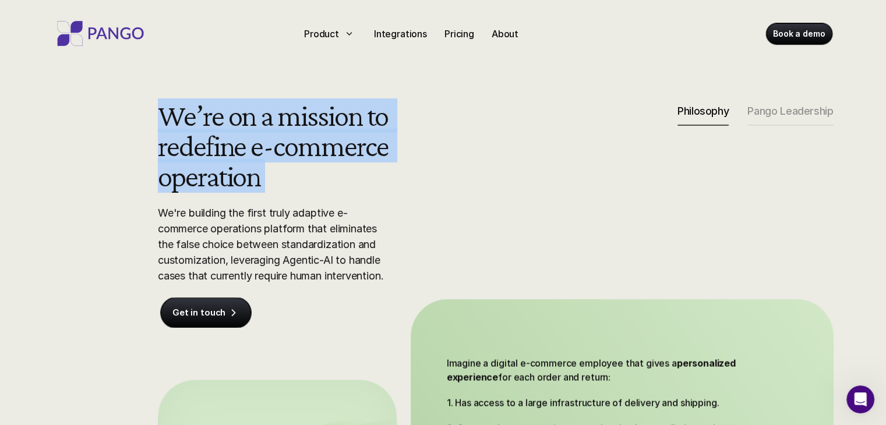
click at [491, 189] on div "We’re on a mission to redefine e-commerce operation We're building the first tr…" at bounding box center [496, 342] width 746 height 484
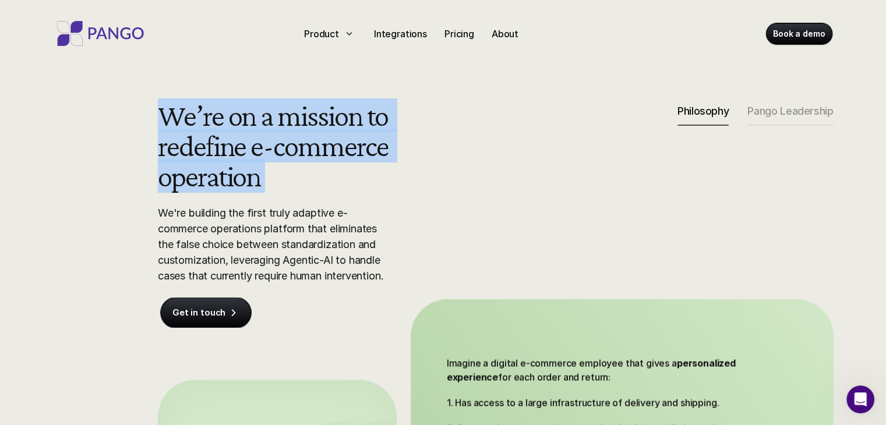
click at [491, 189] on div "We’re on a mission to redefine e-commerce operation We're building the first tr…" at bounding box center [496, 342] width 746 height 484
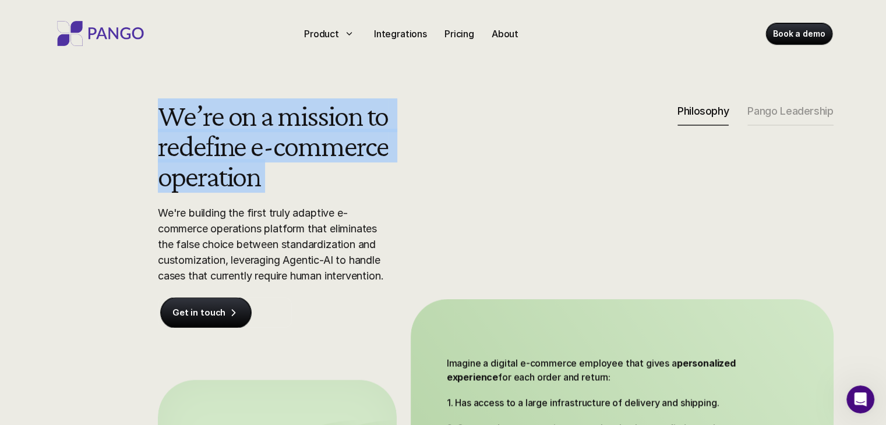
click at [491, 189] on div "We’re on a mission to redefine e-commerce operation We're building the first tr…" at bounding box center [496, 342] width 746 height 484
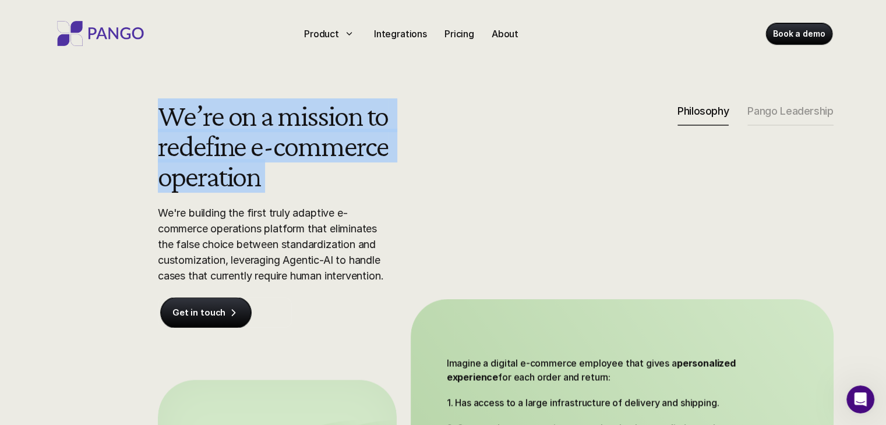
click at [491, 189] on div "We’re on a mission to redefine e-commerce operation We're building the first tr…" at bounding box center [496, 342] width 746 height 484
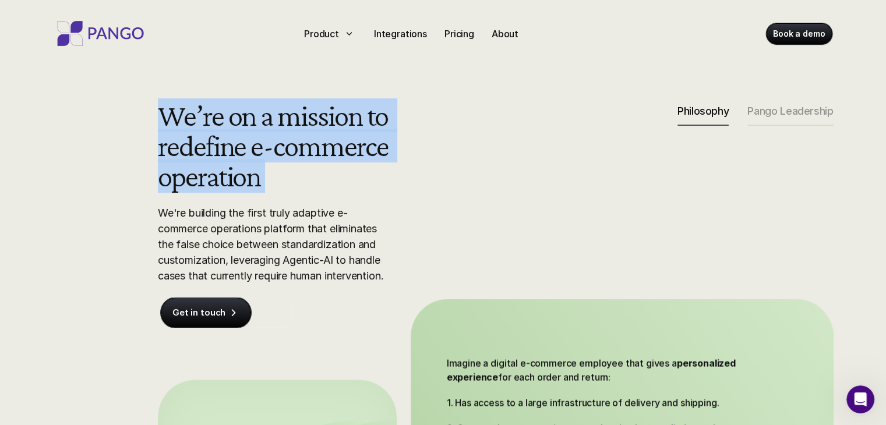
click at [491, 189] on div "We’re on a mission to redefine e-commerce operation We're building the first tr…" at bounding box center [496, 342] width 746 height 484
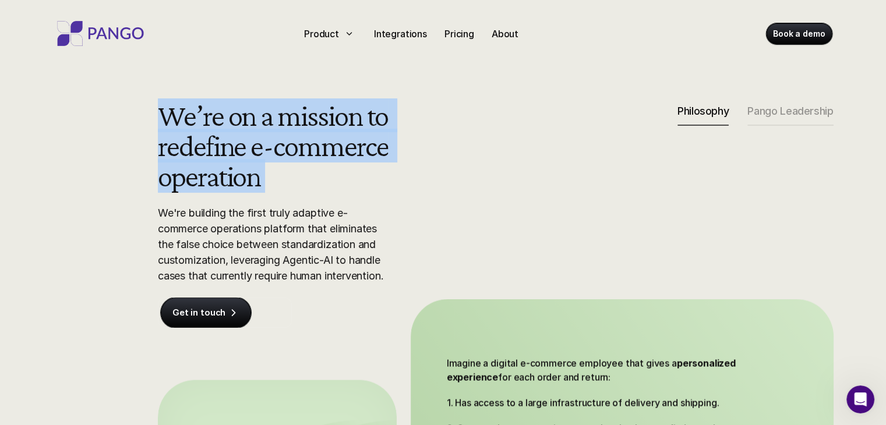
click at [491, 189] on div "We’re on a mission to redefine e-commerce operation We're building the first tr…" at bounding box center [496, 342] width 746 height 484
click at [491, 187] on div "We’re on a mission to redefine e-commerce operation We're building the first tr…" at bounding box center [496, 342] width 746 height 484
click at [491, 185] on div "We’re on a mission to redefine e-commerce operation We're building the first tr…" at bounding box center [496, 342] width 746 height 484
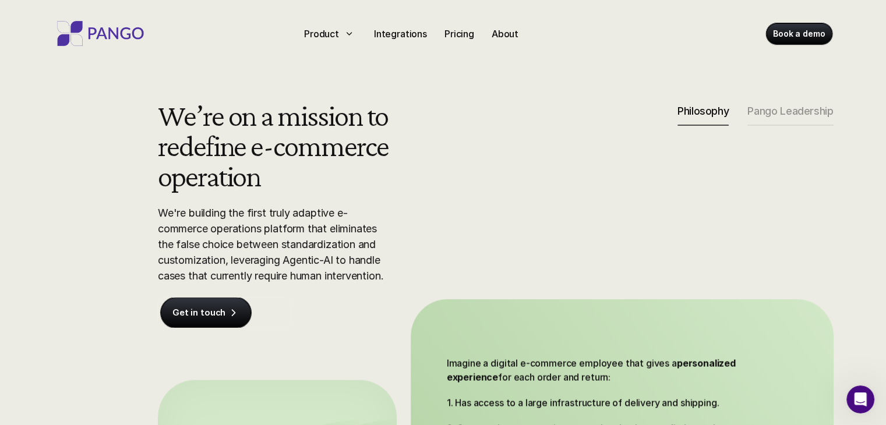
click at [491, 182] on div "We’re on a mission to redefine e-commerce operation We're building the first tr…" at bounding box center [496, 342] width 746 height 484
click at [491, 181] on div "We’re on a mission to redefine e-commerce operation We're building the first tr…" at bounding box center [496, 342] width 746 height 484
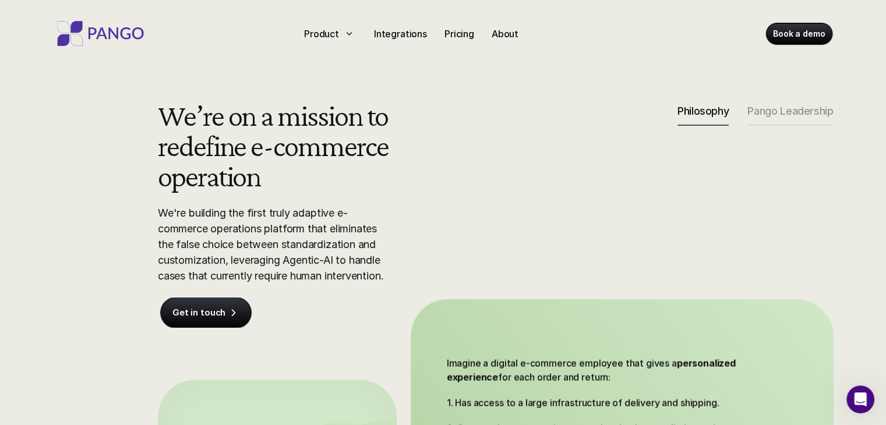
click at [491, 181] on div "We’re on a mission to redefine e-commerce operation We're building the first tr…" at bounding box center [496, 342] width 746 height 484
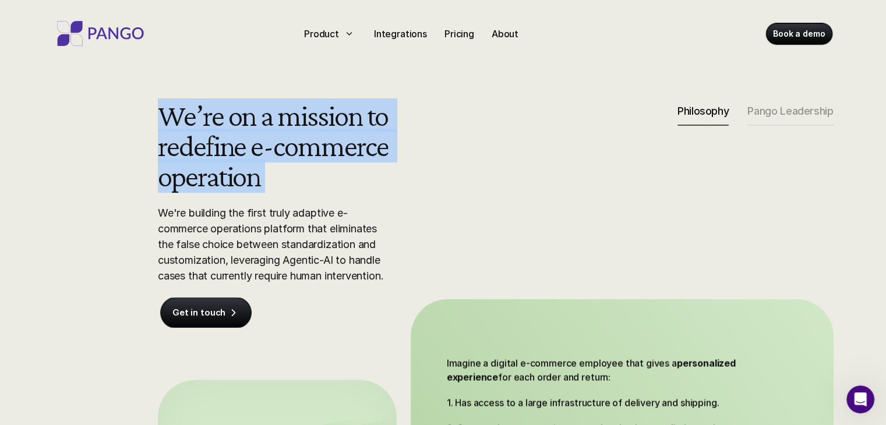
click at [491, 181] on div "We’re on a mission to redefine e-commerce operation We're building the first tr…" at bounding box center [496, 342] width 746 height 484
click at [492, 180] on div "We’re on a mission to redefine e-commerce operation We're building the first tr…" at bounding box center [496, 342] width 746 height 484
click at [492, 179] on div "We’re on a mission to redefine e-commerce operation We're building the first tr…" at bounding box center [496, 342] width 746 height 484
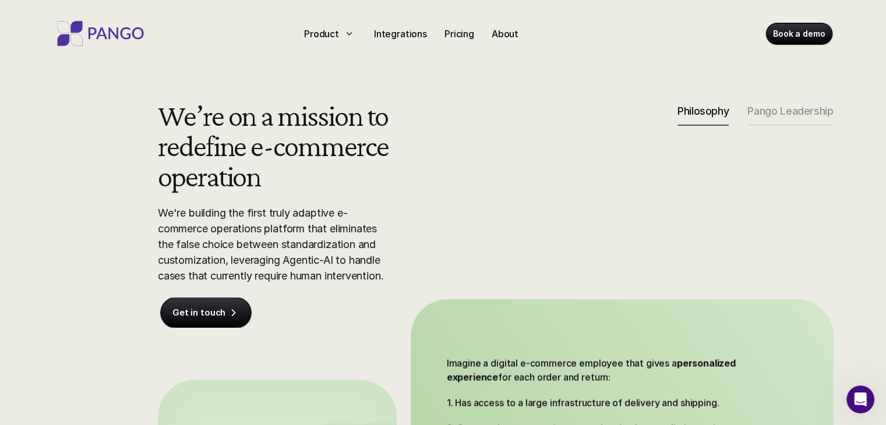
click at [492, 179] on div "We’re on a mission to redefine e-commerce operation We're building the first tr…" at bounding box center [496, 342] width 746 height 484
click at [492, 178] on div "We’re on a mission to redefine e-commerce operation We're building the first tr…" at bounding box center [496, 342] width 746 height 484
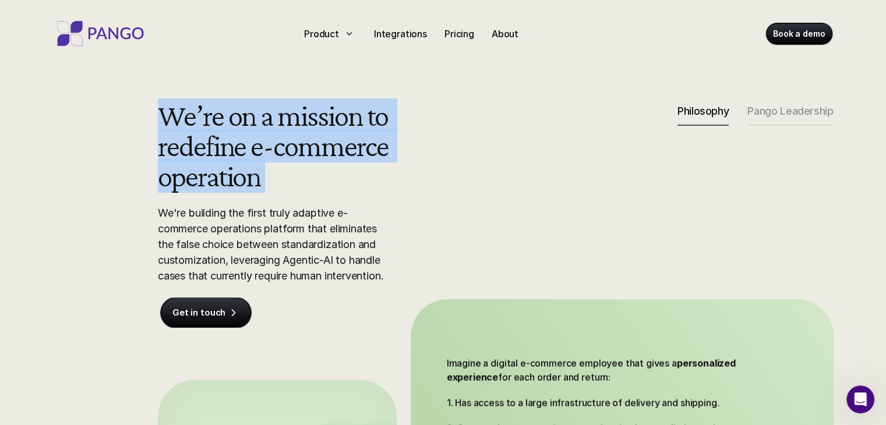
click at [492, 177] on div "We’re on a mission to redefine e-commerce operation We're building the first tr…" at bounding box center [496, 342] width 746 height 484
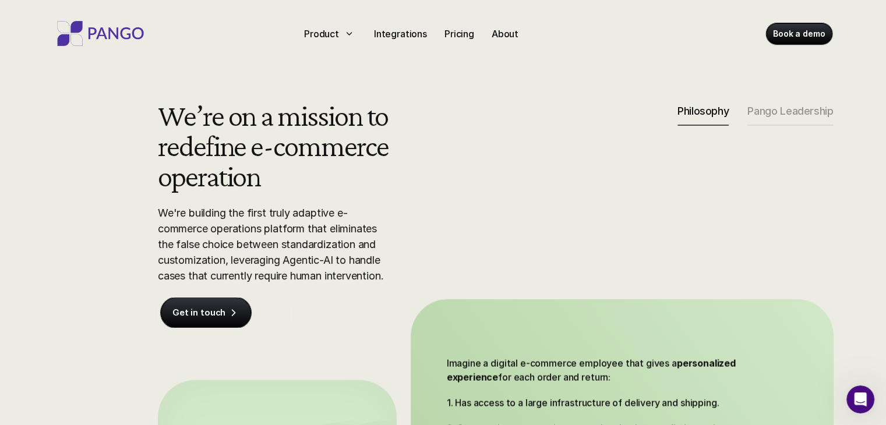
click at [493, 176] on div "We’re on a mission to redefine e-commerce operation We're building the first tr…" at bounding box center [496, 342] width 746 height 484
click at [493, 175] on div "We’re on a mission to redefine e-commerce operation We're building the first tr…" at bounding box center [496, 342] width 746 height 484
click at [494, 175] on div "We’re on a mission to redefine e-commerce operation We're building the first tr…" at bounding box center [496, 342] width 746 height 484
click at [494, 173] on div "We’re on a mission to redefine e-commerce operation We're building the first tr…" at bounding box center [496, 342] width 746 height 484
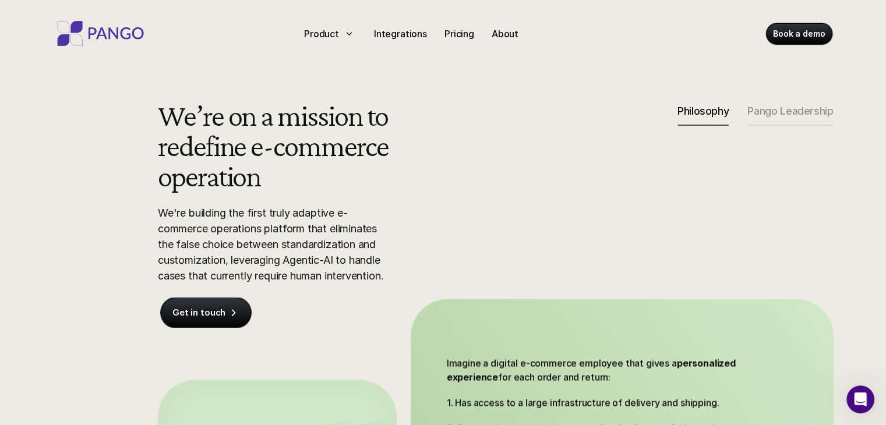
click at [495, 173] on div "We’re on a mission to redefine e-commerce operation We're building the first tr…" at bounding box center [496, 342] width 746 height 484
click at [496, 171] on div "We’re on a mission to redefine e-commerce operation We're building the first tr…" at bounding box center [496, 342] width 746 height 484
click at [498, 171] on div "We’re on a mission to redefine e-commerce operation We're building the first tr…" at bounding box center [496, 342] width 746 height 484
click at [499, 169] on div "We’re on a mission to redefine e-commerce operation We're building the first tr…" at bounding box center [496, 342] width 746 height 484
click at [499, 167] on div "We’re on a mission to redefine e-commerce operation We're building the first tr…" at bounding box center [496, 342] width 746 height 484
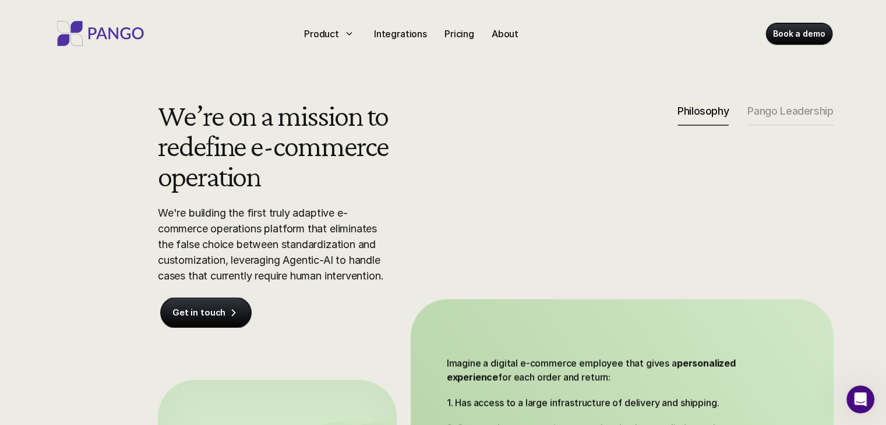
click at [499, 167] on div "We’re on a mission to redefine e-commerce operation We're building the first tr…" at bounding box center [496, 342] width 746 height 484
click at [501, 166] on div "We’re on a mission to redefine e-commerce operation We're building the first tr…" at bounding box center [496, 342] width 746 height 484
click at [502, 164] on div "We’re on a mission to redefine e-commerce operation We're building the first tr…" at bounding box center [496, 342] width 746 height 484
click at [503, 164] on div "We’re on a mission to redefine e-commerce operation We're building the first tr…" at bounding box center [496, 342] width 746 height 484
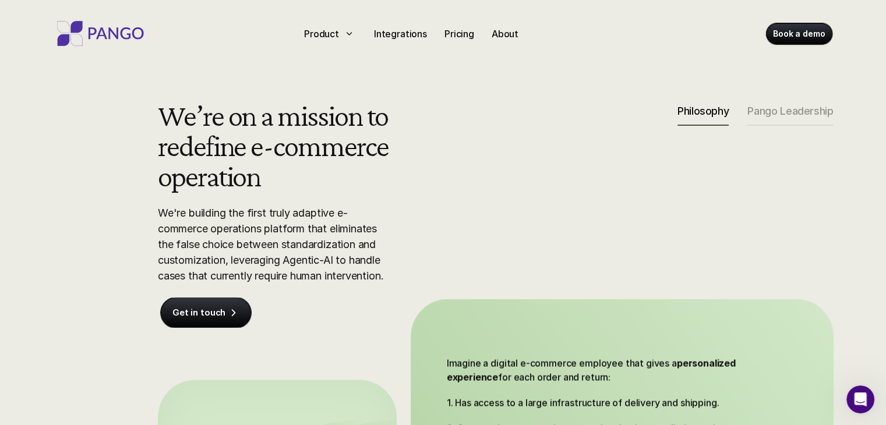
click at [505, 163] on div "We’re on a mission to redefine e-commerce operation We're building the first tr…" at bounding box center [496, 342] width 746 height 484
click at [506, 161] on div "We’re on a mission to redefine e-commerce operation We're building the first tr…" at bounding box center [496, 342] width 746 height 484
click at [508, 160] on div "We’re on a mission to redefine e-commerce operation We're building the first tr…" at bounding box center [496, 342] width 746 height 484
click at [509, 160] on div "We’re on a mission to redefine e-commerce operation We're building the first tr…" at bounding box center [496, 342] width 746 height 484
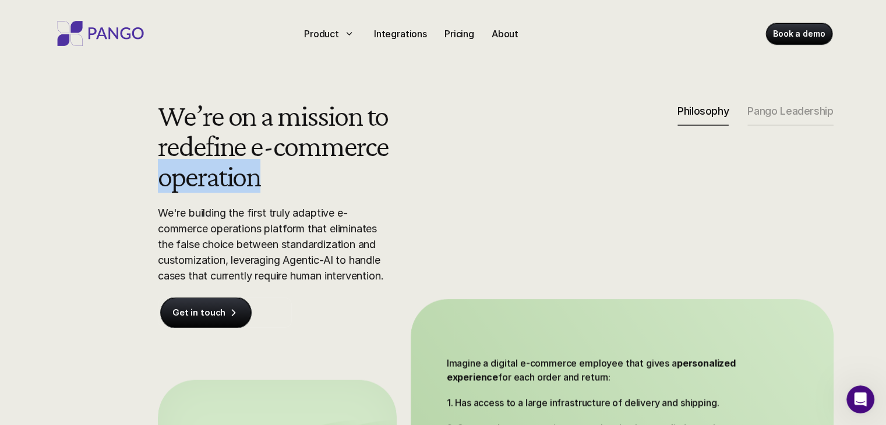
click at [510, 159] on div "We’re on a mission to redefine e-commerce operation We're building the first tr…" at bounding box center [496, 342] width 746 height 484
click at [512, 159] on div "We’re on a mission to redefine e-commerce operation We're building the first tr…" at bounding box center [496, 342] width 746 height 484
click at [514, 159] on div "We’re on a mission to redefine e-commerce operation We're building the first tr…" at bounding box center [496, 342] width 746 height 484
click at [515, 158] on div "We’re on a mission to redefine e-commerce operation We're building the first tr…" at bounding box center [496, 342] width 746 height 484
click at [517, 157] on div "We’re on a mission to redefine e-commerce operation We're building the first tr…" at bounding box center [496, 342] width 746 height 484
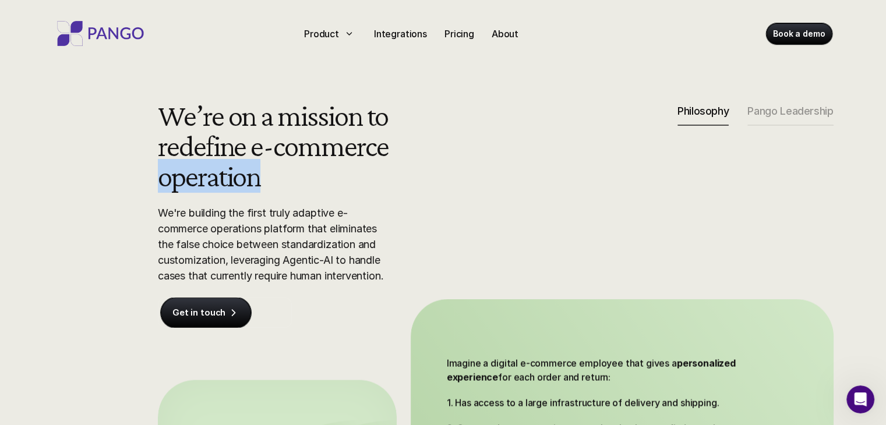
click at [517, 157] on div "We’re on a mission to redefine e-commerce operation We're building the first tr…" at bounding box center [496, 342] width 746 height 484
click at [518, 157] on div "We’re on a mission to redefine e-commerce operation We're building the first tr…" at bounding box center [496, 342] width 746 height 484
click at [519, 157] on div "We’re on a mission to redefine e-commerce operation We're building the first tr…" at bounding box center [496, 342] width 746 height 484
click at [520, 156] on div "We’re on a mission to redefine e-commerce operation We're building the first tr…" at bounding box center [496, 342] width 746 height 484
click at [522, 156] on div "We’re on a mission to redefine e-commerce operation We're building the first tr…" at bounding box center [496, 342] width 746 height 484
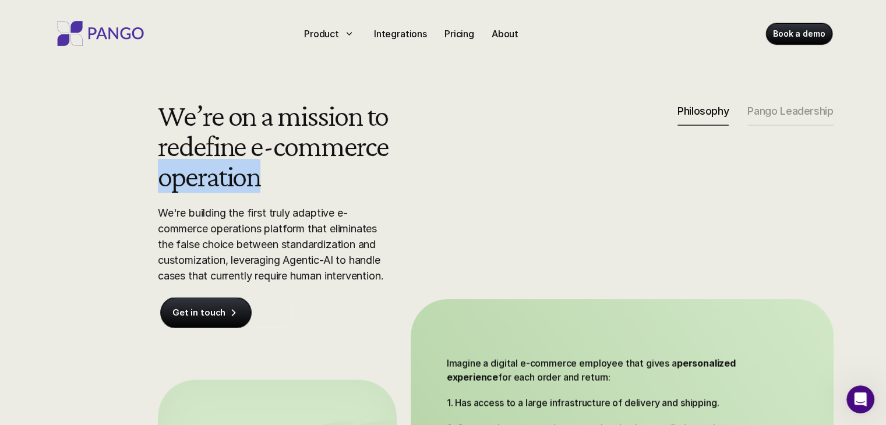
click at [522, 156] on div "We’re on a mission to redefine e-commerce operation We're building the first tr…" at bounding box center [496, 342] width 746 height 484
click at [524, 154] on div "We’re on a mission to redefine e-commerce operation We're building the first tr…" at bounding box center [496, 342] width 746 height 484
click at [526, 153] on div "We’re on a mission to redefine e-commerce operation We're building the first tr…" at bounding box center [496, 342] width 746 height 484
click at [527, 152] on div "We’re on a mission to redefine e-commerce operation We're building the first tr…" at bounding box center [496, 342] width 746 height 484
click at [529, 150] on div "We’re on a mission to redefine e-commerce operation We're building the first tr…" at bounding box center [496, 342] width 746 height 484
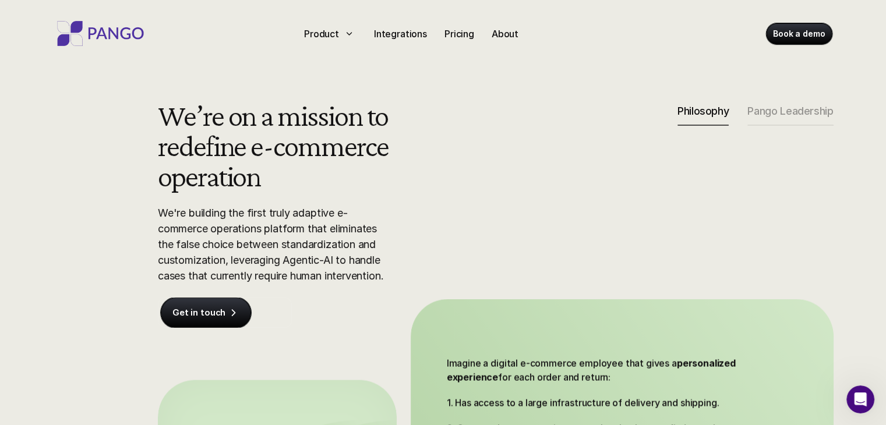
click at [532, 149] on div "We’re on a mission to redefine e-commerce operation We're building the first tr…" at bounding box center [496, 342] width 746 height 484
click at [534, 148] on div "We’re on a mission to redefine e-commerce operation We're building the first tr…" at bounding box center [496, 342] width 746 height 484
click at [536, 147] on div "We’re on a mission to redefine e-commerce operation We're building the first tr…" at bounding box center [496, 342] width 746 height 484
click at [538, 147] on div "We’re on a mission to redefine e-commerce operation We're building the first tr…" at bounding box center [496, 342] width 746 height 484
click at [540, 147] on div "We’re on a mission to redefine e-commerce operation We're building the first tr…" at bounding box center [496, 342] width 746 height 484
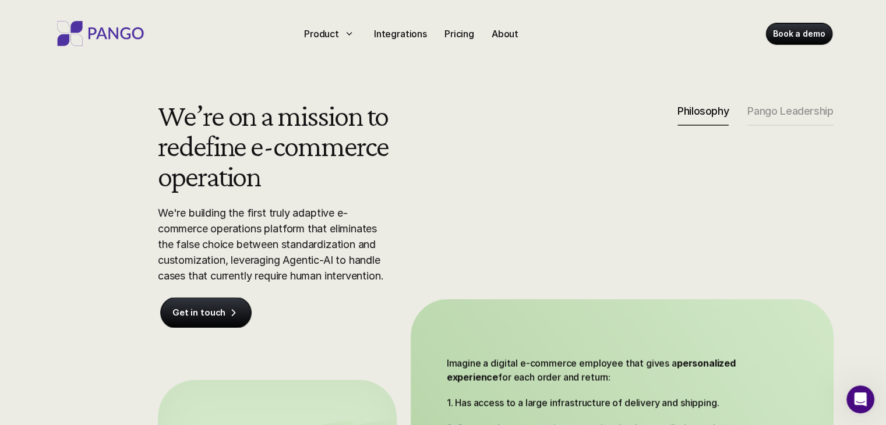
click at [541, 147] on div "We’re on a mission to redefine e-commerce operation We're building the first tr…" at bounding box center [496, 342] width 746 height 484
click at [543, 147] on div "We’re on a mission to redefine e-commerce operation We're building the first tr…" at bounding box center [496, 342] width 746 height 484
click at [545, 147] on div "We’re on a mission to redefine e-commerce operation We're building the first tr…" at bounding box center [496, 342] width 746 height 484
click at [546, 147] on div "We’re on a mission to redefine e-commerce operation We're building the first tr…" at bounding box center [496, 342] width 746 height 484
click at [548, 147] on div "We’re on a mission to redefine e-commerce operation We're building the first tr…" at bounding box center [496, 342] width 746 height 484
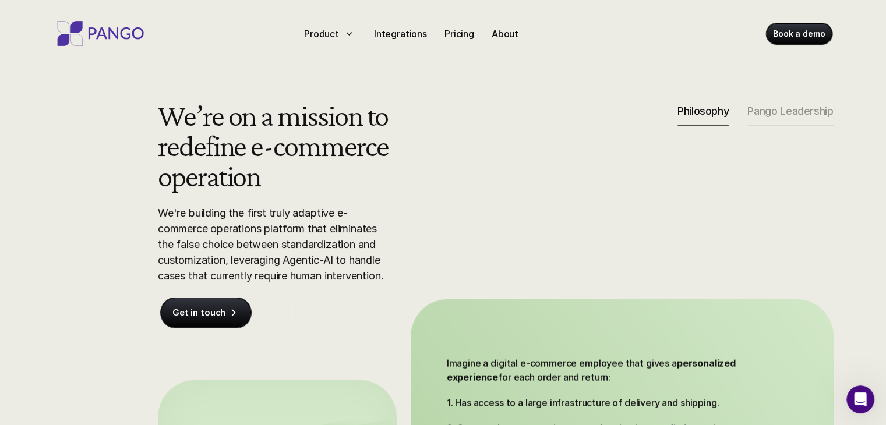
click at [549, 147] on div "We’re on a mission to redefine e-commerce operation We're building the first tr…" at bounding box center [496, 342] width 746 height 484
click at [550, 147] on div "We’re on a mission to redefine e-commerce operation We're building the first tr…" at bounding box center [496, 342] width 746 height 484
click at [552, 147] on div "We’re on a mission to redefine e-commerce operation We're building the first tr…" at bounding box center [496, 342] width 746 height 484
click at [553, 147] on div "We’re on a mission to redefine e-commerce operation We're building the first tr…" at bounding box center [496, 342] width 746 height 484
click at [556, 147] on div "We’re on a mission to redefine e-commerce operation We're building the first tr…" at bounding box center [496, 342] width 746 height 484
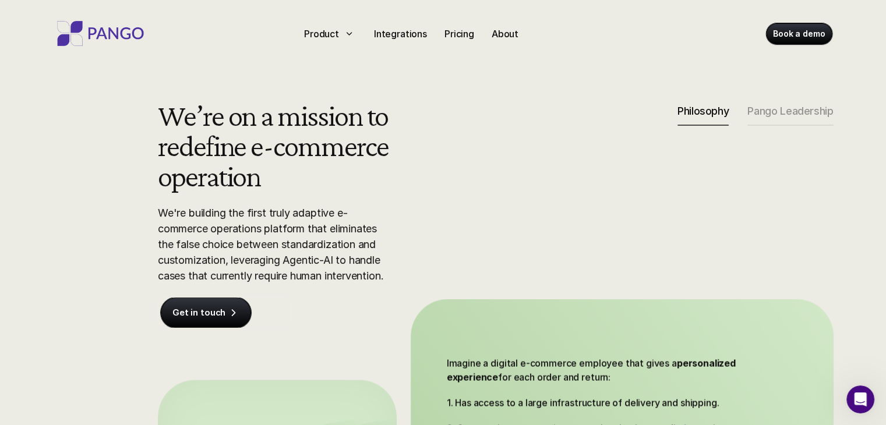
click at [557, 147] on div "We’re on a mission to redefine e-commerce operation We're building the first tr…" at bounding box center [496, 342] width 746 height 484
click at [559, 147] on div "We’re on a mission to redefine e-commerce operation We're building the first tr…" at bounding box center [496, 342] width 746 height 484
click at [561, 147] on div "We’re on a mission to redefine e-commerce operation We're building the first tr…" at bounding box center [496, 342] width 746 height 484
click at [566, 150] on div "We’re on a mission to redefine e-commerce operation We're building the first tr…" at bounding box center [496, 342] width 746 height 484
click at [567, 150] on div "We’re on a mission to redefine e-commerce operation We're building the first tr…" at bounding box center [496, 342] width 746 height 484
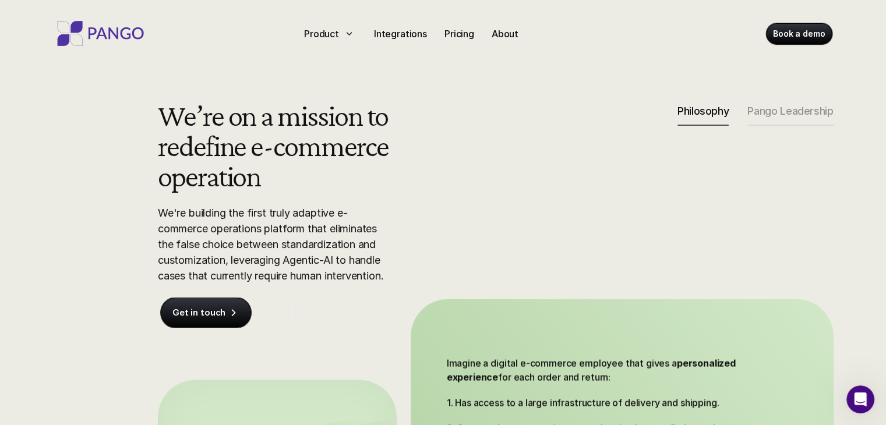
click at [568, 151] on div "We’re on a mission to redefine e-commerce operation We're building the first tr…" at bounding box center [496, 342] width 746 height 484
click at [569, 152] on div "We’re on a mission to redefine e-commerce operation We're building the first tr…" at bounding box center [496, 342] width 746 height 484
click at [571, 152] on div "We’re on a mission to redefine e-commerce operation We're building the first tr…" at bounding box center [496, 342] width 746 height 484
click at [572, 154] on div "We’re on a mission to redefine e-commerce operation We're building the first tr…" at bounding box center [496, 342] width 746 height 484
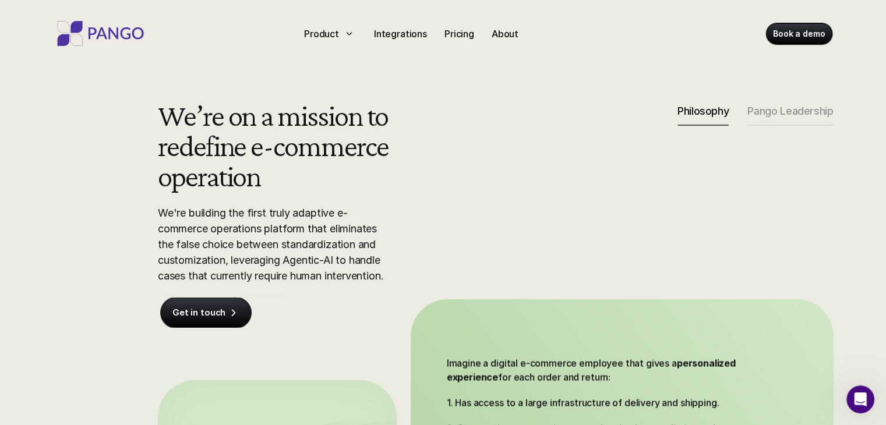
click at [573, 154] on div "We’re on a mission to redefine e-commerce operation We're building the first tr…" at bounding box center [496, 342] width 746 height 484
click at [574, 155] on div "We’re on a mission to redefine e-commerce operation We're building the first tr…" at bounding box center [496, 342] width 746 height 484
click at [576, 156] on div "We’re on a mission to redefine e-commerce operation We're building the first tr…" at bounding box center [496, 342] width 746 height 484
click at [577, 158] on div "We’re on a mission to redefine e-commerce operation We're building the first tr…" at bounding box center [496, 342] width 746 height 484
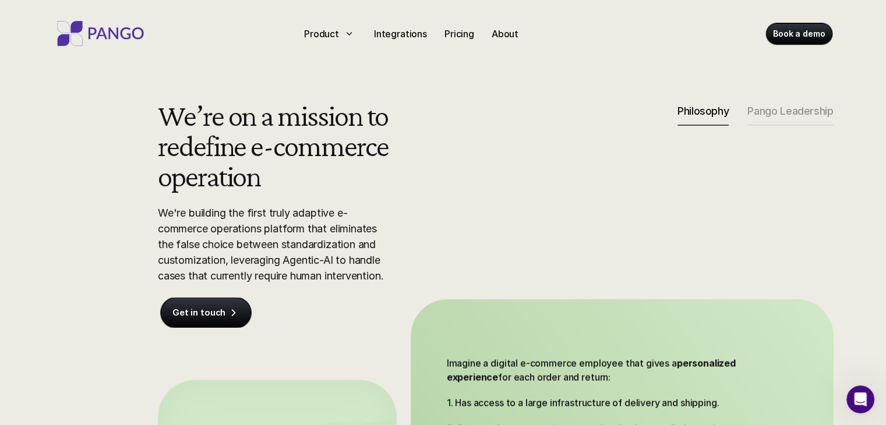
click at [580, 163] on div "We’re on a mission to redefine e-commerce operation We're building the first tr…" at bounding box center [496, 342] width 746 height 484
click at [580, 164] on div "We’re on a mission to redefine e-commerce operation We're building the first tr…" at bounding box center [496, 342] width 746 height 484
click at [583, 169] on div "We’re on a mission to redefine e-commerce operation We're building the first tr…" at bounding box center [496, 342] width 746 height 484
click at [583, 171] on div "We’re on a mission to redefine e-commerce operation We're building the first tr…" at bounding box center [496, 342] width 746 height 484
click at [584, 172] on div "We’re on a mission to redefine e-commerce operation We're building the first tr…" at bounding box center [496, 342] width 746 height 484
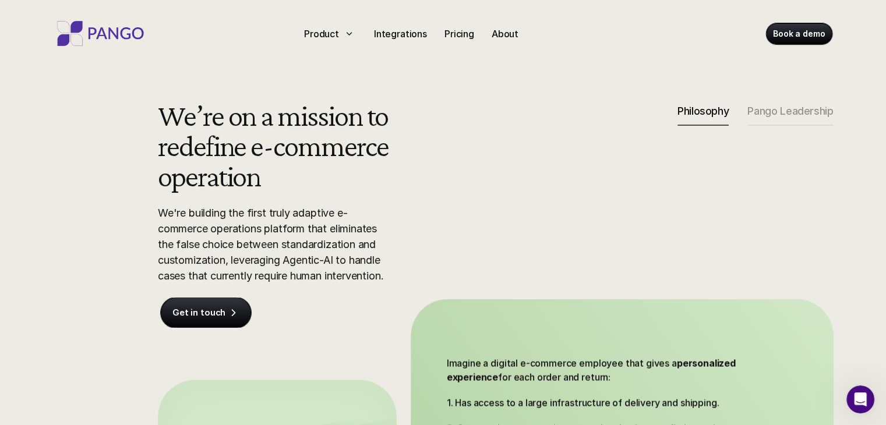
click at [585, 173] on div "We’re on a mission to redefine e-commerce operation We're building the first tr…" at bounding box center [496, 342] width 746 height 484
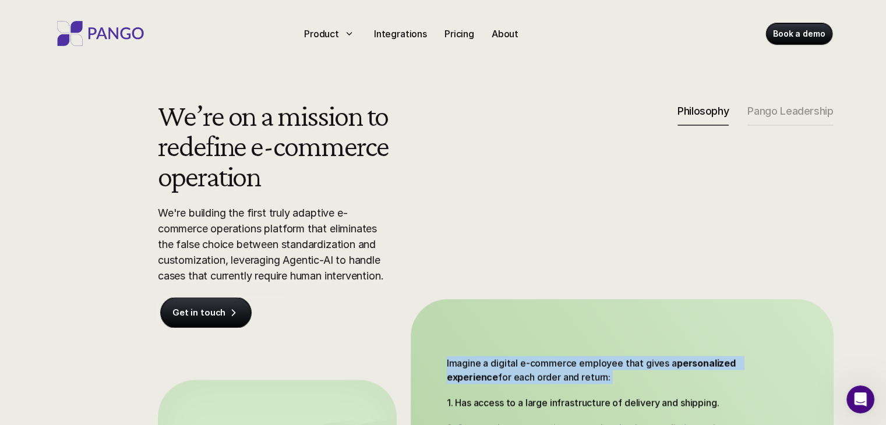
click at [585, 174] on div "We’re on a mission to redefine e-commerce operation We're building the first tr…" at bounding box center [496, 342] width 746 height 484
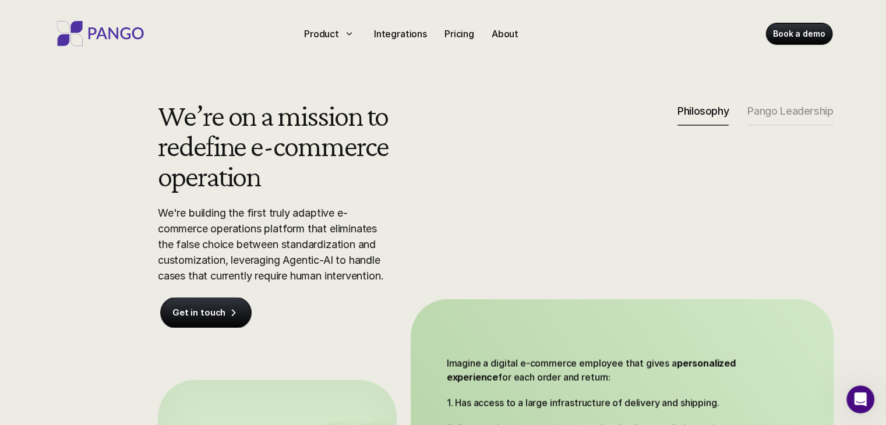
click at [585, 174] on div "We’re on a mission to redefine e-commerce operation We're building the first tr…" at bounding box center [496, 342] width 746 height 484
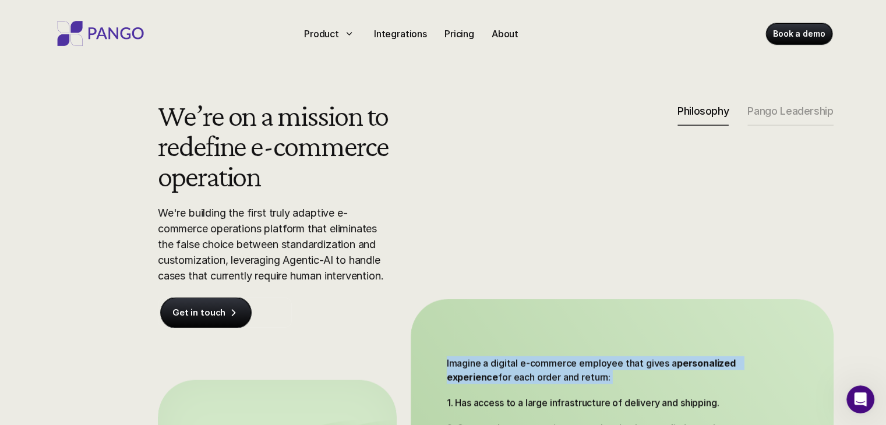
click at [585, 175] on div "We’re on a mission to redefine e-commerce operation We're building the first tr…" at bounding box center [496, 342] width 746 height 484
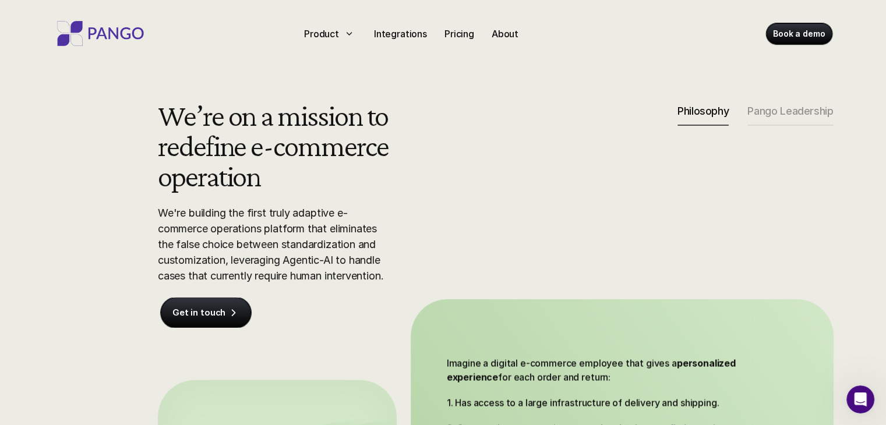
click at [584, 175] on div "We’re on a mission to redefine e-commerce operation We're building the first tr…" at bounding box center [496, 342] width 746 height 484
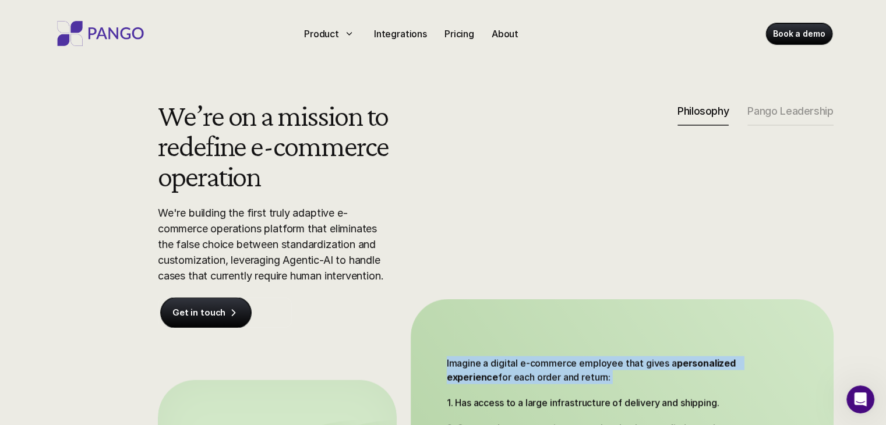
click at [584, 176] on div "We’re on a mission to redefine e-commerce operation We're building the first tr…" at bounding box center [496, 342] width 746 height 484
click at [583, 178] on div "We’re on a mission to redefine e-commerce operation We're building the first tr…" at bounding box center [496, 342] width 746 height 484
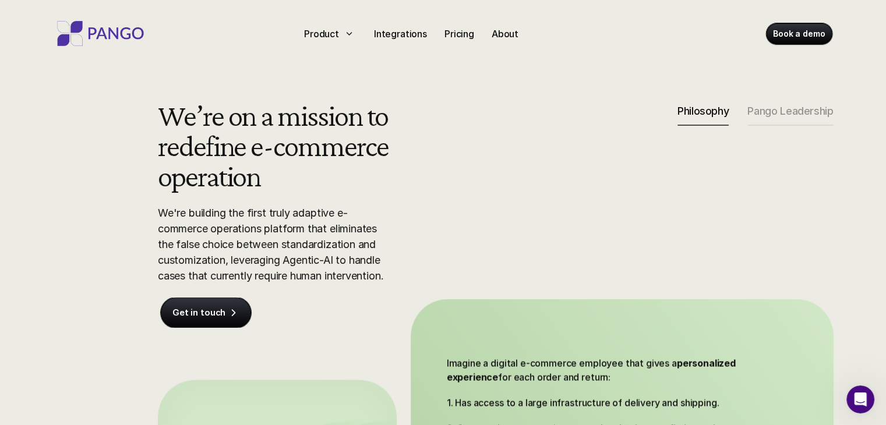
click at [583, 179] on div "We’re on a mission to redefine e-commerce operation We're building the first tr…" at bounding box center [496, 342] width 746 height 484
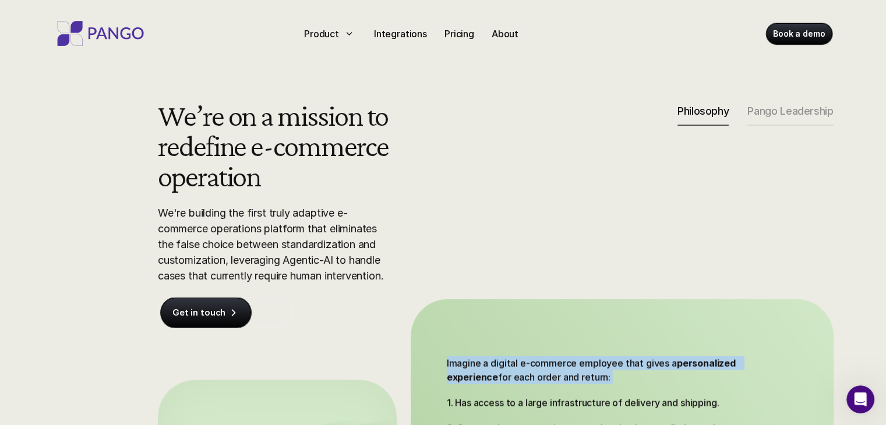
click at [583, 180] on div "We’re on a mission to redefine e-commerce operation We're building the first tr…" at bounding box center [496, 342] width 746 height 484
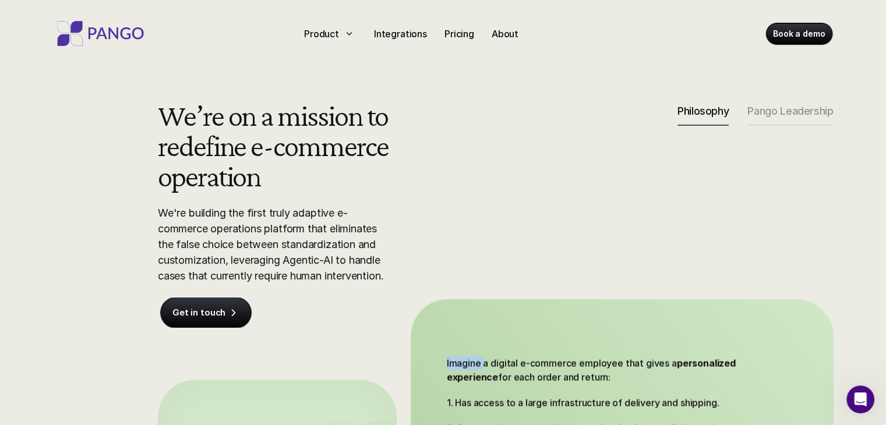
click at [583, 180] on div "We’re on a mission to redefine e-commerce operation We're building the first tr…" at bounding box center [496, 342] width 746 height 484
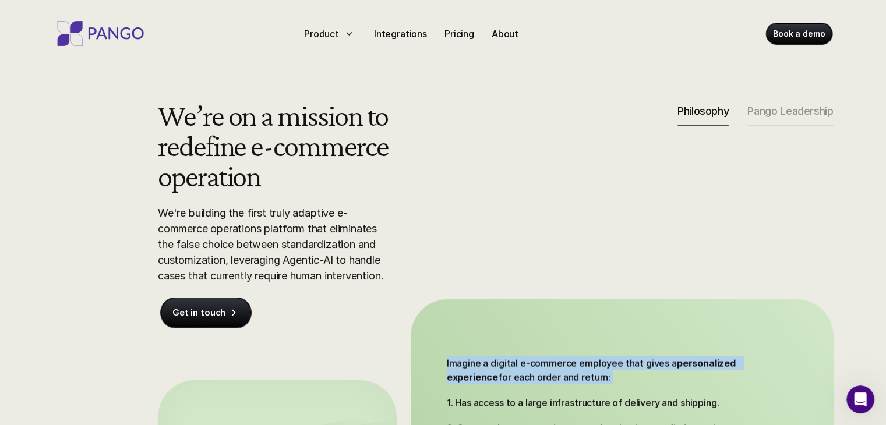
click at [583, 180] on div "We’re on a mission to redefine e-commerce operation We're building the first tr…" at bounding box center [496, 342] width 746 height 484
click at [583, 181] on div "We’re on a mission to redefine e-commerce operation We're building the first tr…" at bounding box center [496, 342] width 746 height 484
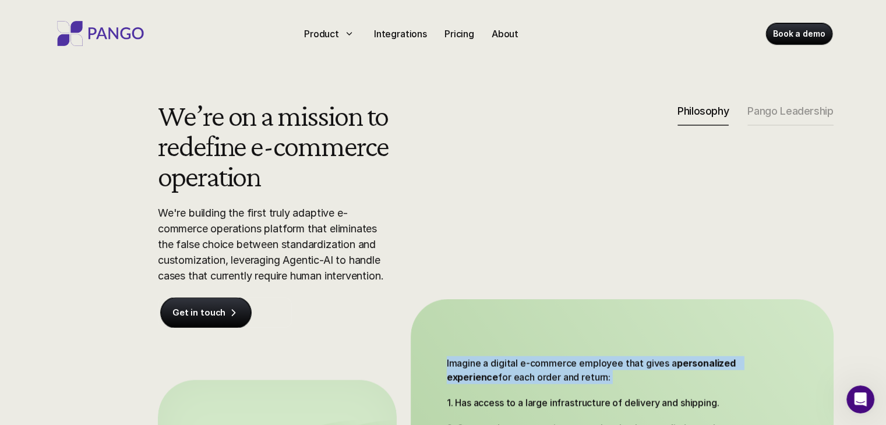
click at [582, 182] on div "We’re on a mission to redefine e-commerce operation We're building the first tr…" at bounding box center [496, 342] width 746 height 484
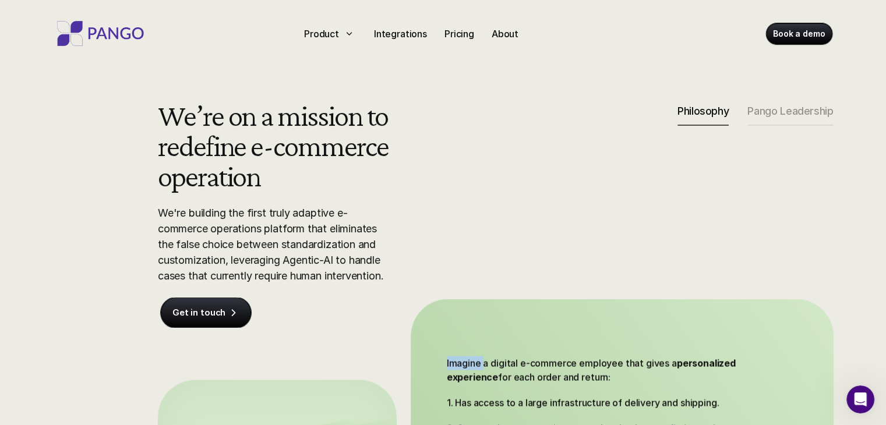
click at [582, 182] on div "We’re on a mission to redefine e-commerce operation We're building the first tr…" at bounding box center [496, 342] width 746 height 484
click at [582, 183] on div "We’re on a mission to redefine e-commerce operation We're building the first tr…" at bounding box center [496, 342] width 746 height 484
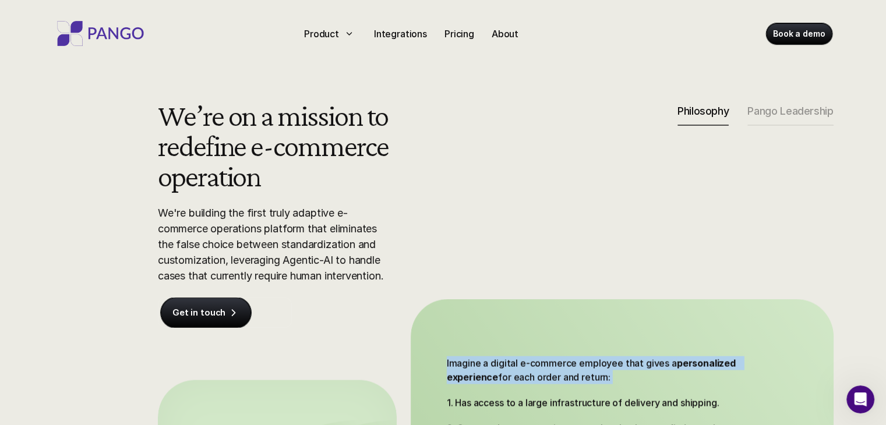
click at [582, 184] on div "We’re on a mission to redefine e-commerce operation We're building the first tr…" at bounding box center [496, 342] width 746 height 484
click at [581, 185] on div "We’re on a mission to redefine e-commerce operation We're building the first tr…" at bounding box center [496, 342] width 746 height 484
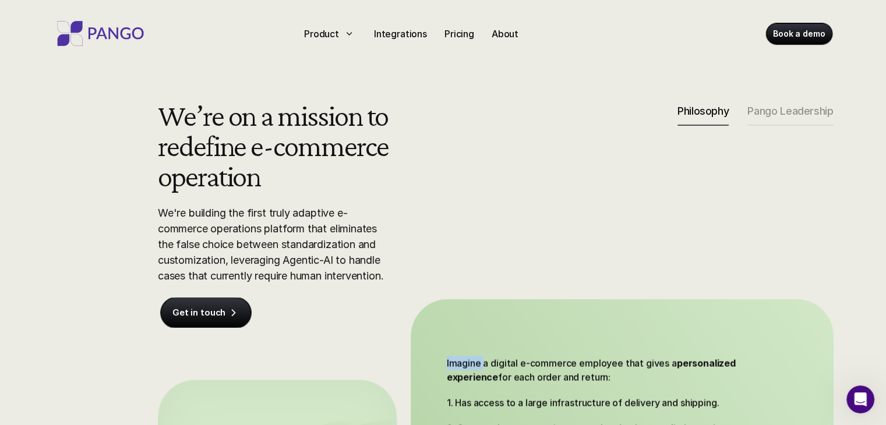
click at [581, 185] on div "We’re on a mission to redefine e-commerce operation We're building the first tr…" at bounding box center [496, 342] width 746 height 484
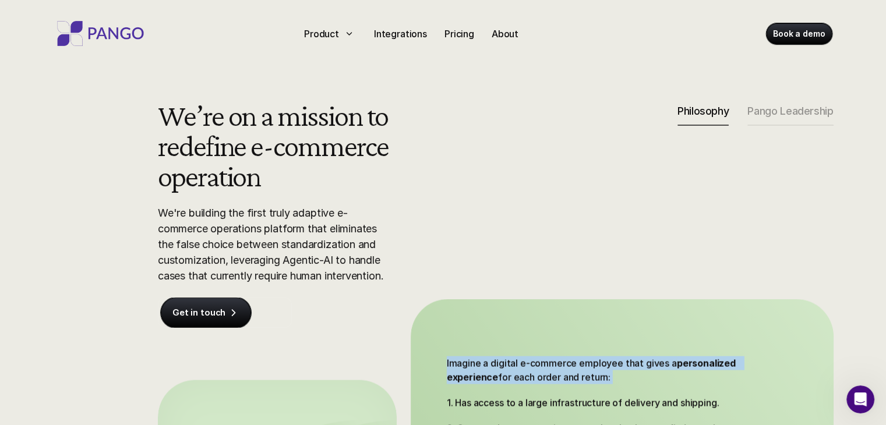
click at [581, 185] on div "We’re on a mission to redefine e-commerce operation We're building the first tr…" at bounding box center [496, 342] width 746 height 484
click at [580, 186] on div "We’re on a mission to redefine e-commerce operation We're building the first tr…" at bounding box center [496, 342] width 746 height 484
click at [580, 187] on div "We’re on a mission to redefine e-commerce operation We're building the first tr…" at bounding box center [496, 342] width 746 height 484
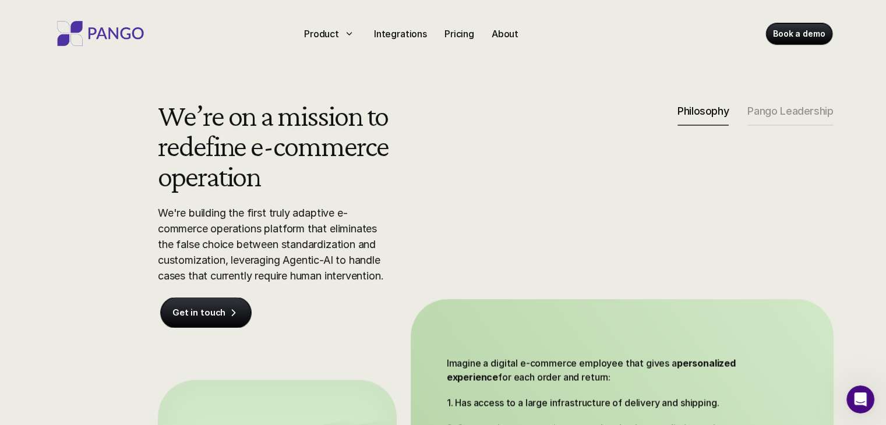
click at [580, 188] on div "We’re on a mission to redefine e-commerce operation We're building the first tr…" at bounding box center [496, 342] width 746 height 484
click at [579, 189] on div "We’re on a mission to redefine e-commerce operation We're building the first tr…" at bounding box center [496, 342] width 746 height 484
click at [578, 191] on div "We’re on a mission to redefine e-commerce operation We're building the first tr…" at bounding box center [496, 342] width 746 height 484
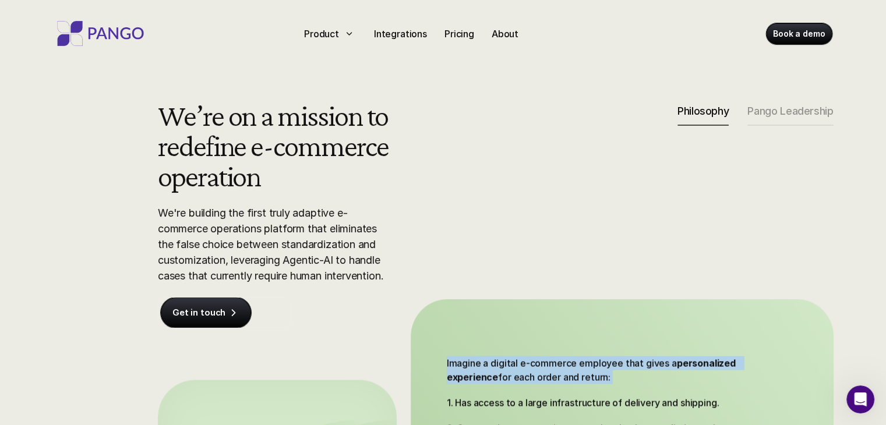
click at [578, 192] on div "We’re on a mission to redefine e-commerce operation We're building the first tr…" at bounding box center [496, 342] width 746 height 484
click at [576, 192] on div "We’re on a mission to redefine e-commerce operation We're building the first tr…" at bounding box center [496, 342] width 746 height 484
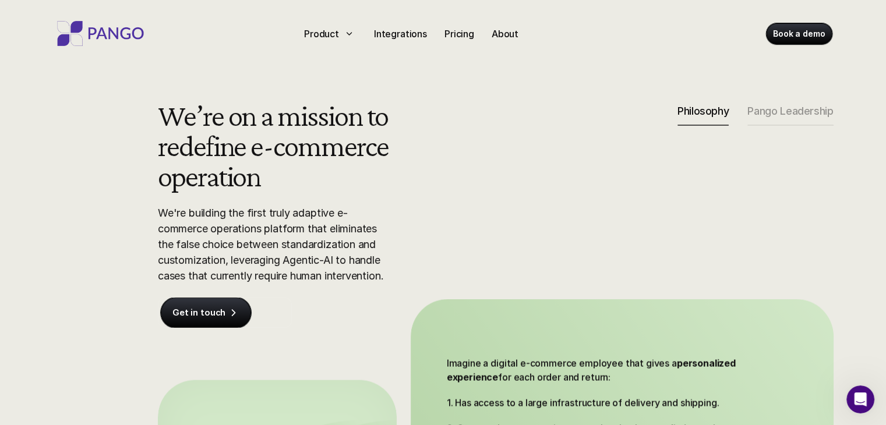
click at [576, 193] on div "We’re on a mission to redefine e-commerce operation We're building the first tr…" at bounding box center [496, 342] width 746 height 484
click at [575, 194] on div "We’re on a mission to redefine e-commerce operation We're building the first tr…" at bounding box center [496, 342] width 746 height 484
click at [574, 196] on div "We’re on a mission to redefine e-commerce operation We're building the first tr…" at bounding box center [496, 342] width 746 height 484
click at [573, 197] on div "We’re on a mission to redefine e-commerce operation We're building the first tr…" at bounding box center [496, 342] width 746 height 484
click at [573, 198] on div "We’re on a mission to redefine e-commerce operation We're building the first tr…" at bounding box center [496, 342] width 746 height 484
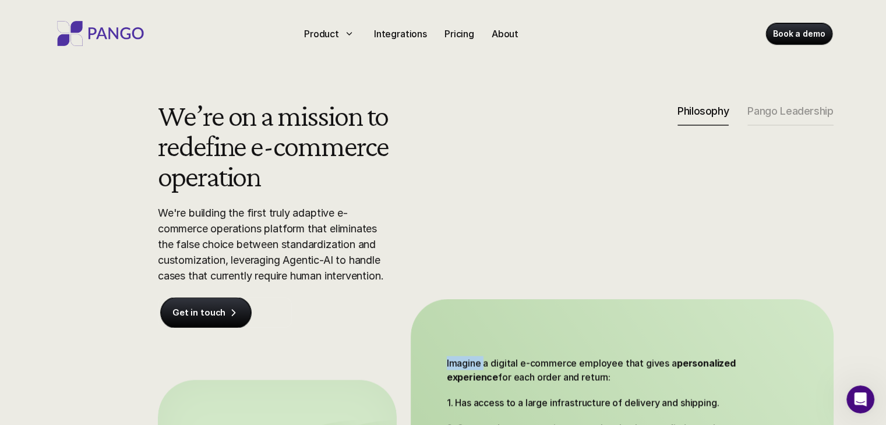
click at [572, 199] on div "We’re on a mission to redefine e-commerce operation We're building the first tr…" at bounding box center [496, 342] width 746 height 484
click at [570, 203] on div "We’re on a mission to redefine e-commerce operation We're building the first tr…" at bounding box center [496, 342] width 746 height 484
click at [569, 205] on div "We’re on a mission to redefine e-commerce operation We're building the first tr…" at bounding box center [496, 342] width 746 height 484
click at [569, 207] on div "We’re on a mission to redefine e-commerce operation We're building the first tr…" at bounding box center [496, 342] width 746 height 484
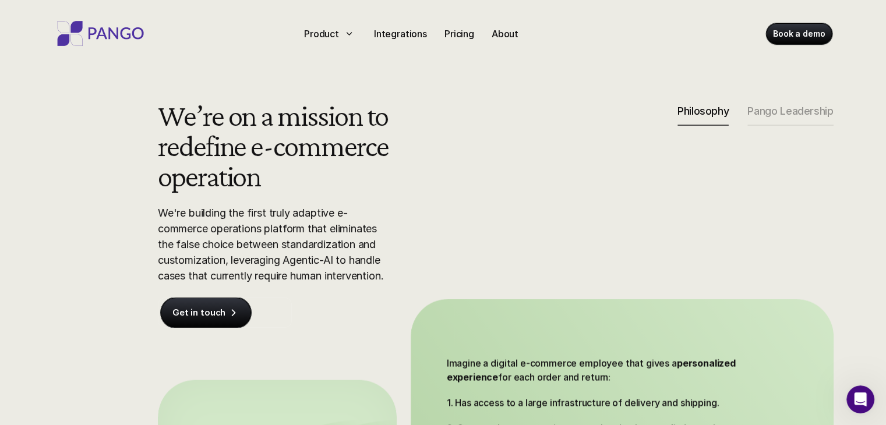
click at [569, 208] on div "We’re on a mission to redefine e-commerce operation We're building the first tr…" at bounding box center [496, 342] width 746 height 484
click
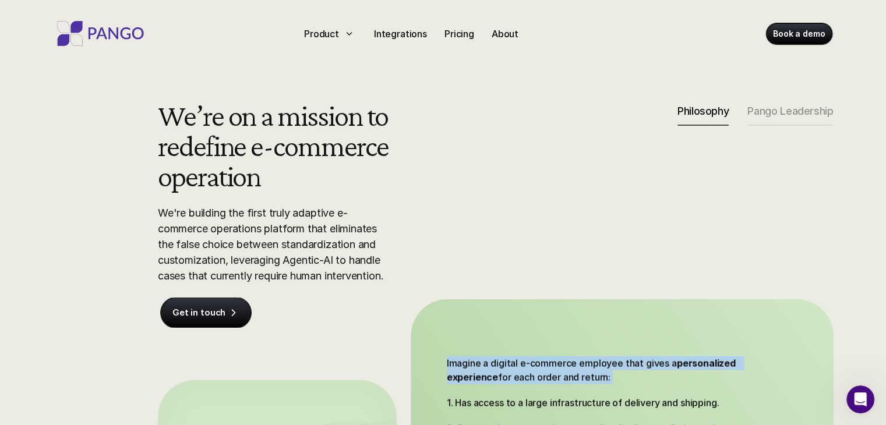
drag, startPoint x: 517, startPoint y: 259, endPoint x: 512, endPoint y: 267, distance: 9.4
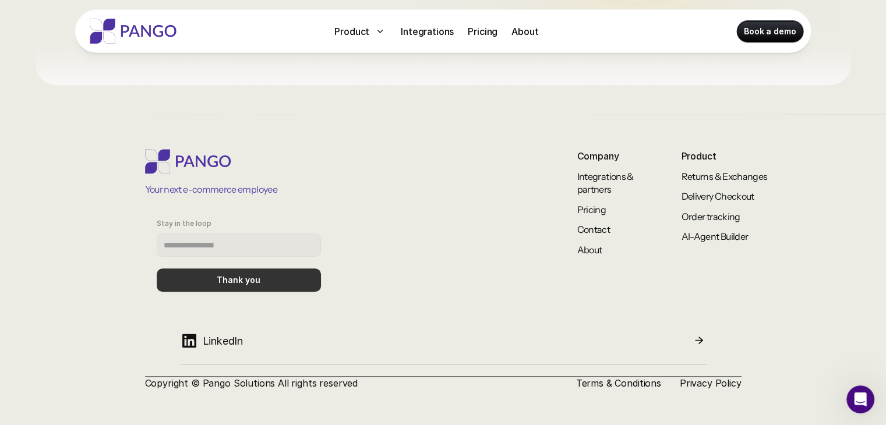
scroll to position [1097, 0]
